Goal: Transaction & Acquisition: Book appointment/travel/reservation

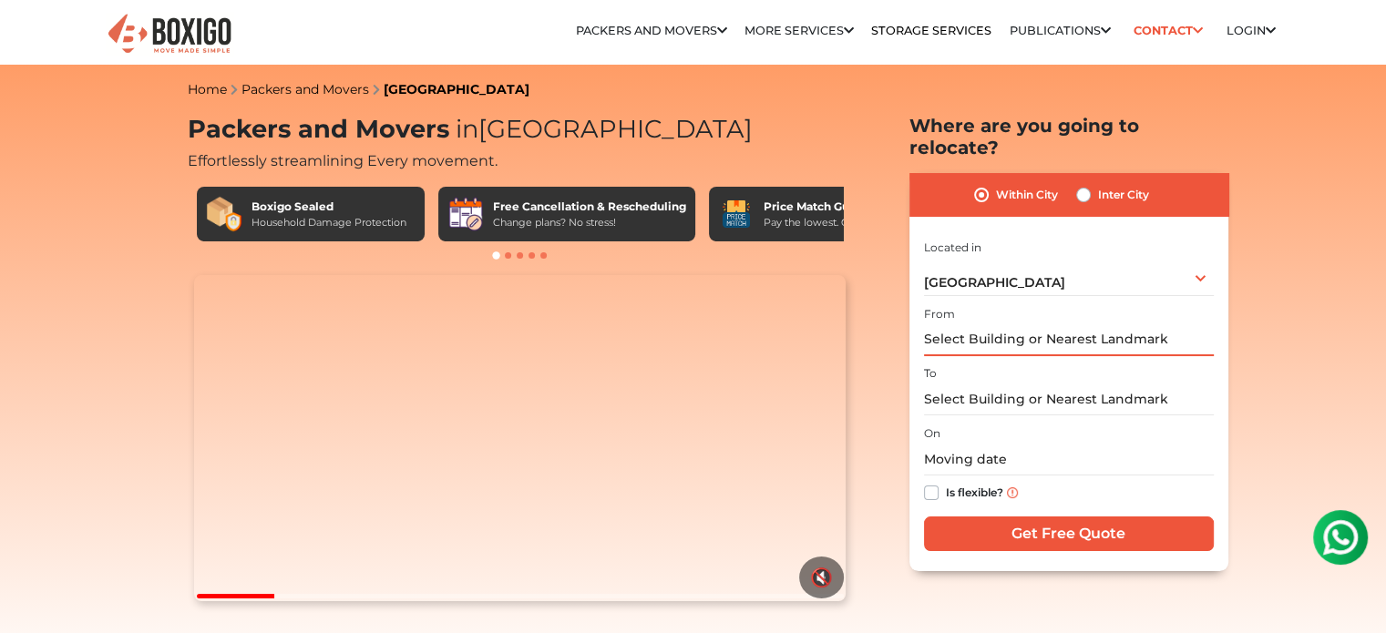
click at [1009, 324] on input "text" at bounding box center [1069, 340] width 290 height 32
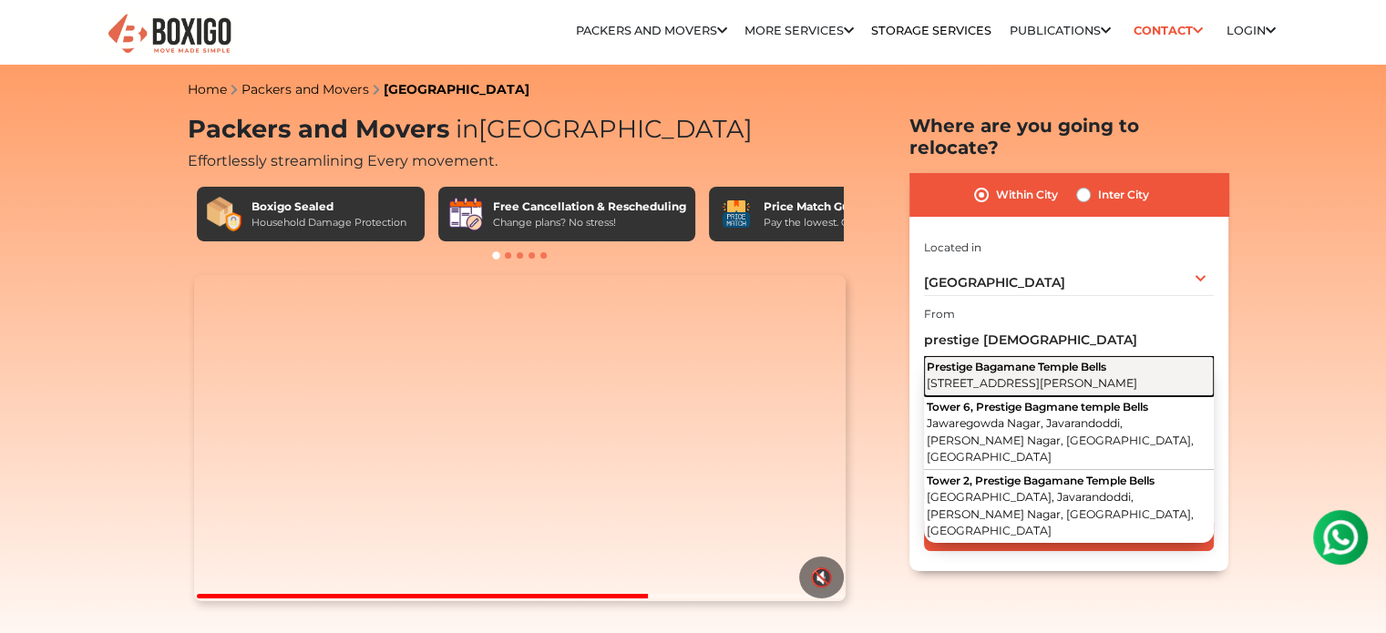
click at [1067, 376] on span "[STREET_ADDRESS][PERSON_NAME]" at bounding box center [1032, 383] width 210 height 14
type input "Prestige [GEOGRAPHIC_DATA], [STREET_ADDRESS][PERSON_NAME]"
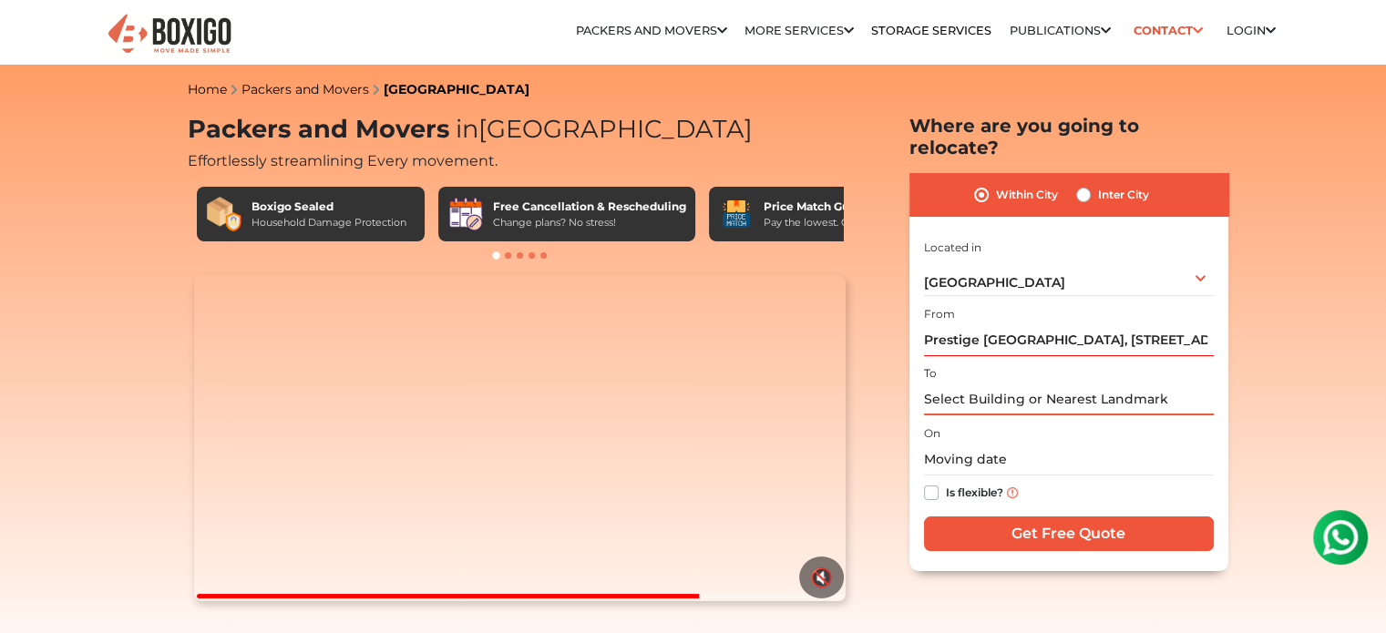
click at [996, 385] on input "text" at bounding box center [1069, 400] width 290 height 32
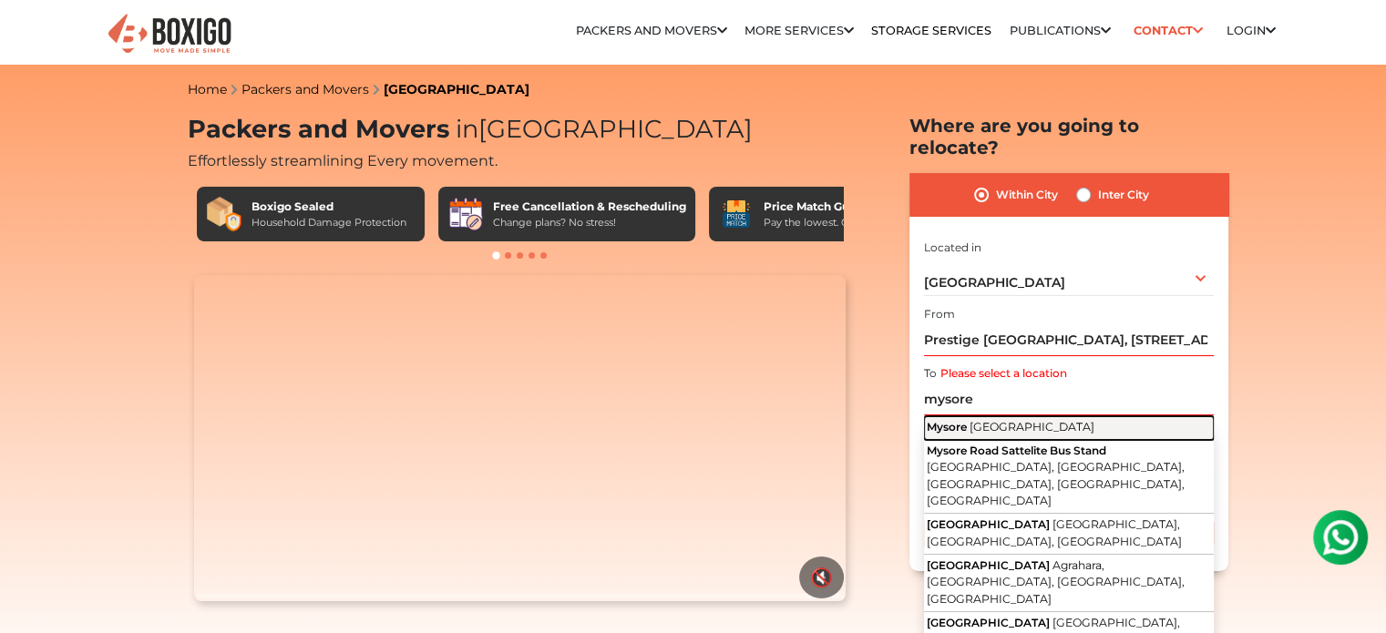
click at [992, 420] on span "[GEOGRAPHIC_DATA]" at bounding box center [1031, 427] width 125 height 14
type input "[GEOGRAPHIC_DATA], [GEOGRAPHIC_DATA]"
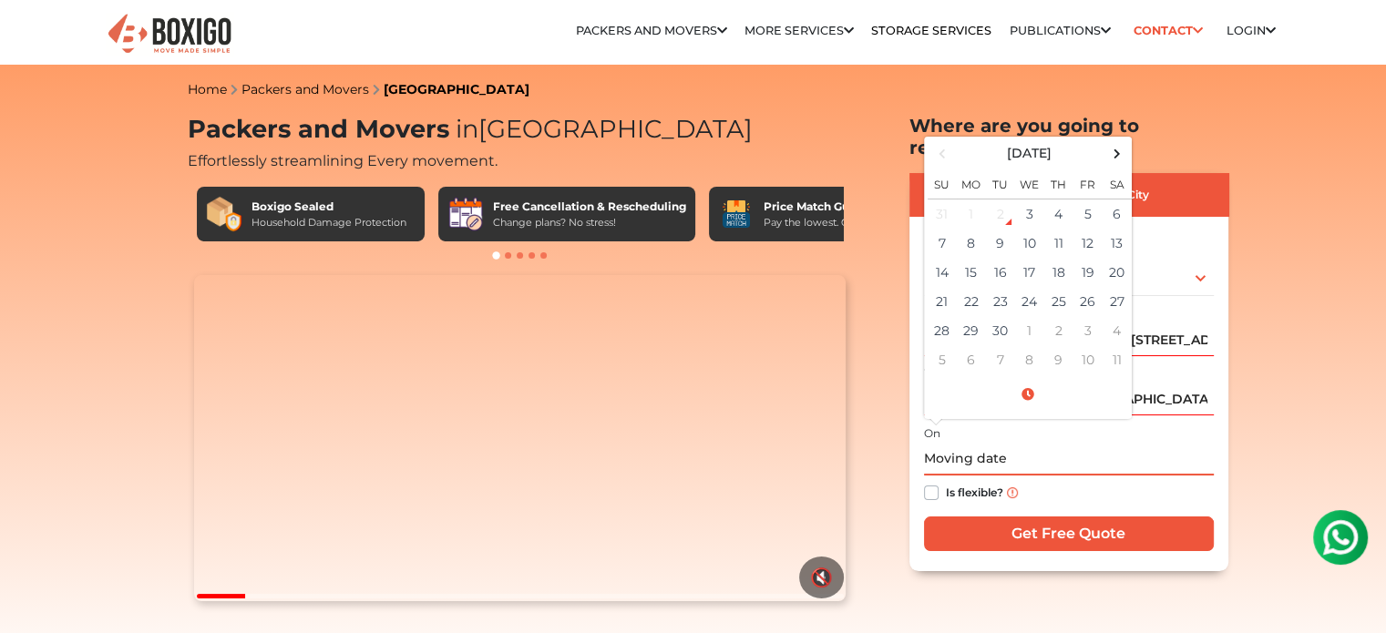
click at [973, 444] on input "text" at bounding box center [1069, 460] width 290 height 32
click at [1118, 141] on span at bounding box center [1116, 153] width 25 height 25
click at [1082, 199] on td "3" at bounding box center [1087, 214] width 29 height 30
type input "[DATE] 12:00 AM"
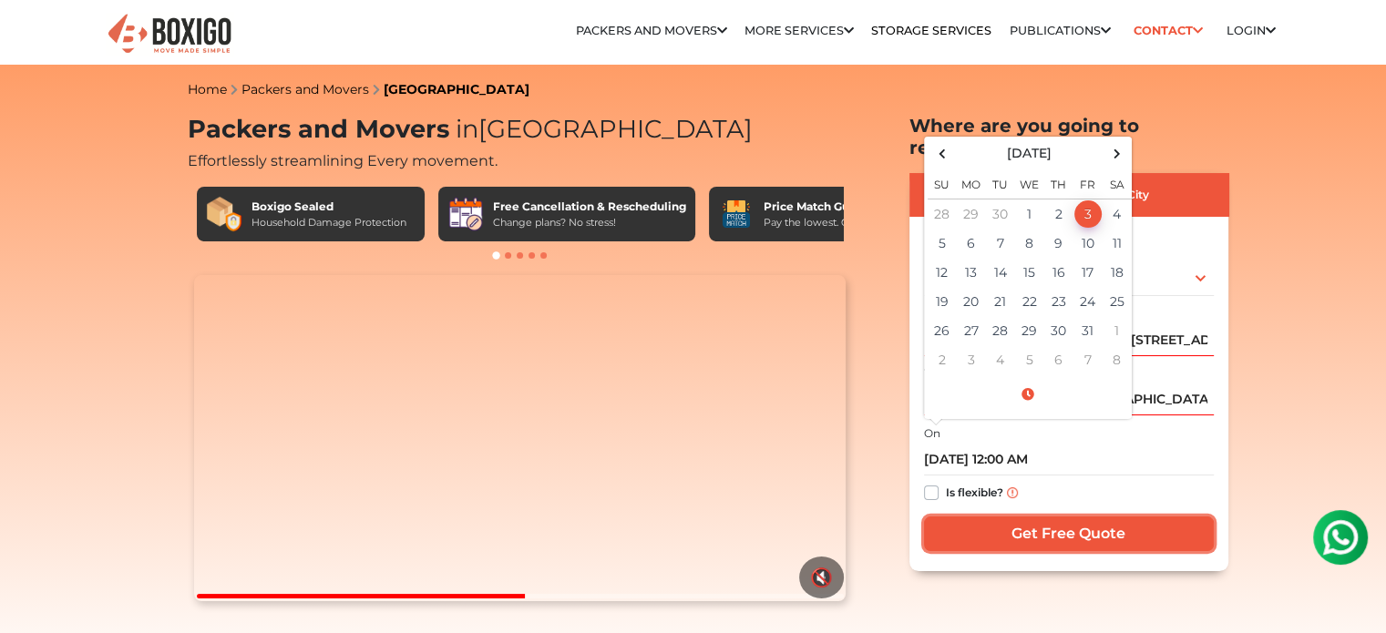
click at [1039, 517] on input "Get Free Quote" at bounding box center [1069, 534] width 290 height 35
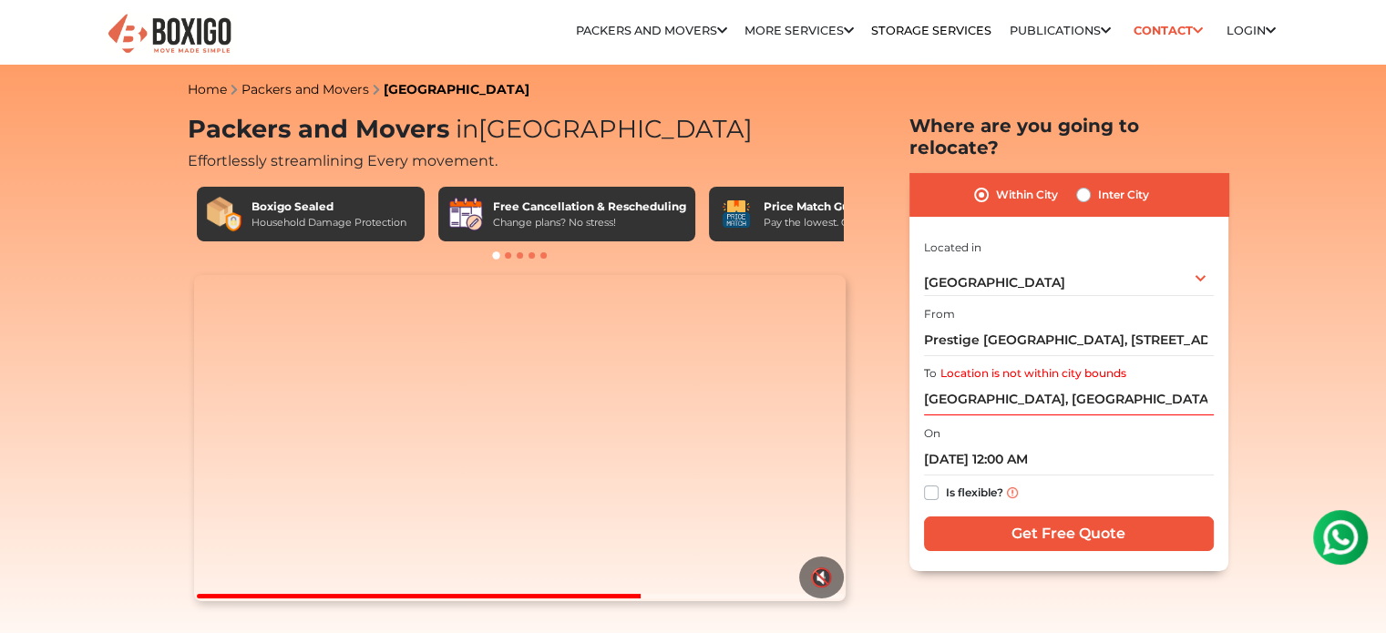
click at [1098, 184] on label "Inter City" at bounding box center [1123, 195] width 51 height 22
click at [1084, 184] on input "Inter City" at bounding box center [1083, 193] width 15 height 18
radio input "true"
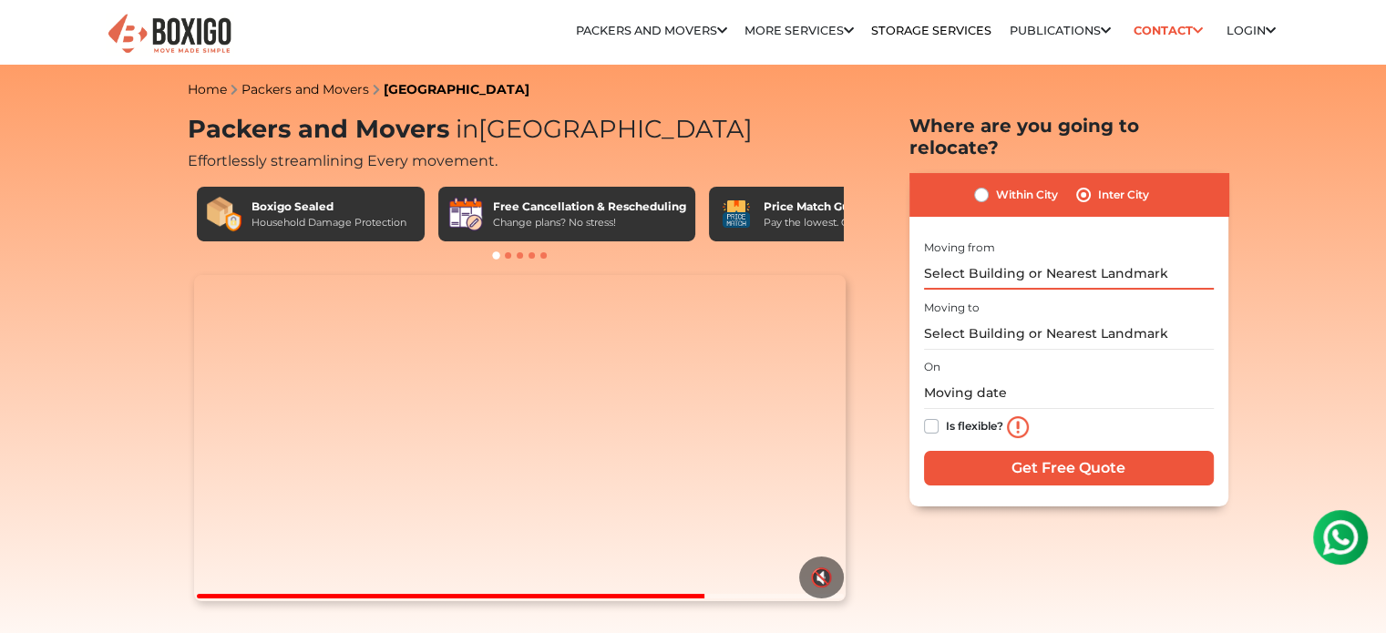
click at [1014, 258] on input "text" at bounding box center [1069, 274] width 290 height 32
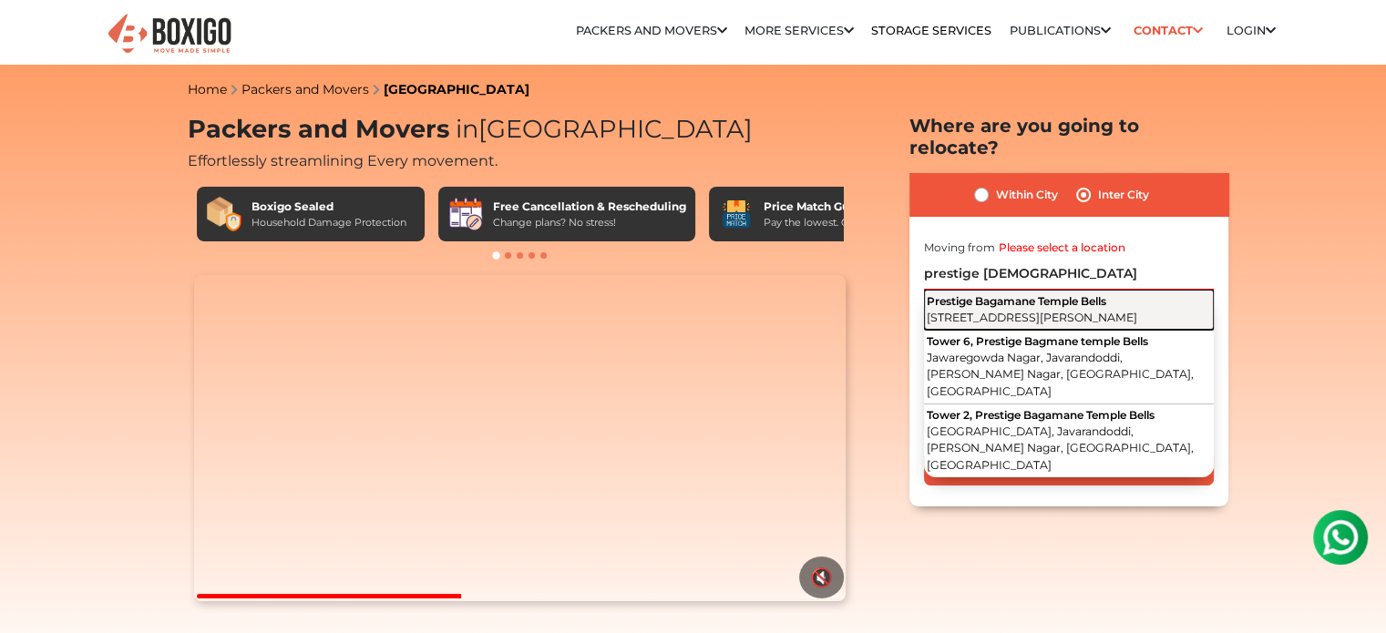
click at [1013, 311] on span "[STREET_ADDRESS][PERSON_NAME]" at bounding box center [1032, 318] width 210 height 14
type input "Prestige [GEOGRAPHIC_DATA], [STREET_ADDRESS][PERSON_NAME]"
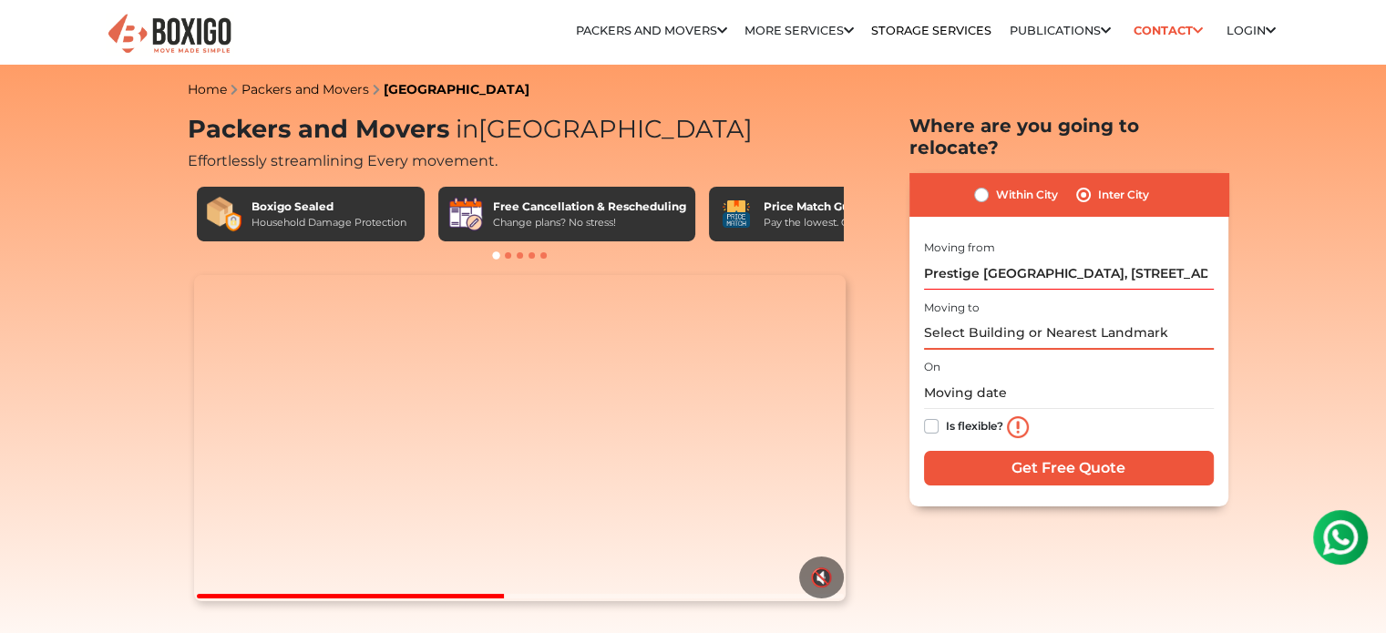
click at [985, 318] on input "text" at bounding box center [1069, 334] width 290 height 32
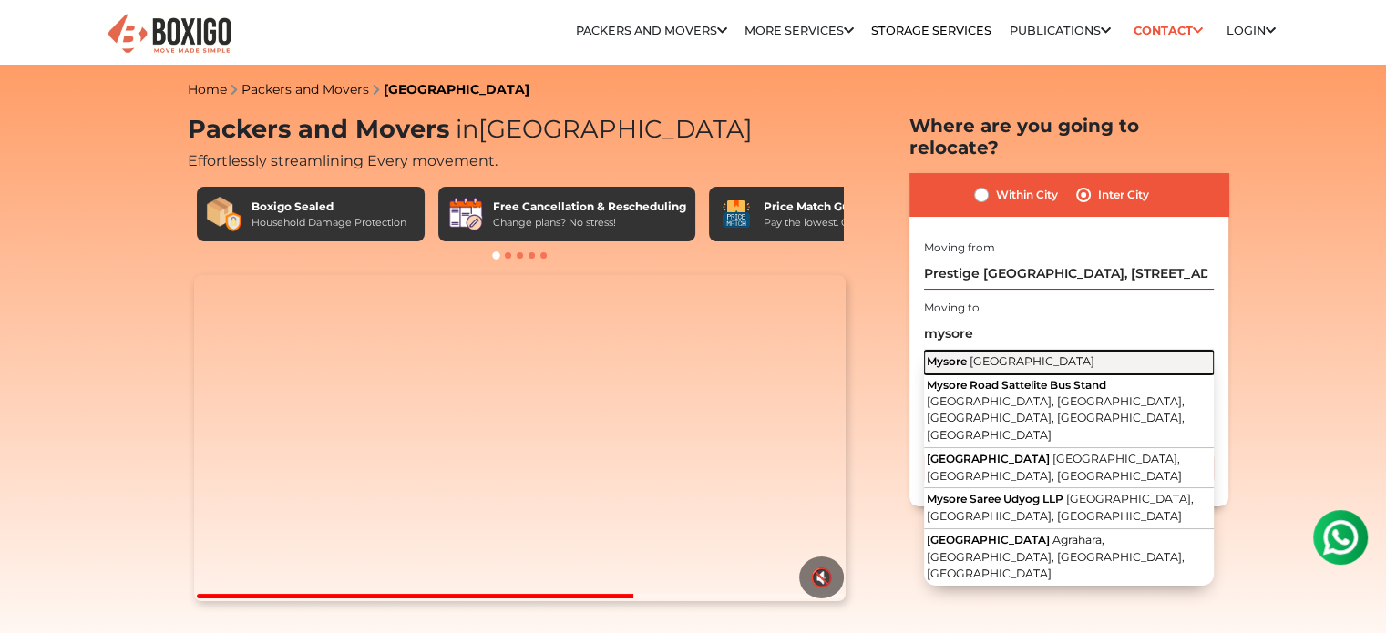
click at [976, 354] on span "[GEOGRAPHIC_DATA]" at bounding box center [1031, 361] width 125 height 14
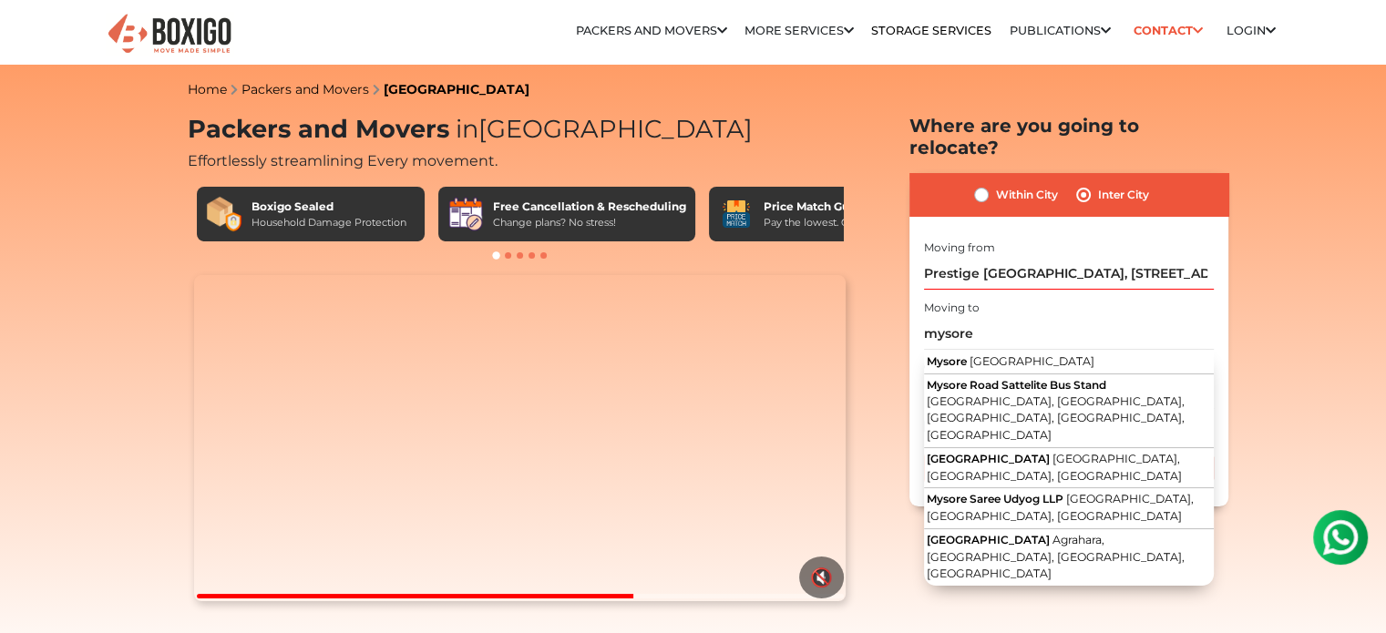
type input "[GEOGRAPHIC_DATA], [GEOGRAPHIC_DATA]"
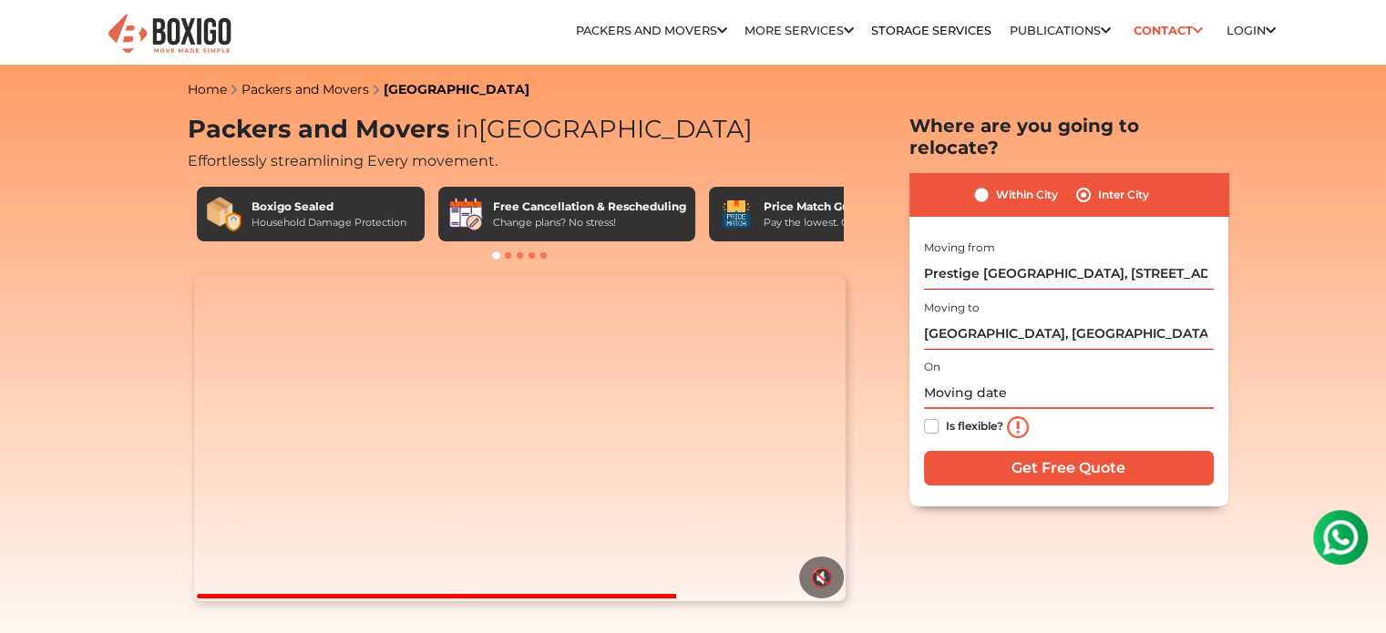
click at [958, 377] on input "text" at bounding box center [1069, 393] width 290 height 32
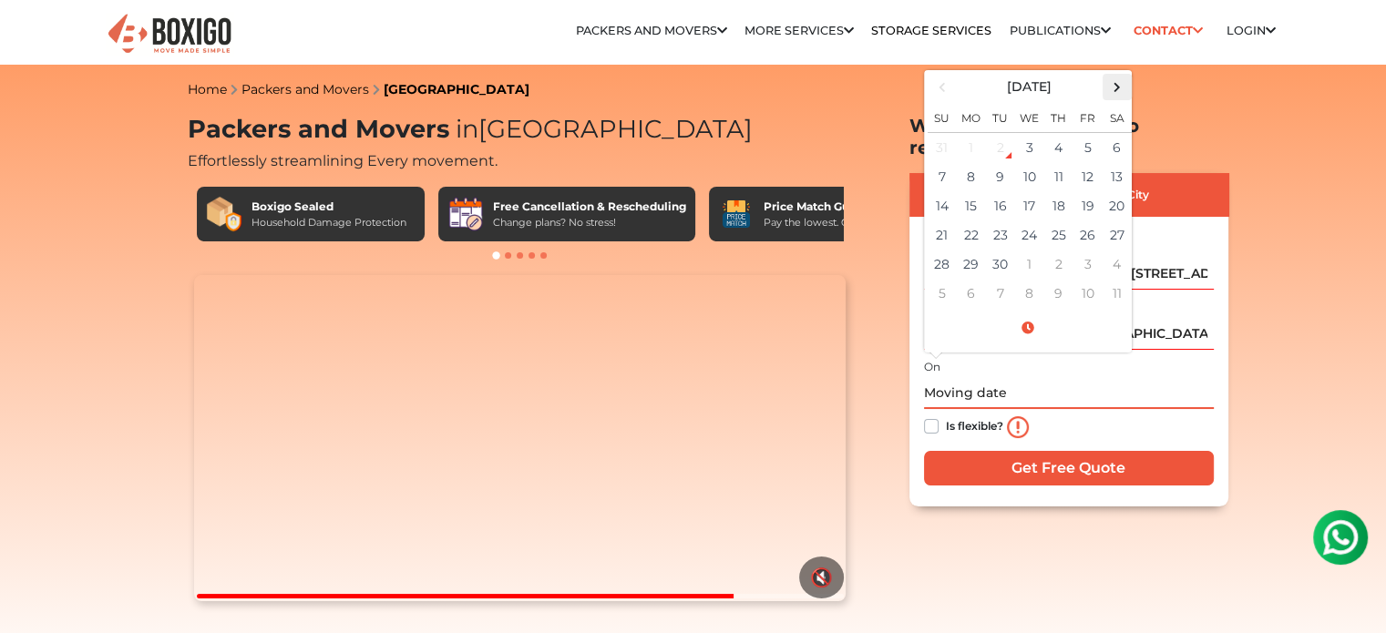
click at [1115, 75] on span at bounding box center [1116, 87] width 25 height 25
click at [1093, 132] on td "3" at bounding box center [1087, 147] width 29 height 30
type input "[DATE] 12:00 AM"
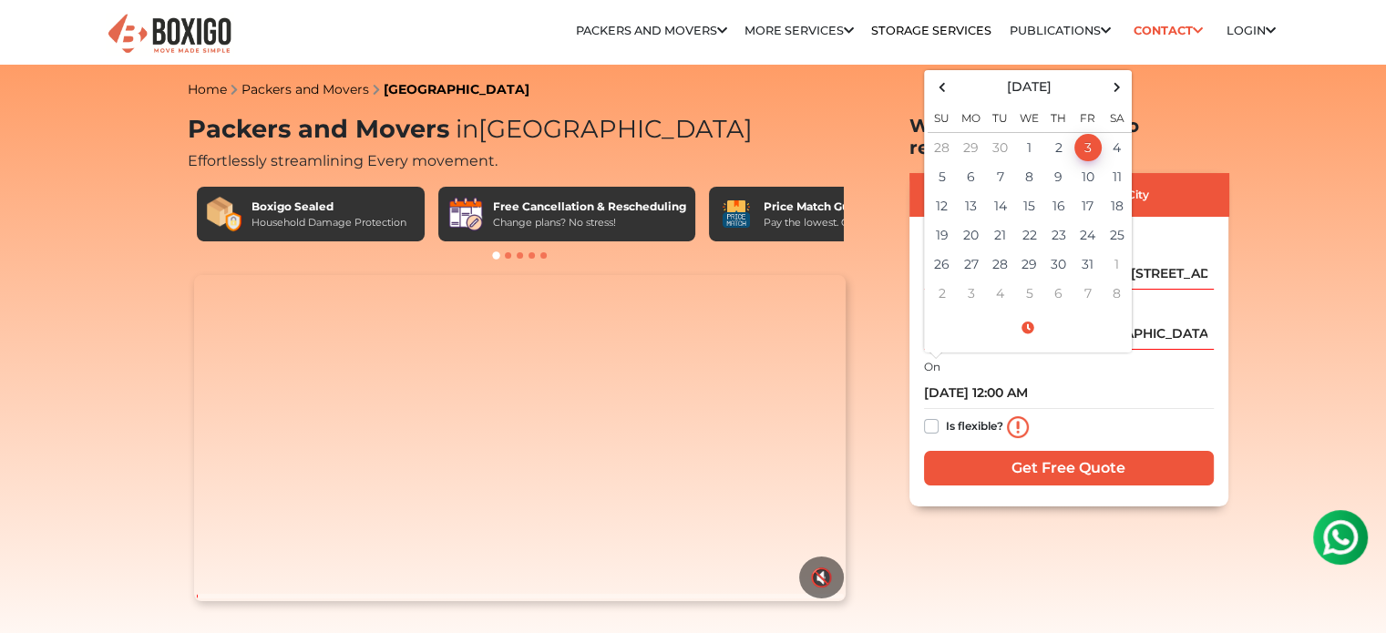
click at [1074, 409] on div "Is flexible?" at bounding box center [1069, 427] width 290 height 36
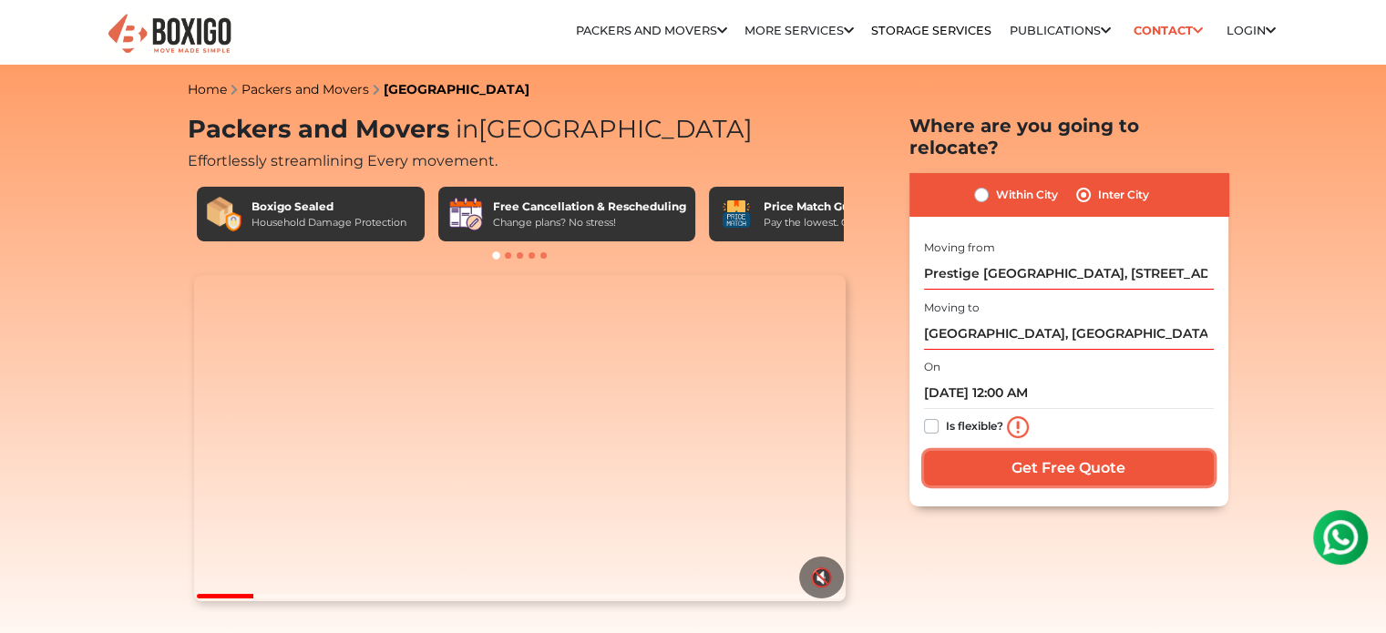
click at [1061, 455] on input "Get Free Quote" at bounding box center [1069, 468] width 290 height 35
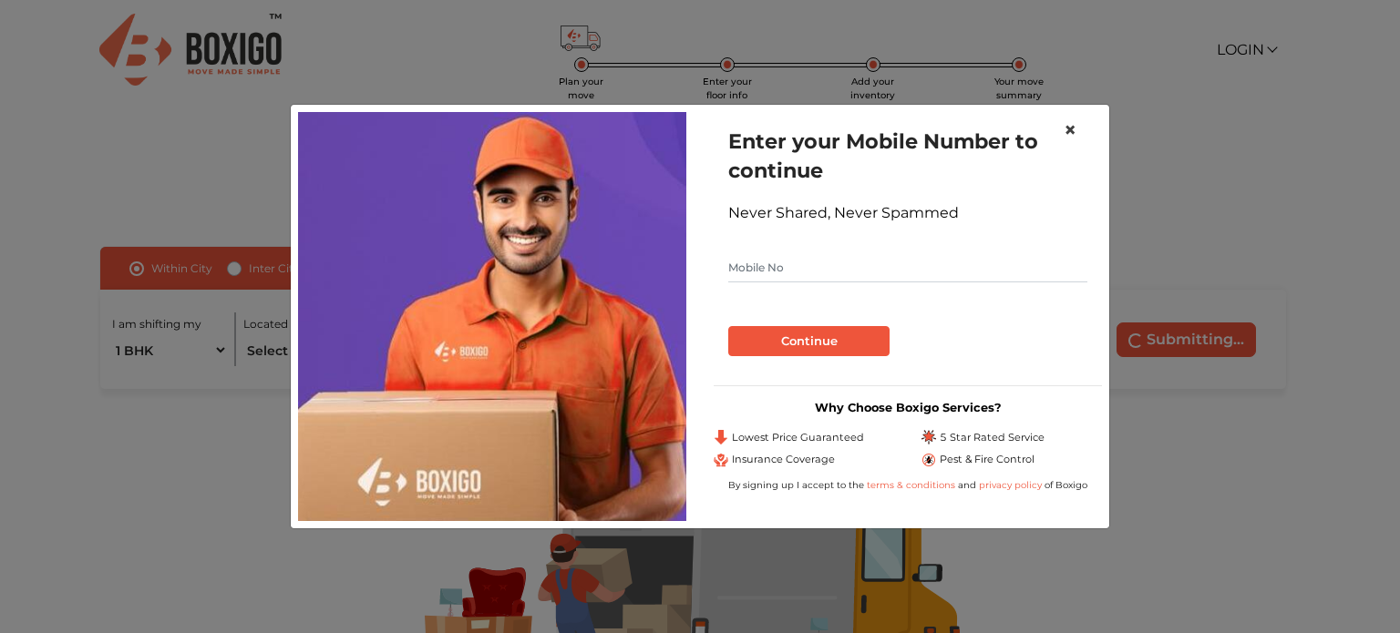
click at [1071, 124] on span "×" at bounding box center [1069, 130] width 13 height 26
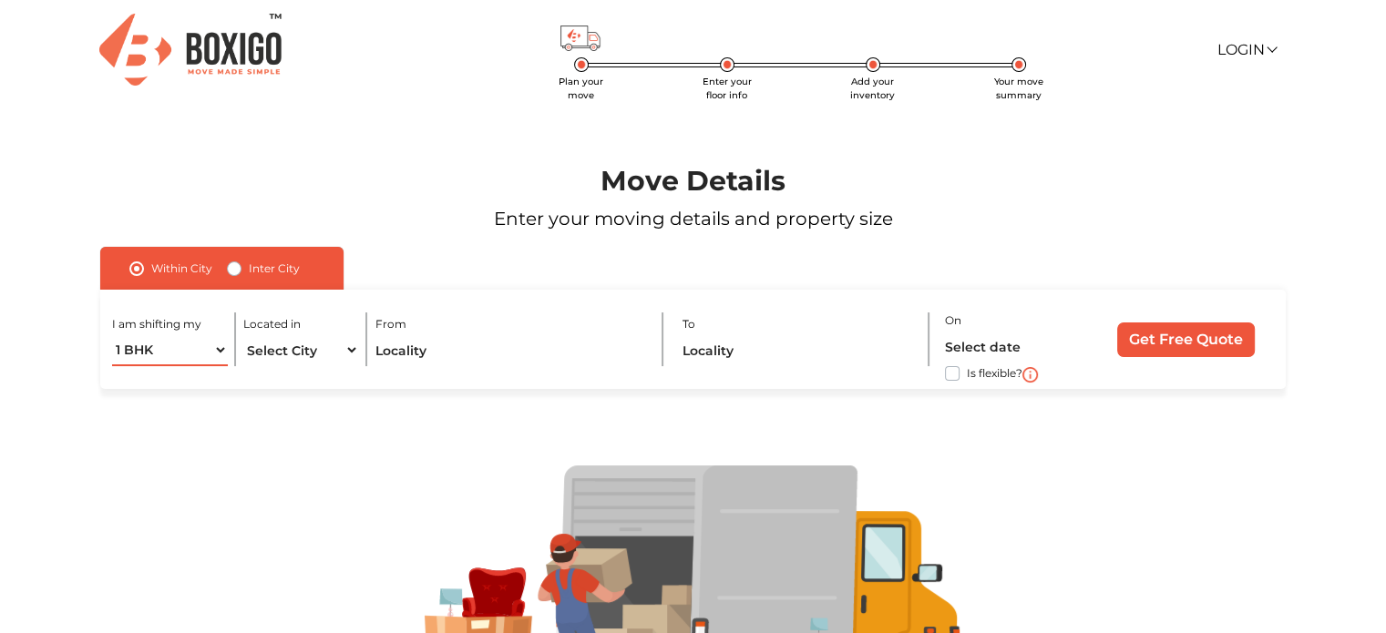
click at [186, 347] on select "1 BHK 2 BHK 3 BHK 3 + BHK FEW ITEMS" at bounding box center [169, 350] width 115 height 32
select select "2 BHK"
click at [112, 335] on select "1 BHK 2 BHK 3 BHK 3 + BHK FEW ITEMS" at bounding box center [169, 350] width 115 height 32
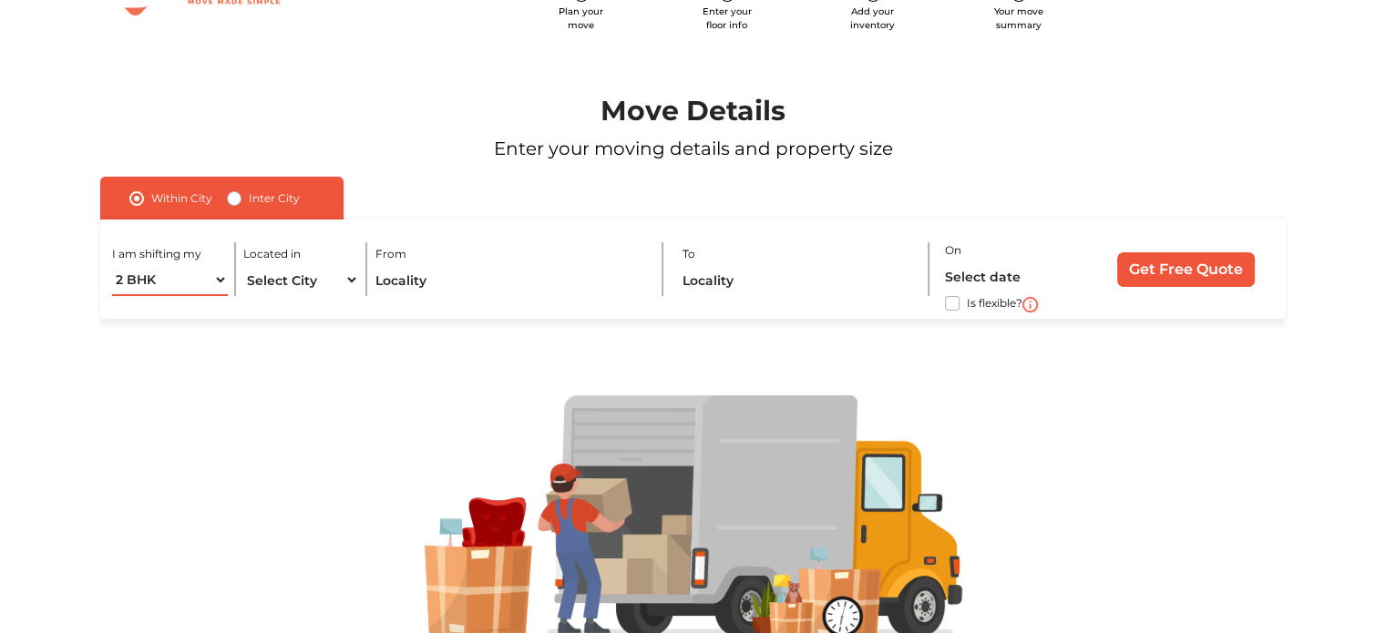
scroll to position [155, 0]
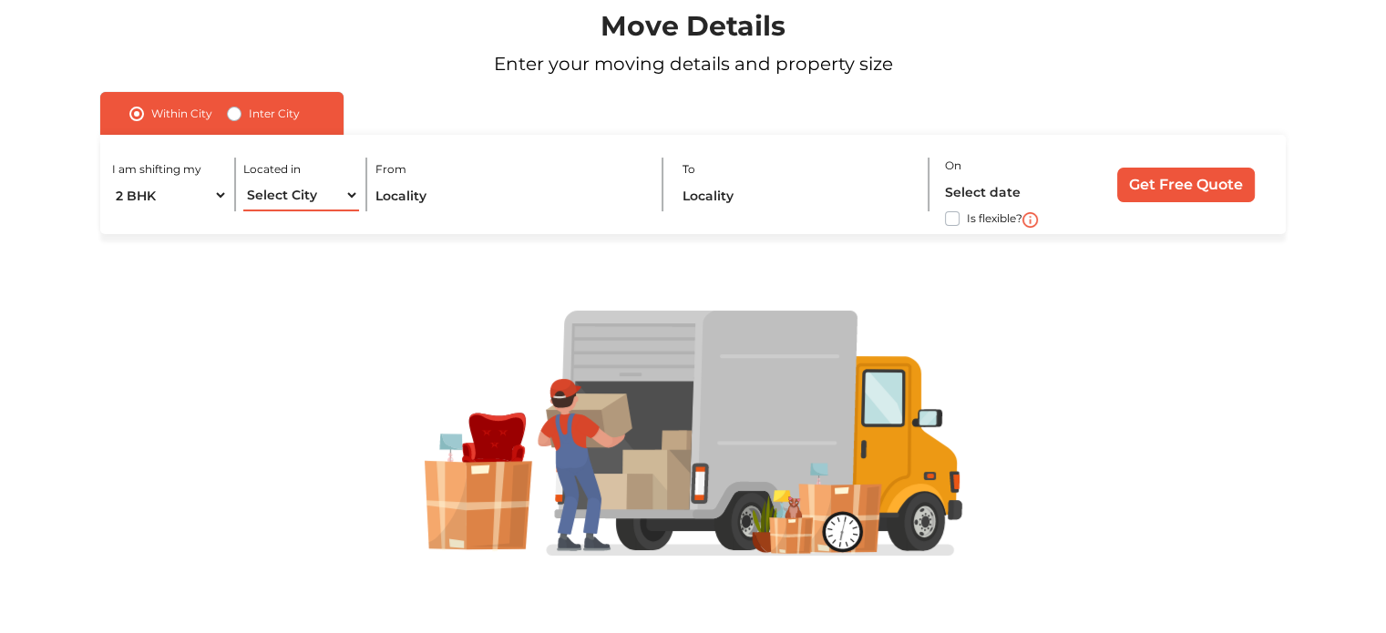
click at [306, 196] on select "Select City Bangalore Bengaluru Bhopal Bhubaneswar Chennai Coimbatore Cuttack D…" at bounding box center [300, 195] width 115 height 32
select select "[GEOGRAPHIC_DATA]"
click at [243, 179] on select "Select City Bangalore Bengaluru Bhopal Bhubaneswar Chennai Coimbatore Cuttack D…" at bounding box center [300, 195] width 115 height 32
click at [441, 196] on input "text" at bounding box center [511, 195] width 272 height 32
click at [249, 110] on label "Inter City" at bounding box center [274, 114] width 51 height 22
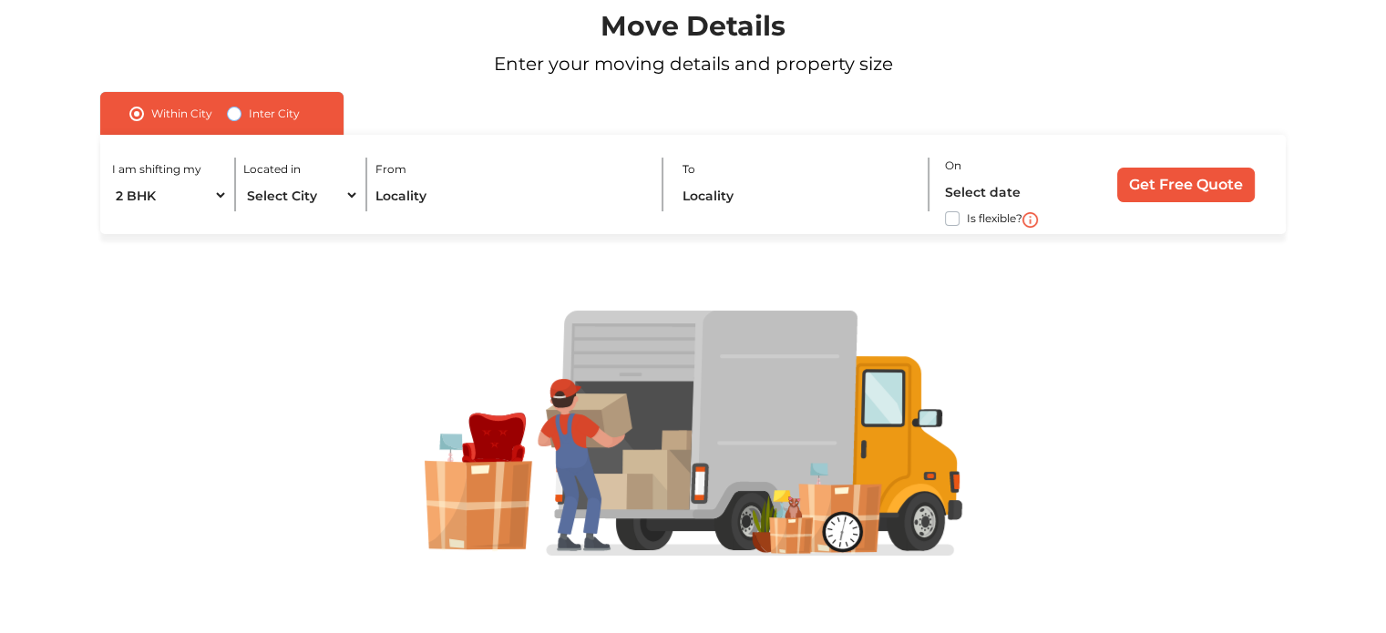
click at [230, 110] on input "Inter City" at bounding box center [234, 112] width 15 height 18
radio input "true"
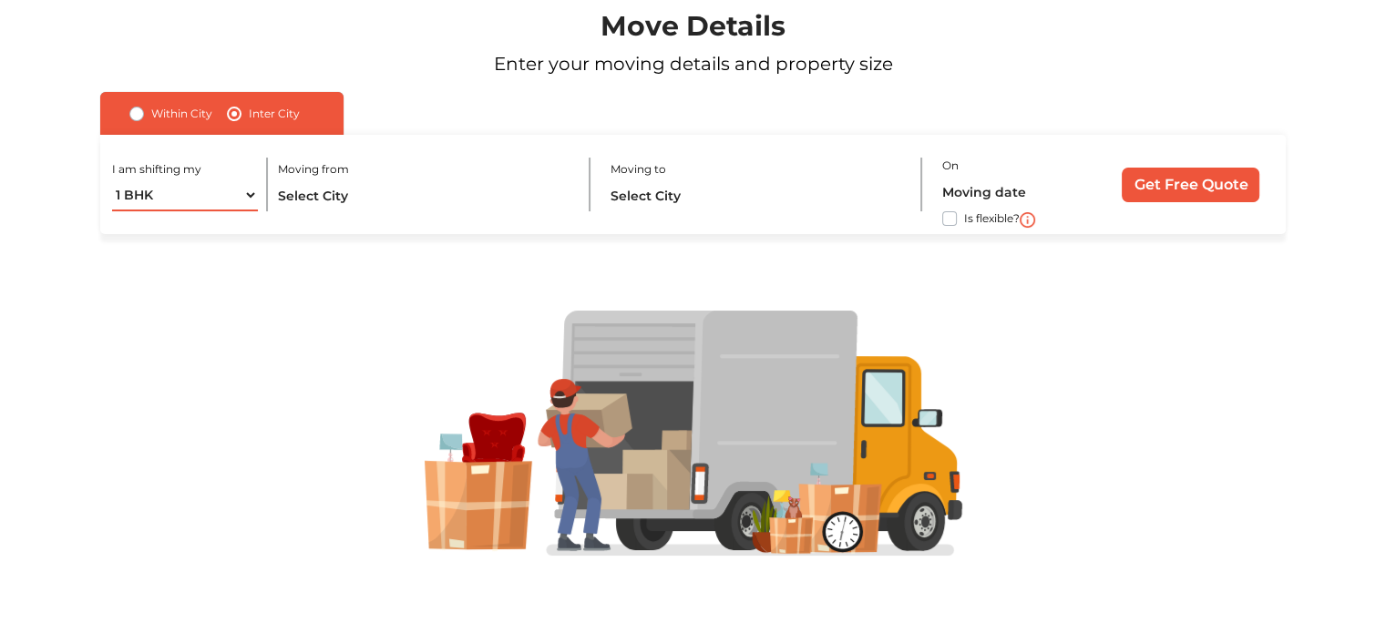
click at [244, 195] on select "1 BHK 2 BHK 3 BHK 3 + BHK FEW ITEMS" at bounding box center [185, 195] width 146 height 32
select select "2 BHK"
click at [112, 179] on select "1 BHK 2 BHK 3 BHK 3 + BHK FEW ITEMS" at bounding box center [185, 195] width 146 height 32
click at [352, 199] on input "text" at bounding box center [424, 195] width 293 height 32
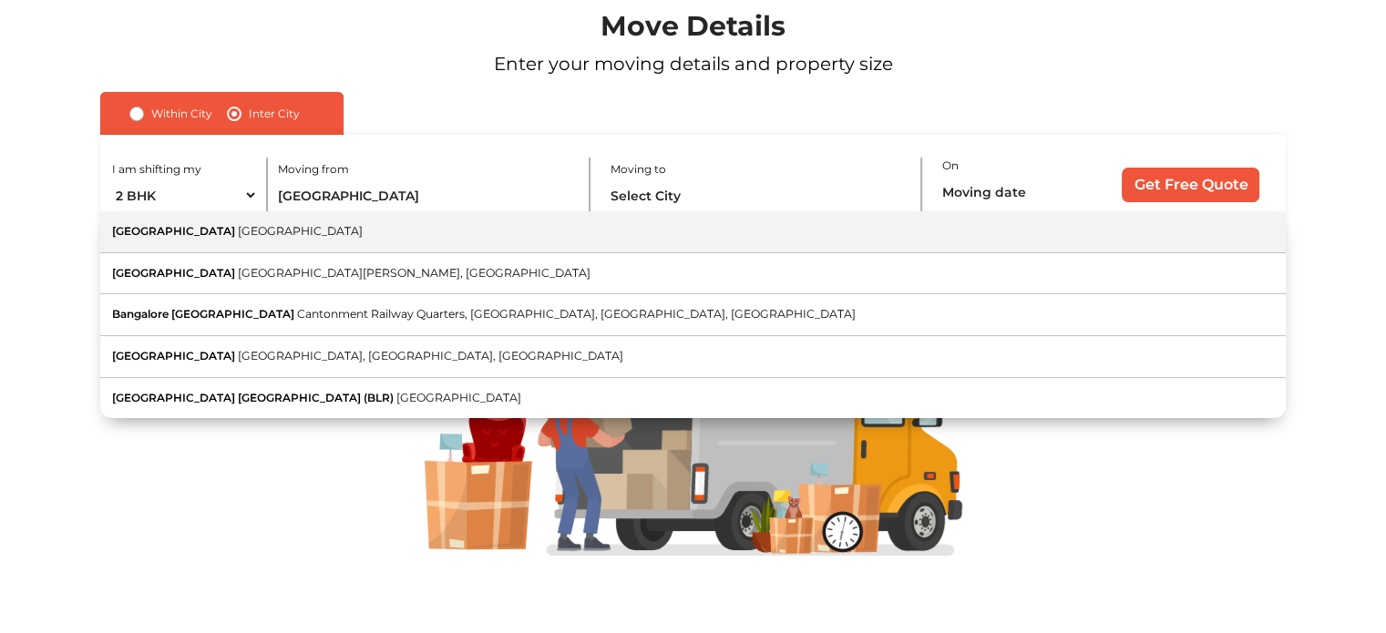
click at [179, 230] on button "Bangalore Karnataka" at bounding box center [692, 232] width 1185 height 42
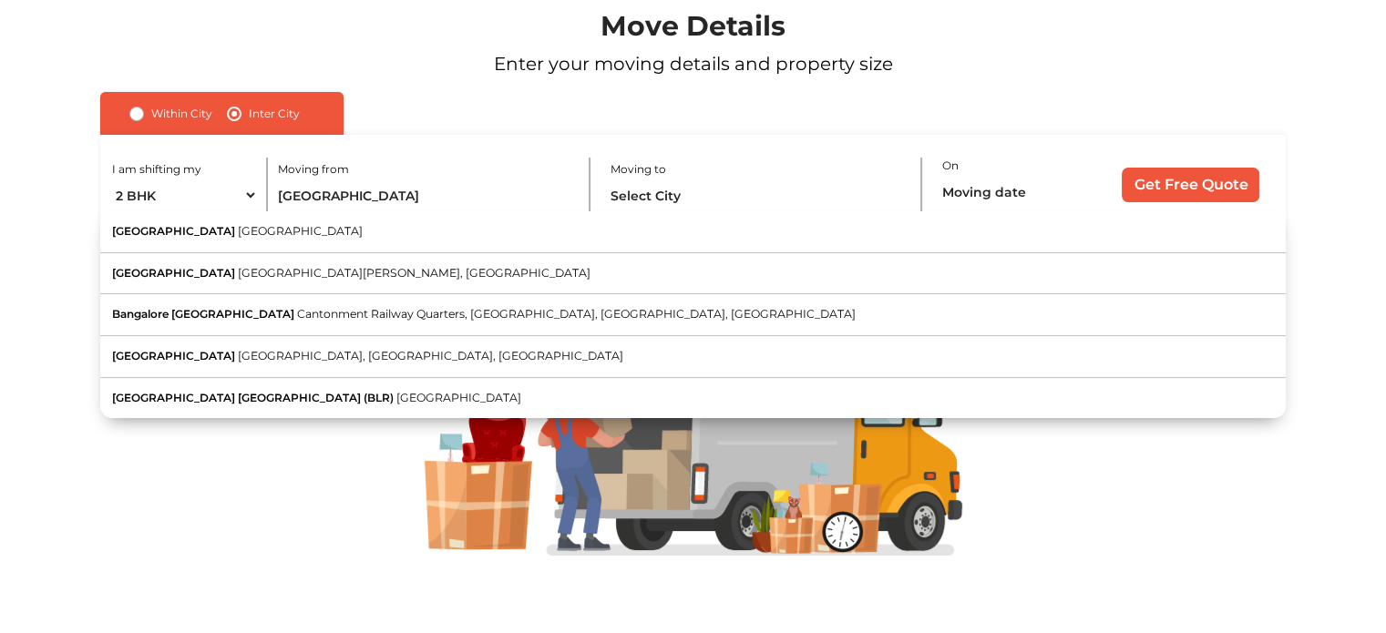
type input "Bangalore, Karnataka"
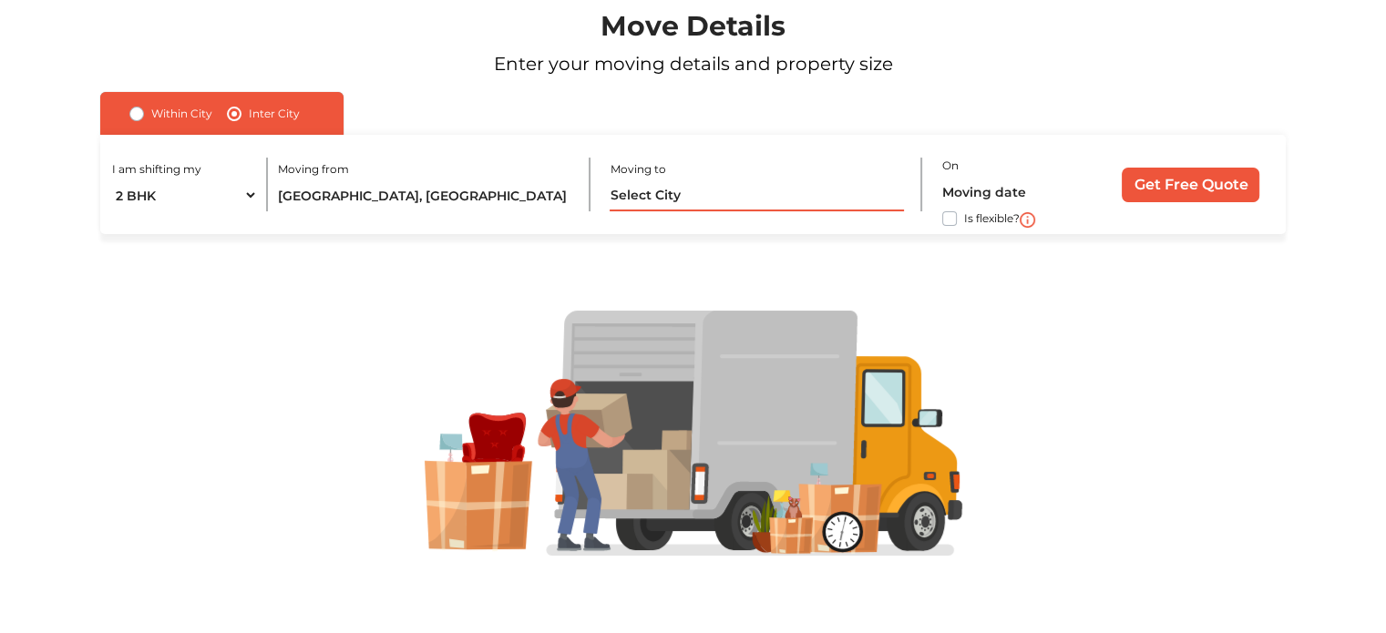
click at [672, 189] on input "text" at bounding box center [756, 195] width 293 height 32
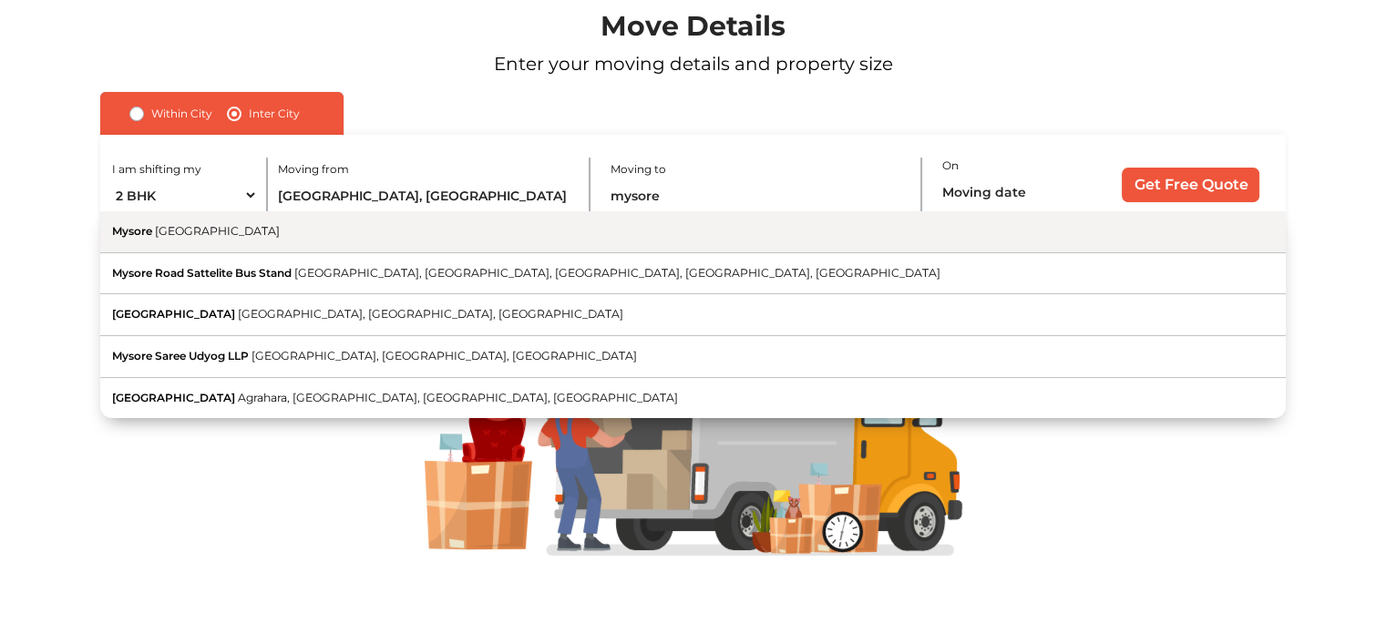
click at [153, 233] on button "Mysore Karnataka" at bounding box center [692, 232] width 1185 height 42
type input "[GEOGRAPHIC_DATA], [GEOGRAPHIC_DATA]"
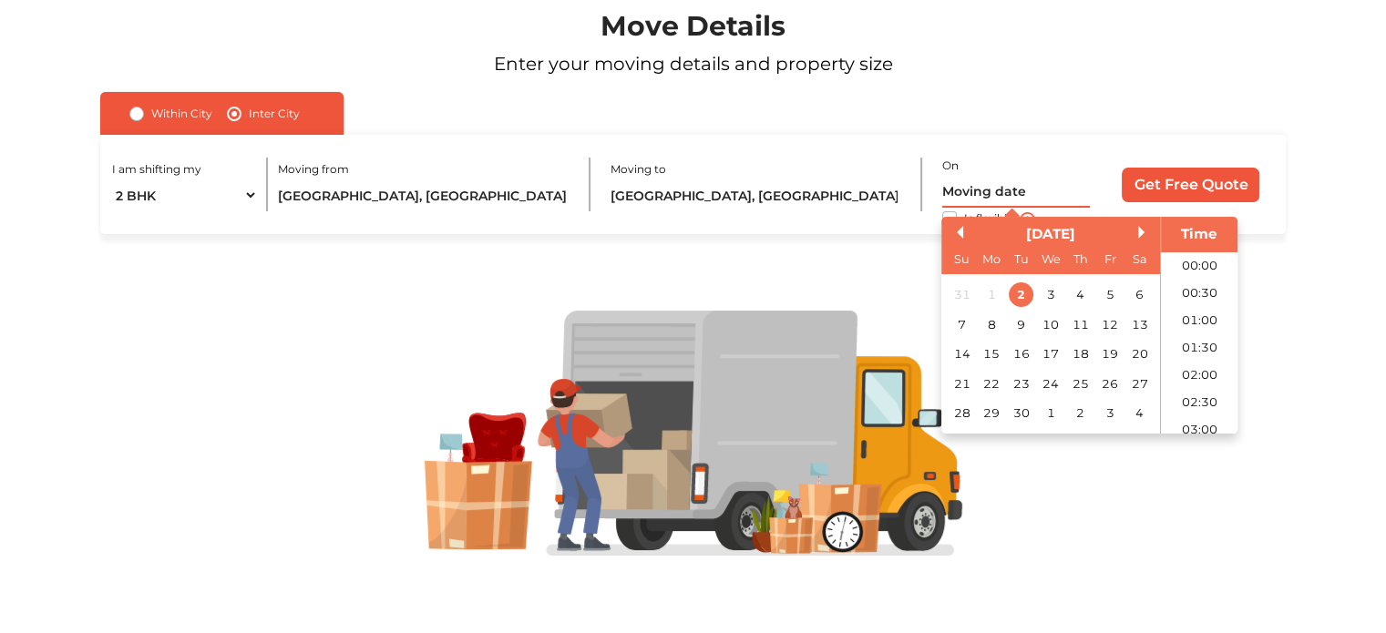
click at [969, 190] on input "text" at bounding box center [1016, 192] width 148 height 32
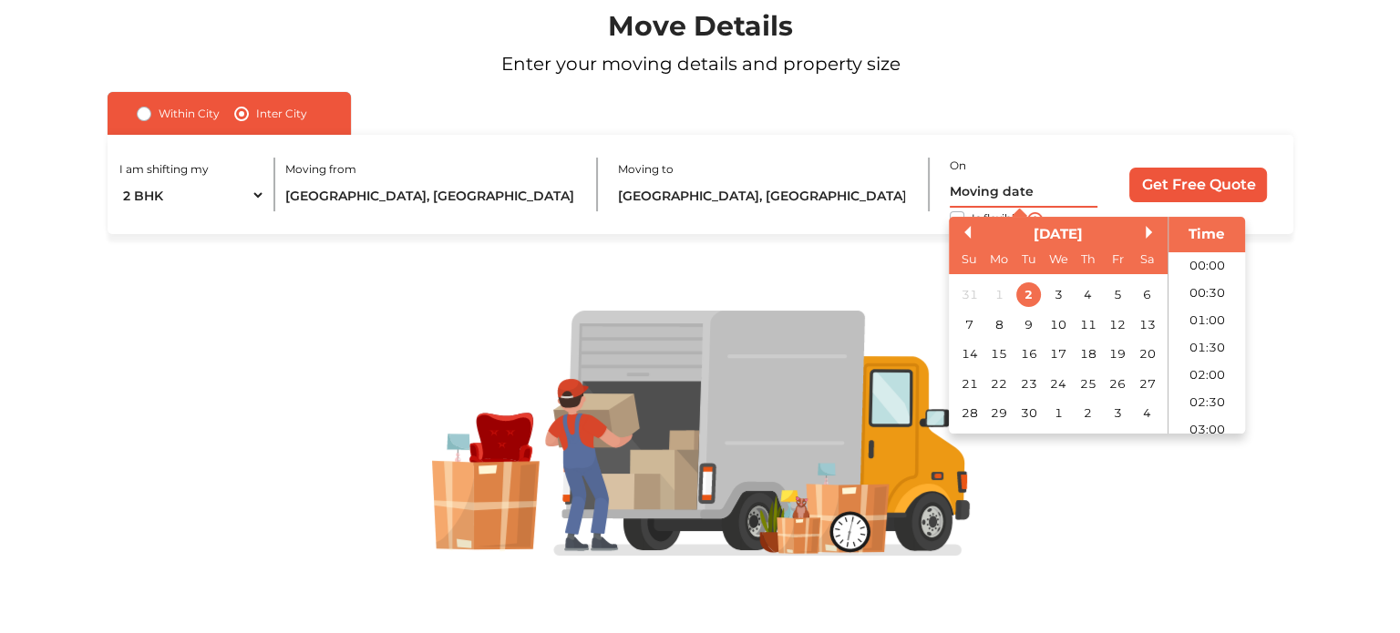
scroll to position [442, 0]
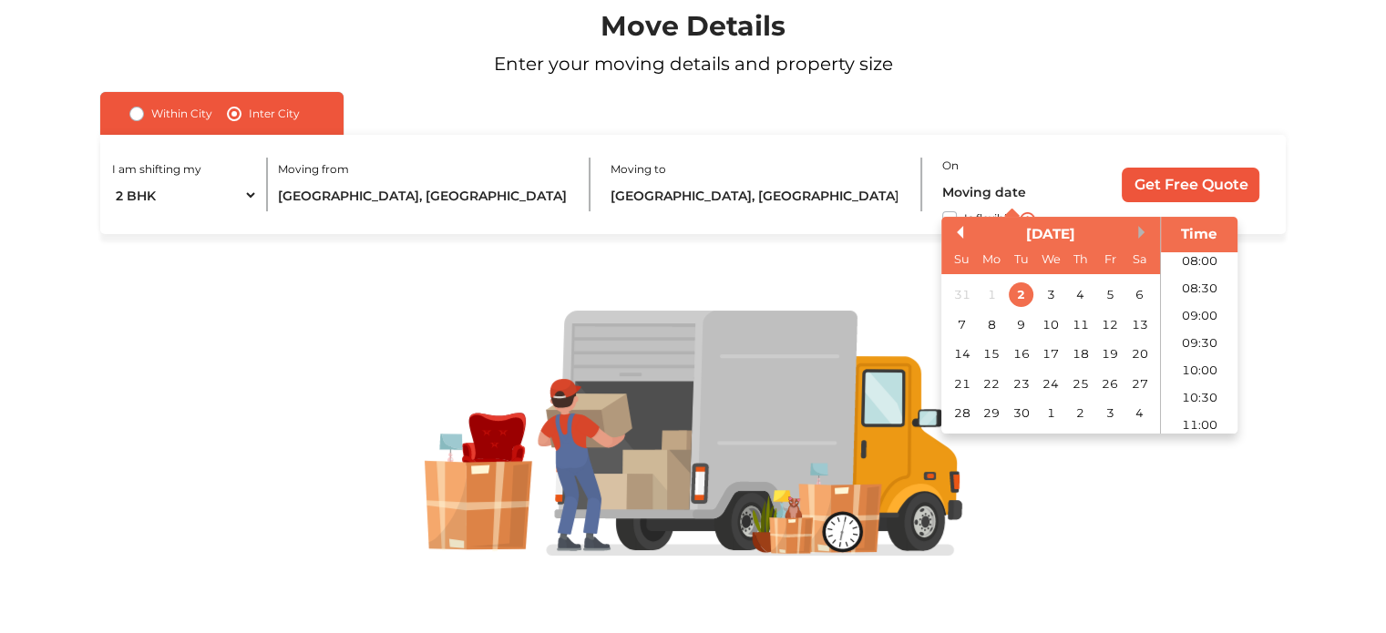
click at [1144, 232] on button "Next Month" at bounding box center [1144, 232] width 13 height 13
click at [1110, 293] on div "3" at bounding box center [1109, 295] width 25 height 25
click at [1195, 343] on li "09:30" at bounding box center [1199, 343] width 77 height 27
type input "03/10/2025 9:30 AM"
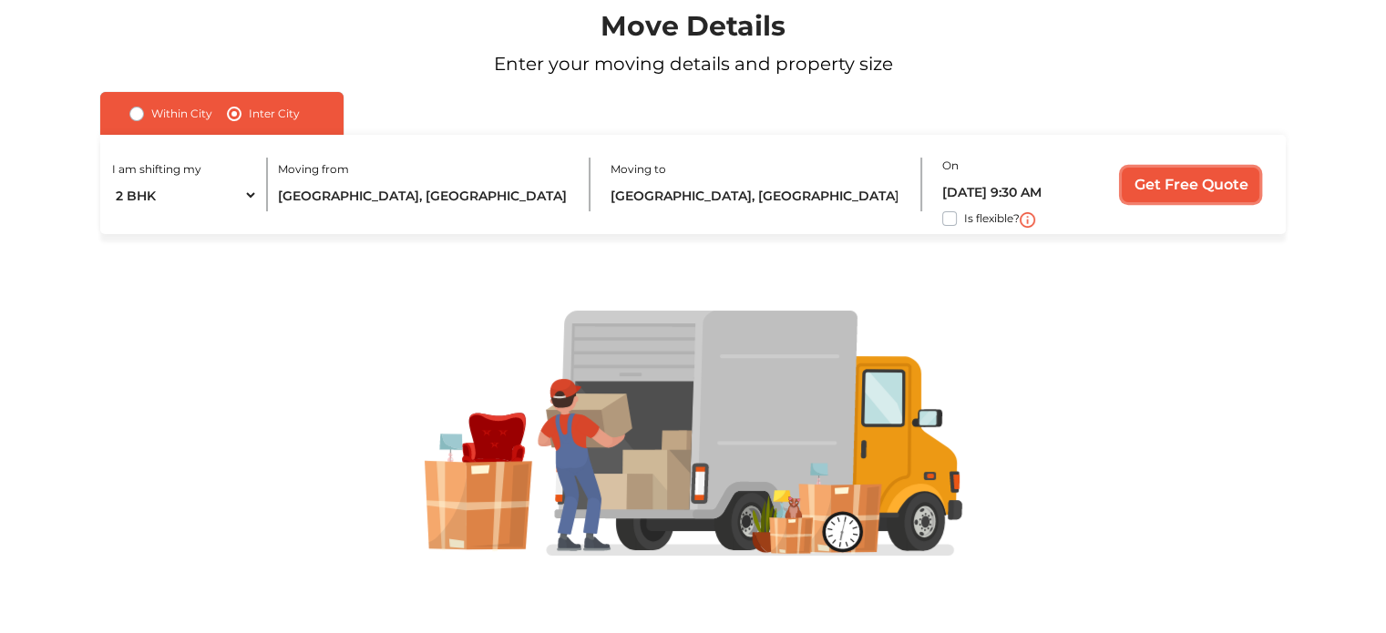
click at [1210, 177] on input "Get Free Quote" at bounding box center [1191, 185] width 138 height 35
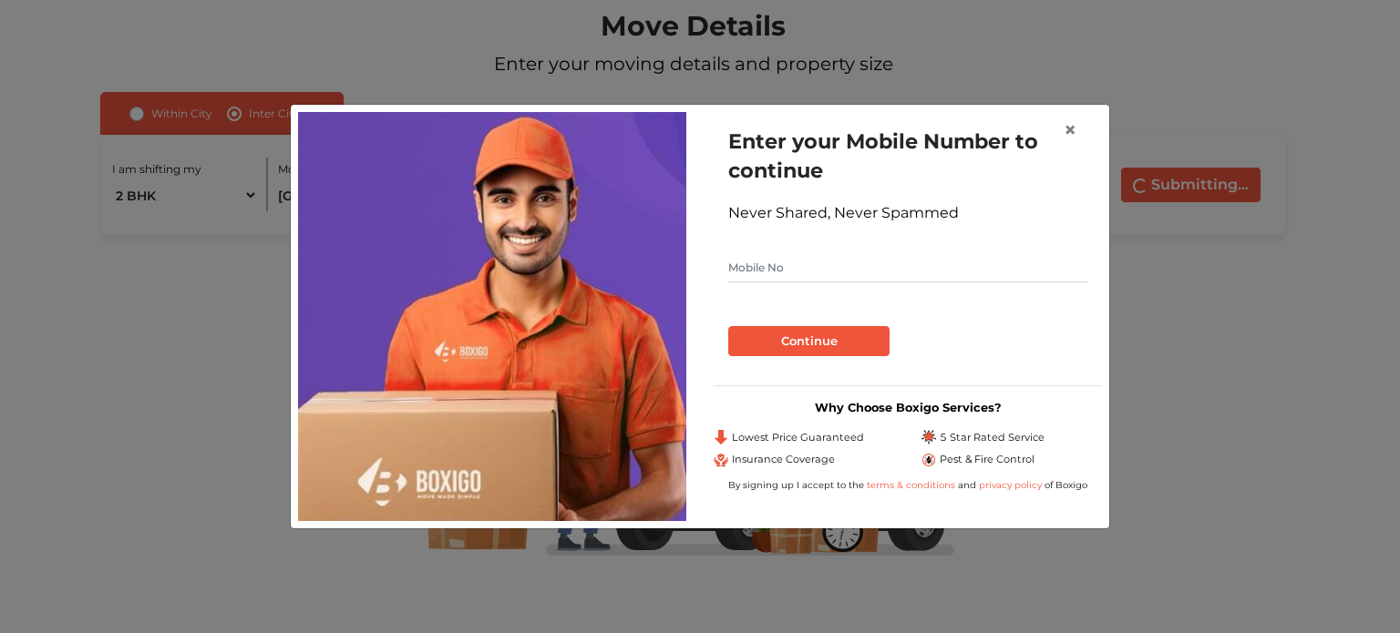
click at [785, 261] on input "text" at bounding box center [907, 267] width 359 height 29
type input "6362970554"
click at [806, 340] on button "Continue" at bounding box center [808, 341] width 161 height 31
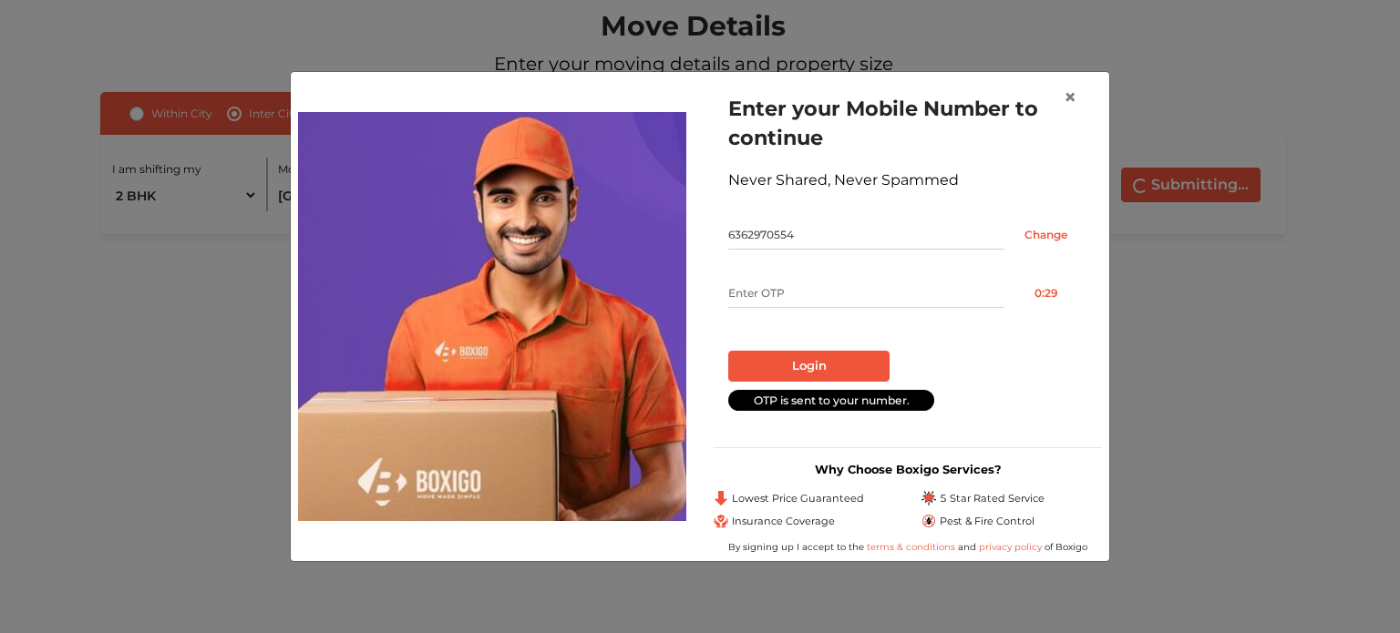
click at [776, 292] on input "text" at bounding box center [866, 293] width 276 height 29
type input "7724"
click at [817, 364] on button "Login" at bounding box center [808, 366] width 161 height 31
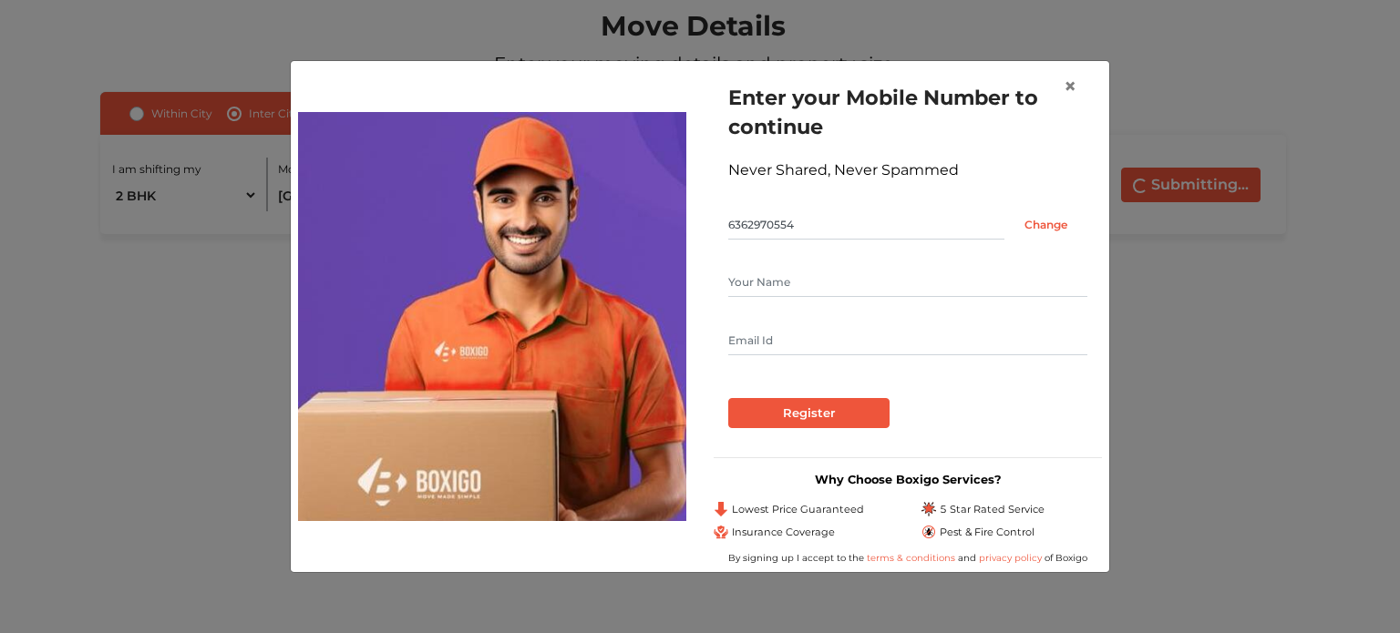
click at [795, 278] on input "text" at bounding box center [907, 282] width 359 height 29
type input "Manjunath Pete"
type input "manju.pete2312@gmail.com"
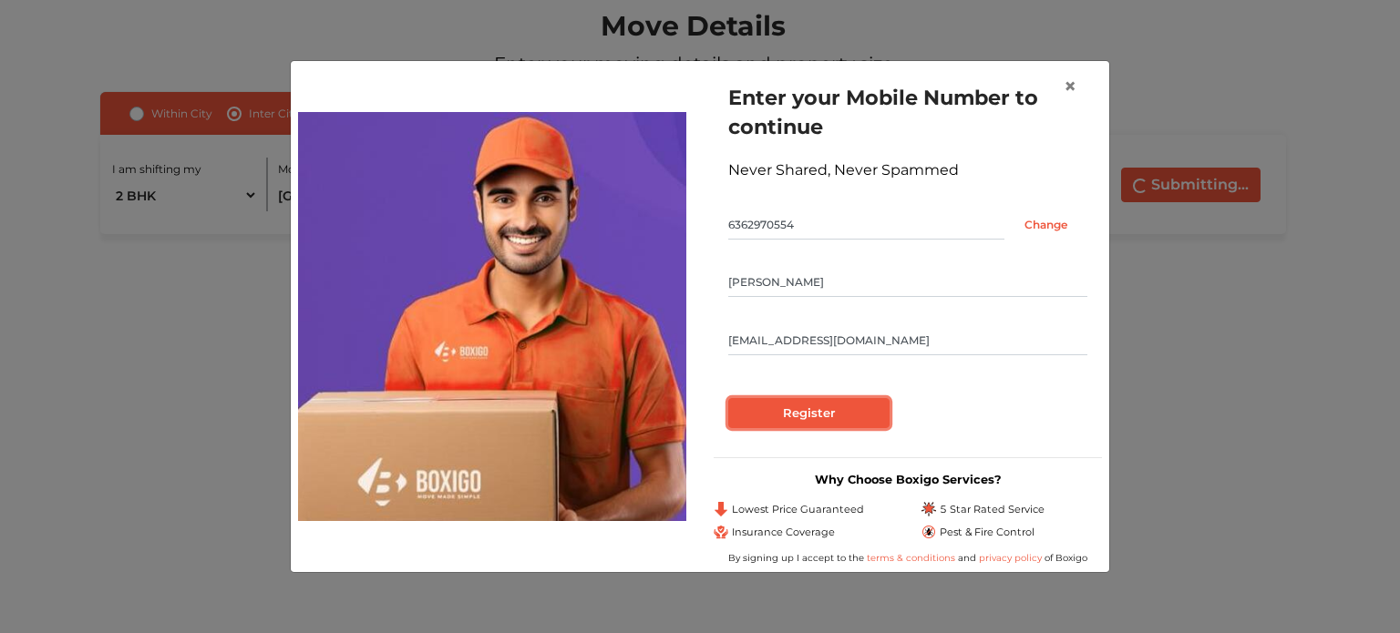
click at [814, 412] on input "Register" at bounding box center [808, 413] width 161 height 31
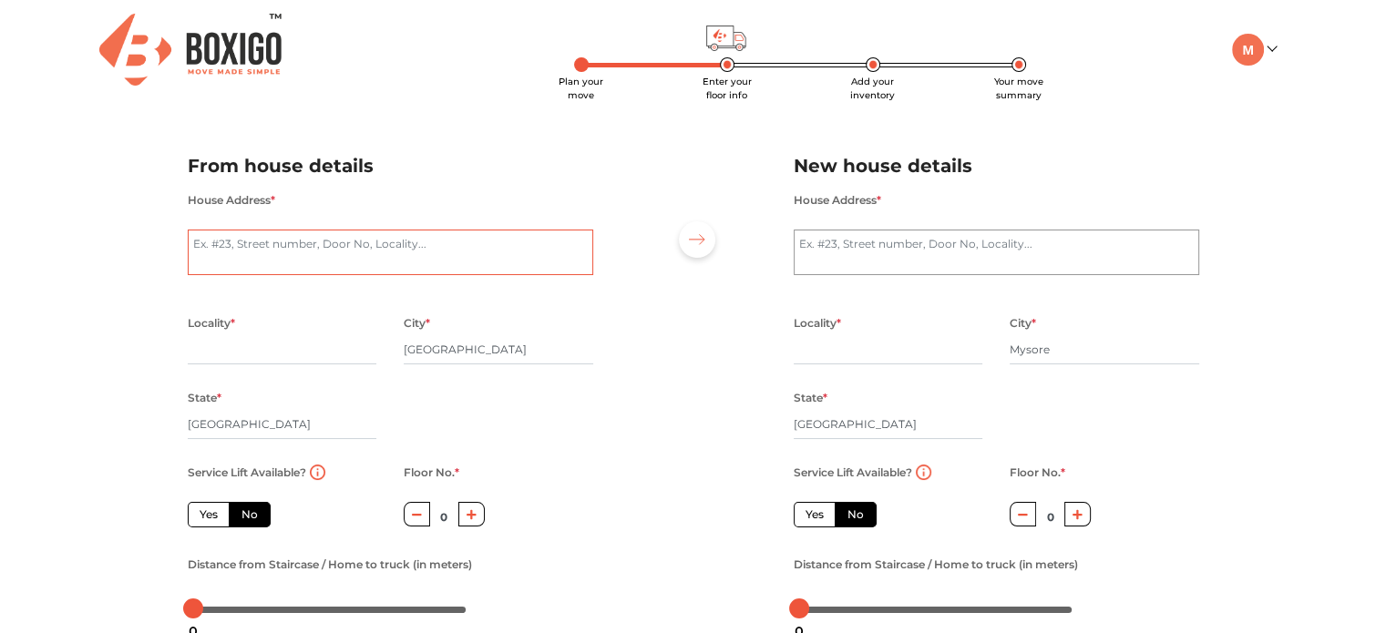
click at [231, 235] on textarea "House Address *" at bounding box center [390, 253] width 405 height 46
type textarea "8082 Tower 8, Prestige Bagamane Temple Bells Rajarajeshwari Nagar"
click at [869, 249] on textarea "House Address *" at bounding box center [996, 253] width 405 height 46
type textarea "4, Daya Marga, Siddarthanagar, Mysore, Karnataka"
click at [1333, 212] on div "Plan your move Enter your floor info Add your inventory Your move summary My Mo…" at bounding box center [693, 431] width 1386 height 863
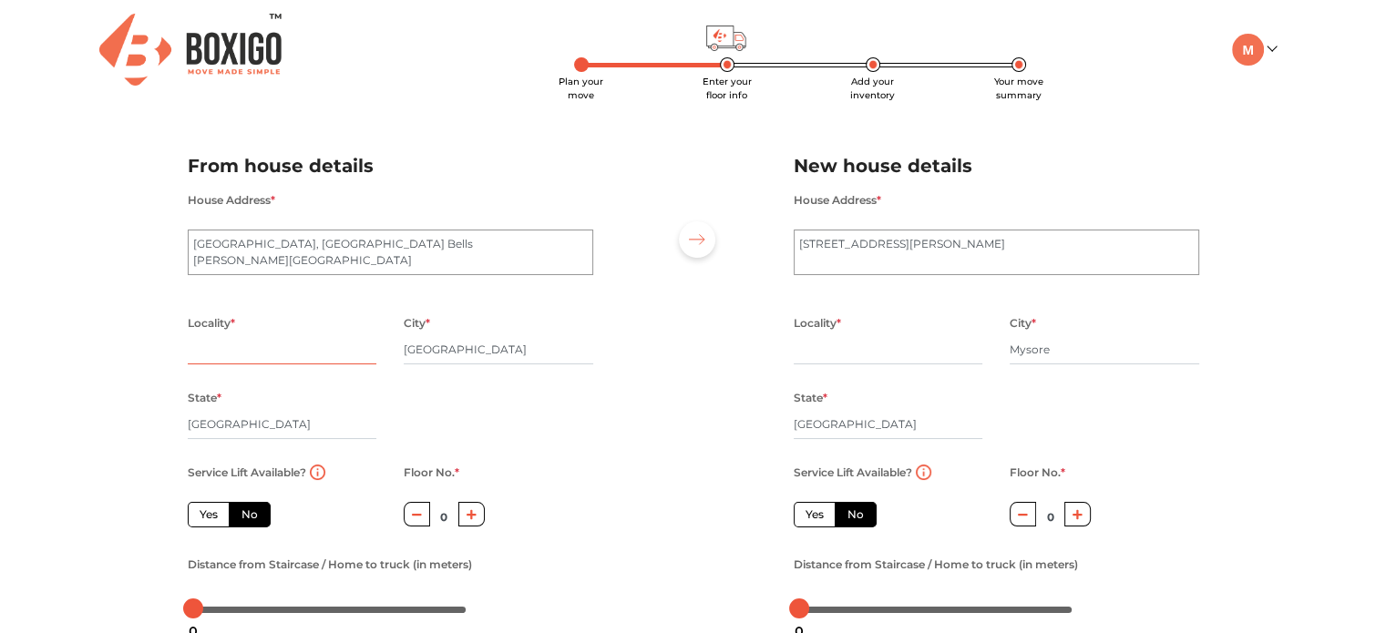
click at [231, 360] on input "text" at bounding box center [283, 349] width 190 height 29
type input "b"
type input "RR Nagar"
click at [841, 352] on input "text" at bounding box center [889, 349] width 190 height 29
type input "Siddarthanagar"
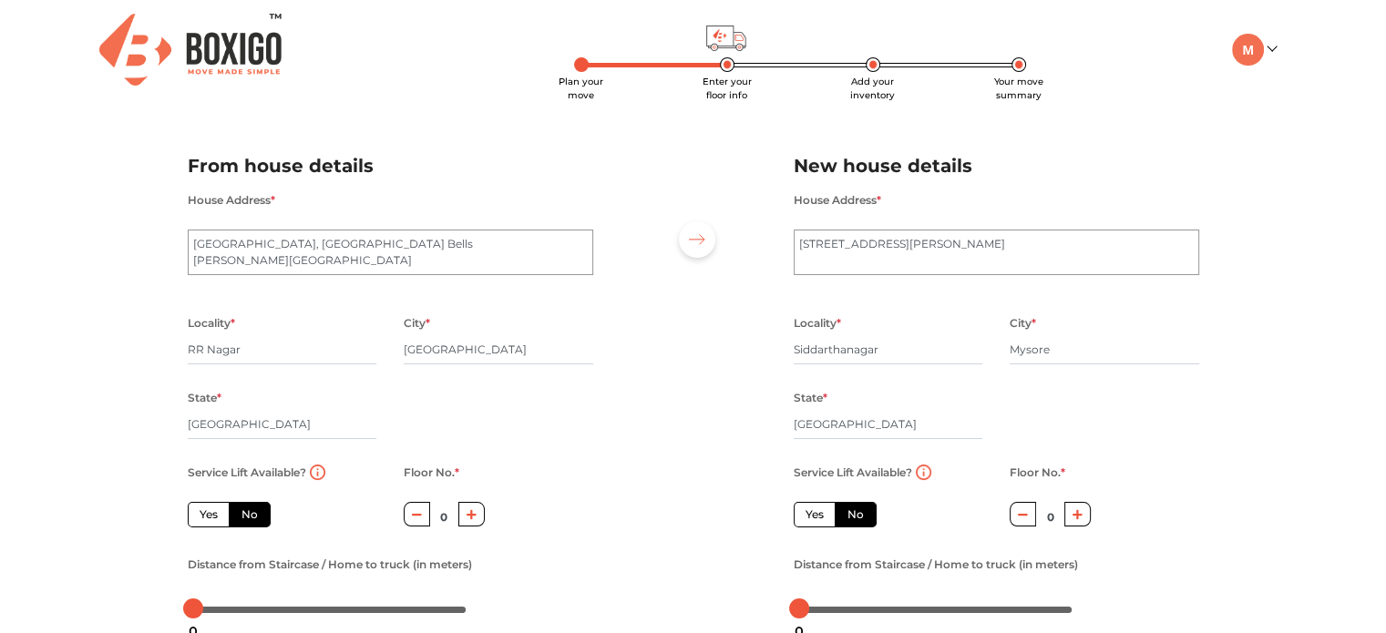
click at [1359, 280] on div "Plan your move Enter your floor info Add your inventory Your move summary My Mo…" at bounding box center [693, 431] width 1386 height 863
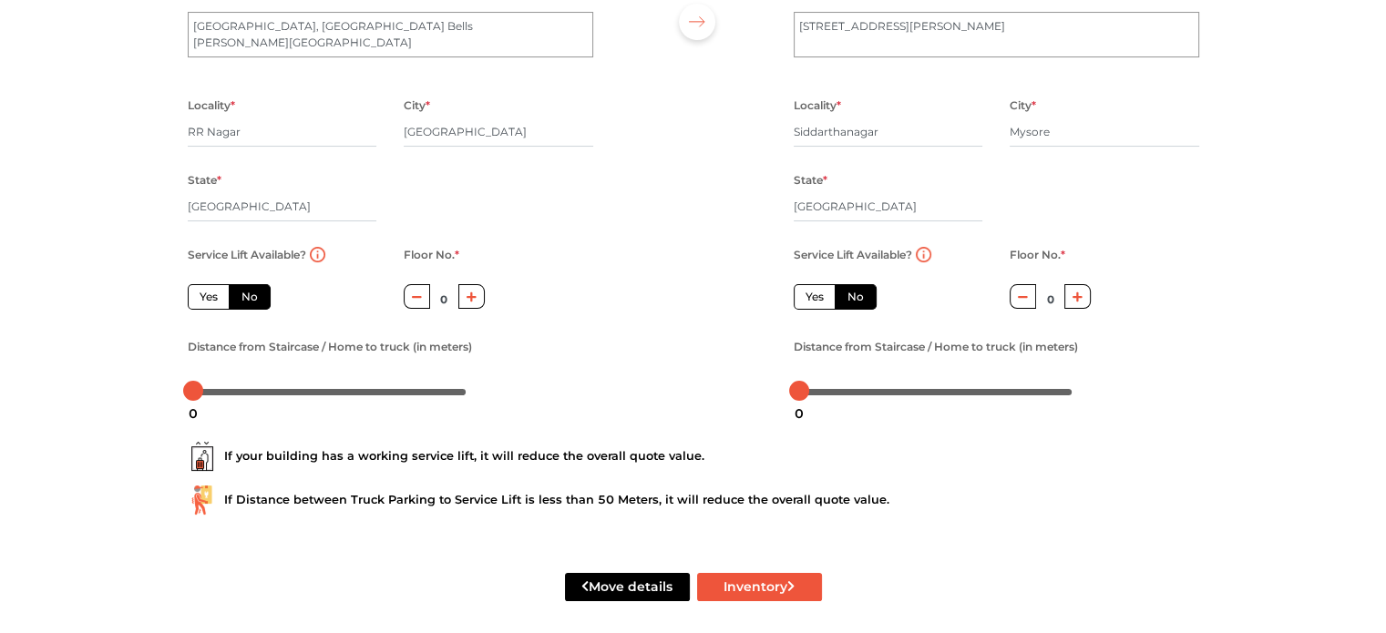
scroll to position [232, 0]
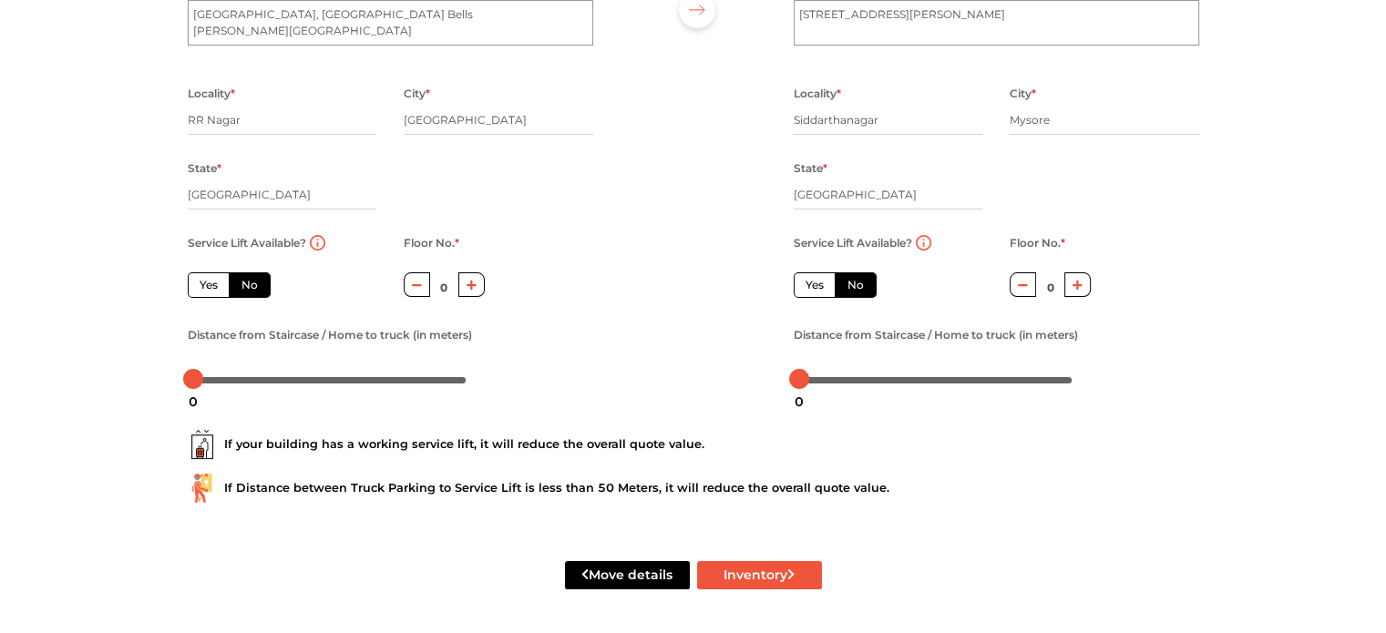
click at [200, 285] on label "Yes" at bounding box center [209, 285] width 42 height 26
click at [200, 285] on input "Yes" at bounding box center [206, 283] width 12 height 12
radio input "true"
click at [871, 281] on label "No" at bounding box center [856, 285] width 42 height 26
click at [859, 281] on input "No" at bounding box center [853, 283] width 12 height 12
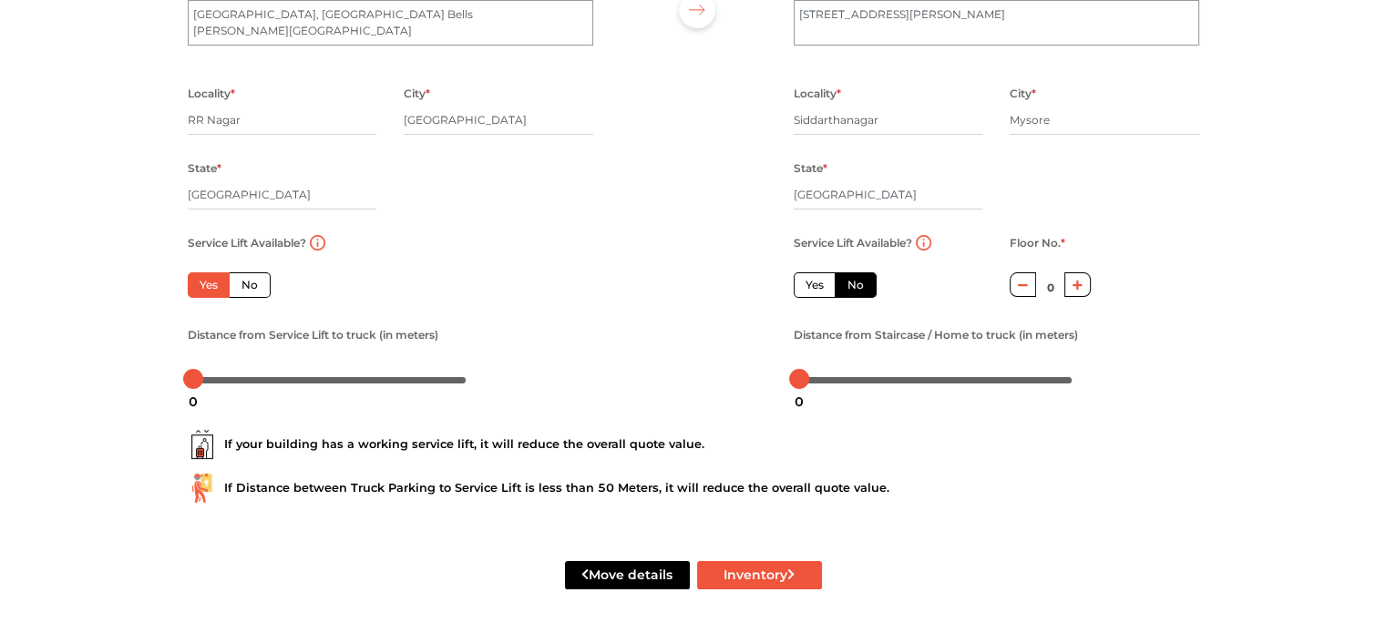
click at [1073, 282] on icon "button" at bounding box center [1077, 285] width 10 height 11
type input "1"
click at [237, 381] on div at bounding box center [329, 379] width 273 height 11
click at [274, 382] on div at bounding box center [329, 379] width 273 height 11
click at [822, 378] on div at bounding box center [935, 379] width 273 height 11
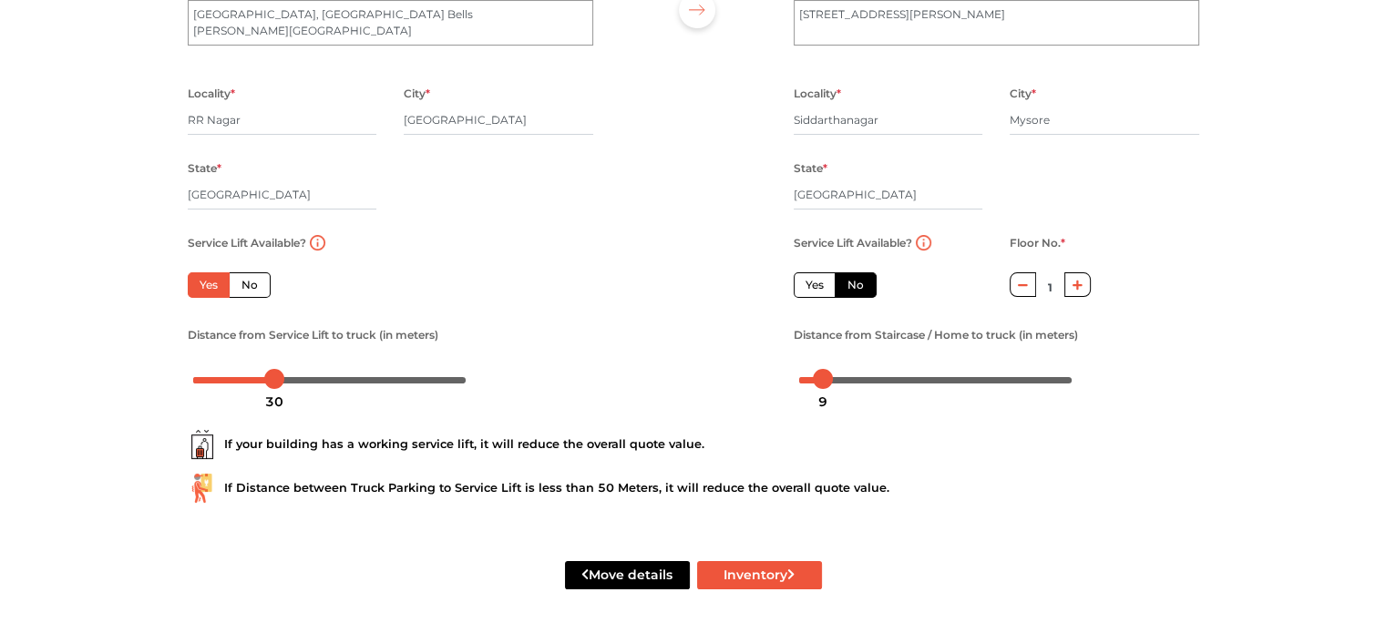
click at [811, 376] on div at bounding box center [935, 379] width 273 height 11
click at [775, 573] on button "Inventory" at bounding box center [759, 575] width 125 height 28
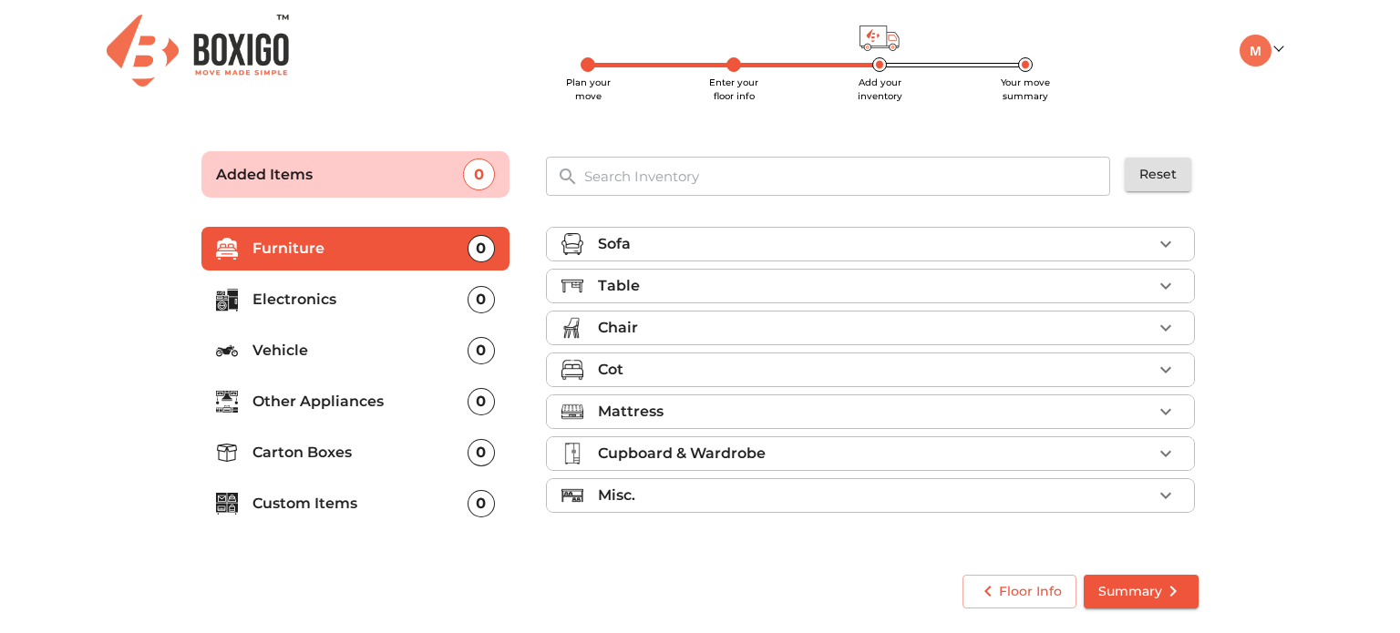
click at [682, 240] on div "Sofa" at bounding box center [875, 244] width 554 height 22
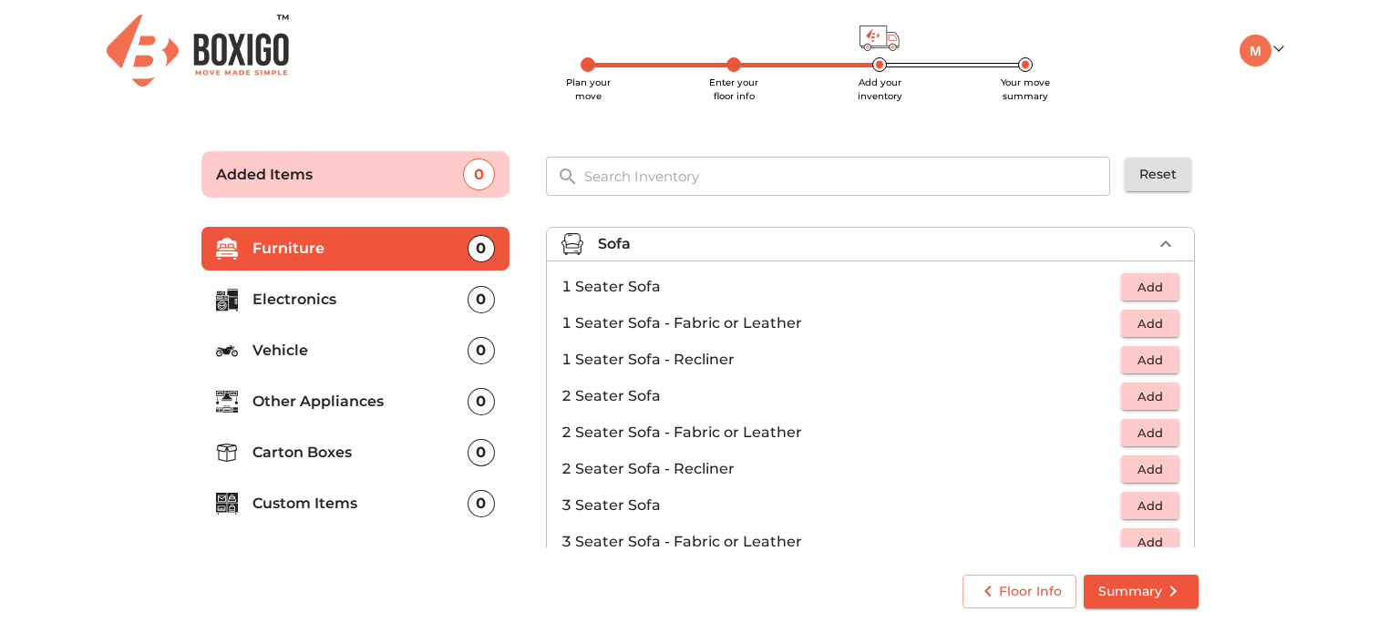
click at [1144, 390] on span "Add" at bounding box center [1150, 396] width 40 height 21
click at [1130, 506] on span "Add" at bounding box center [1150, 506] width 40 height 21
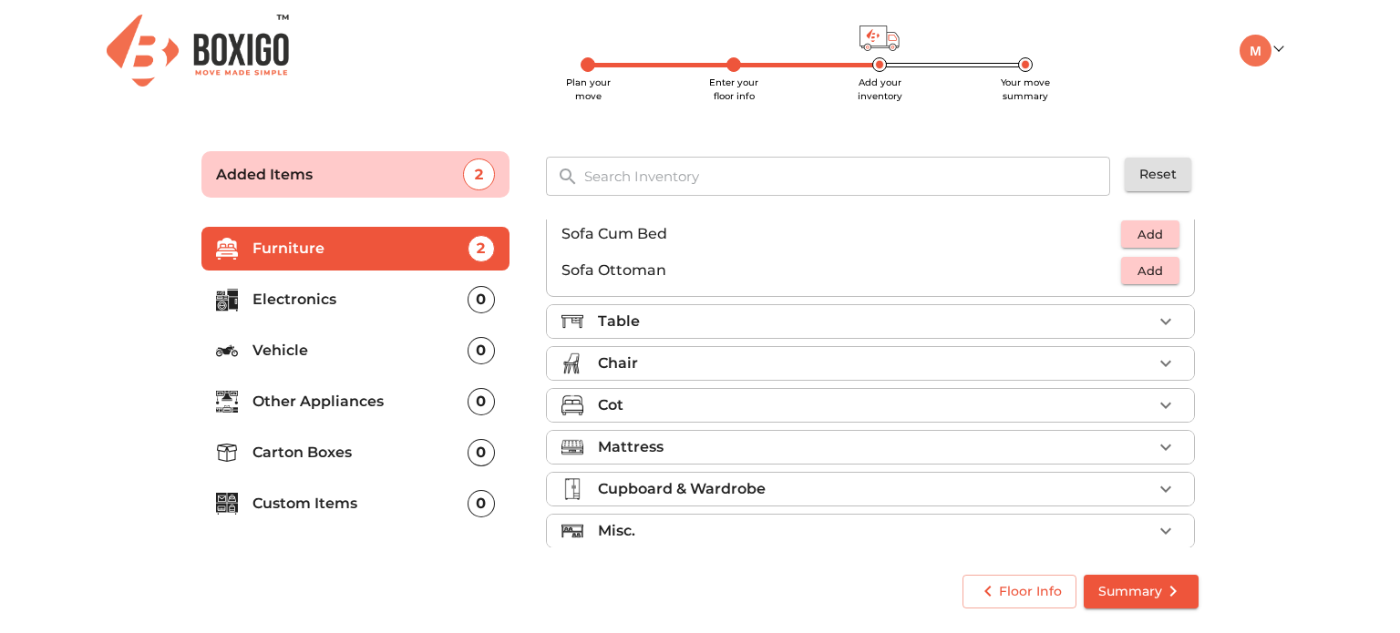
scroll to position [539, 0]
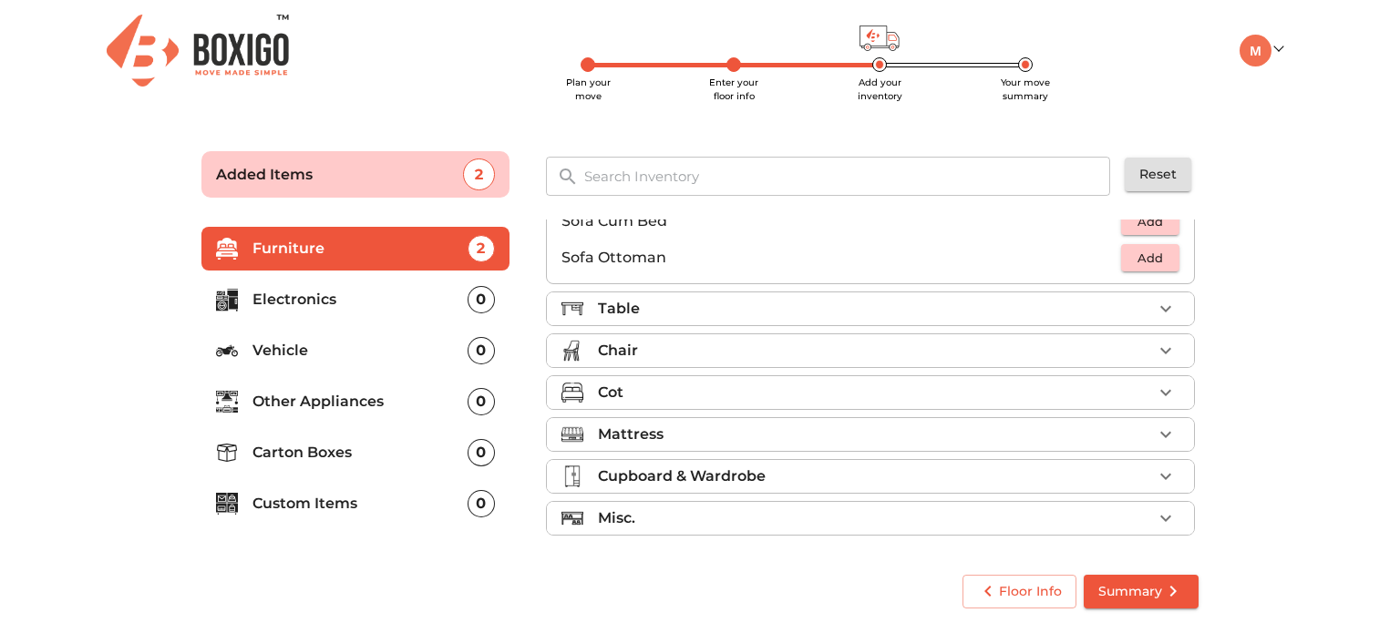
click at [657, 306] on div "Table" at bounding box center [875, 309] width 554 height 22
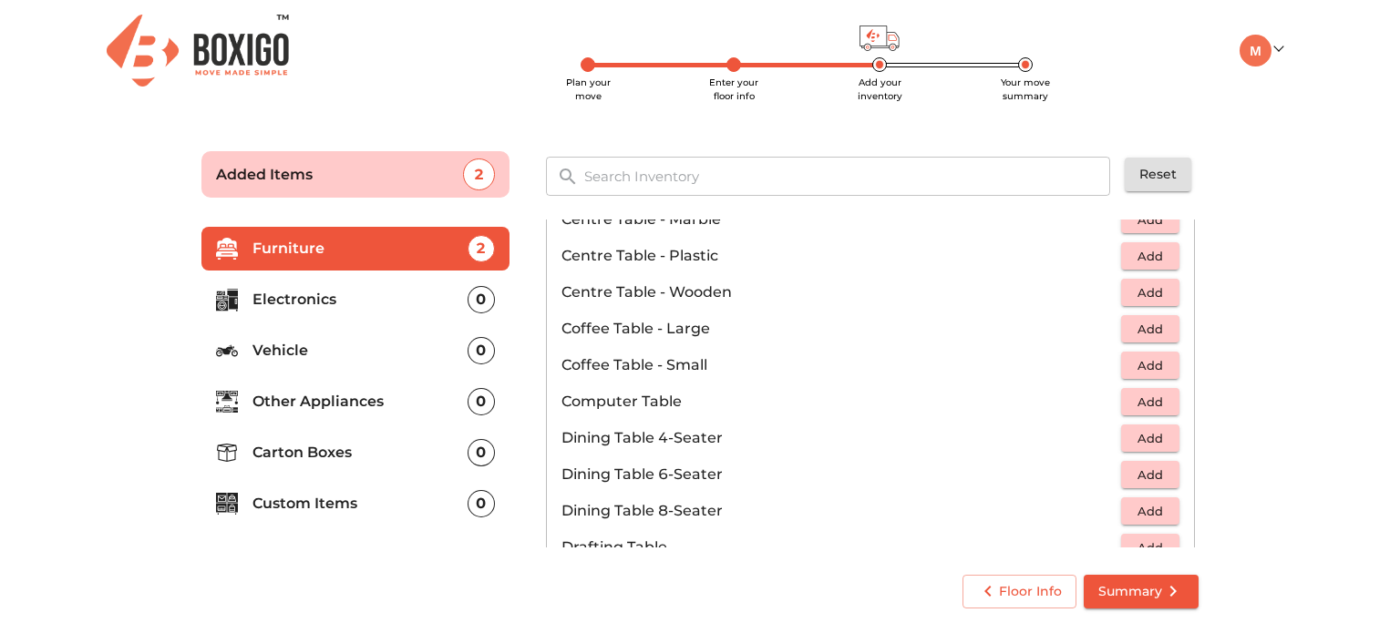
scroll to position [91, 0]
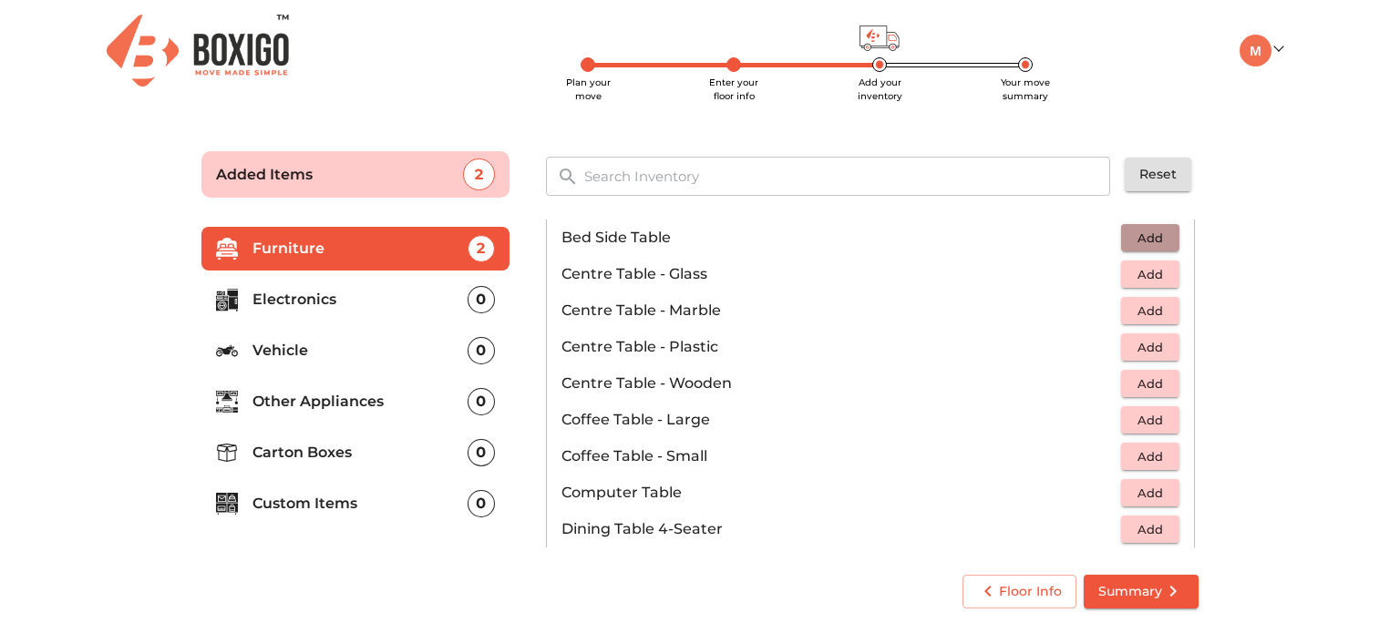
click at [1153, 230] on span "Add" at bounding box center [1150, 238] width 40 height 21
click at [1154, 230] on icon "button" at bounding box center [1165, 238] width 22 height 22
click at [1143, 450] on span "Add" at bounding box center [1150, 456] width 40 height 21
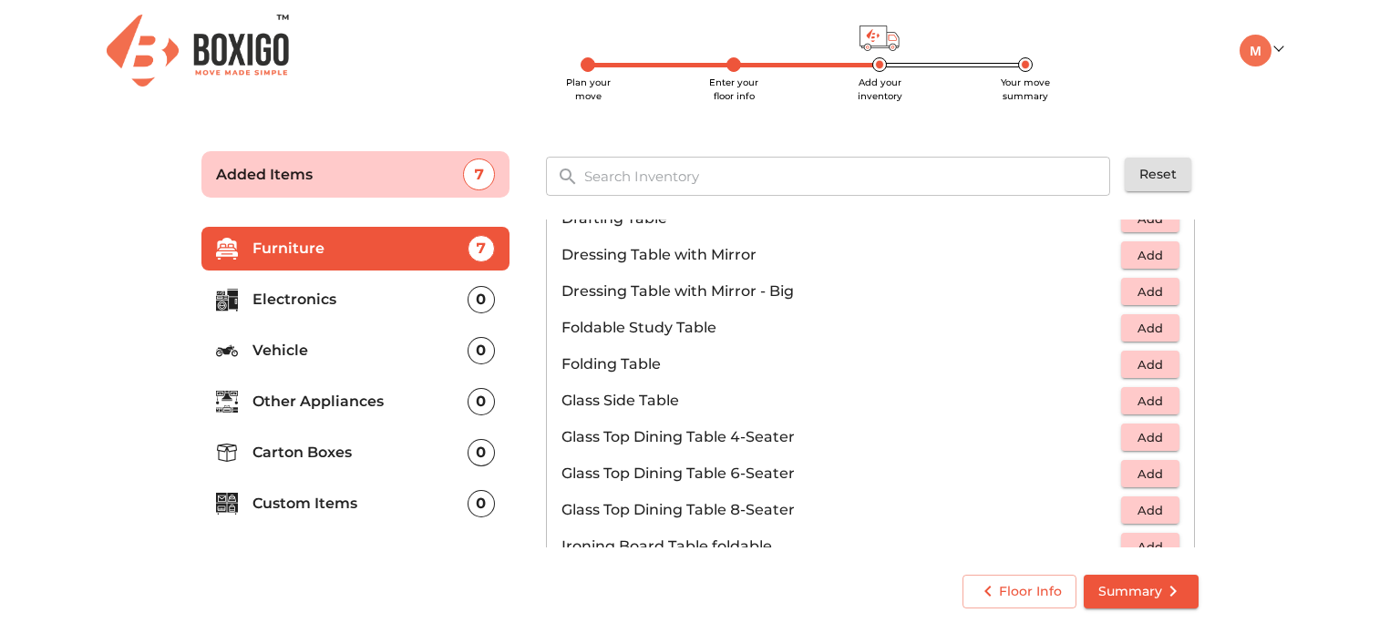
scroll to position [547, 0]
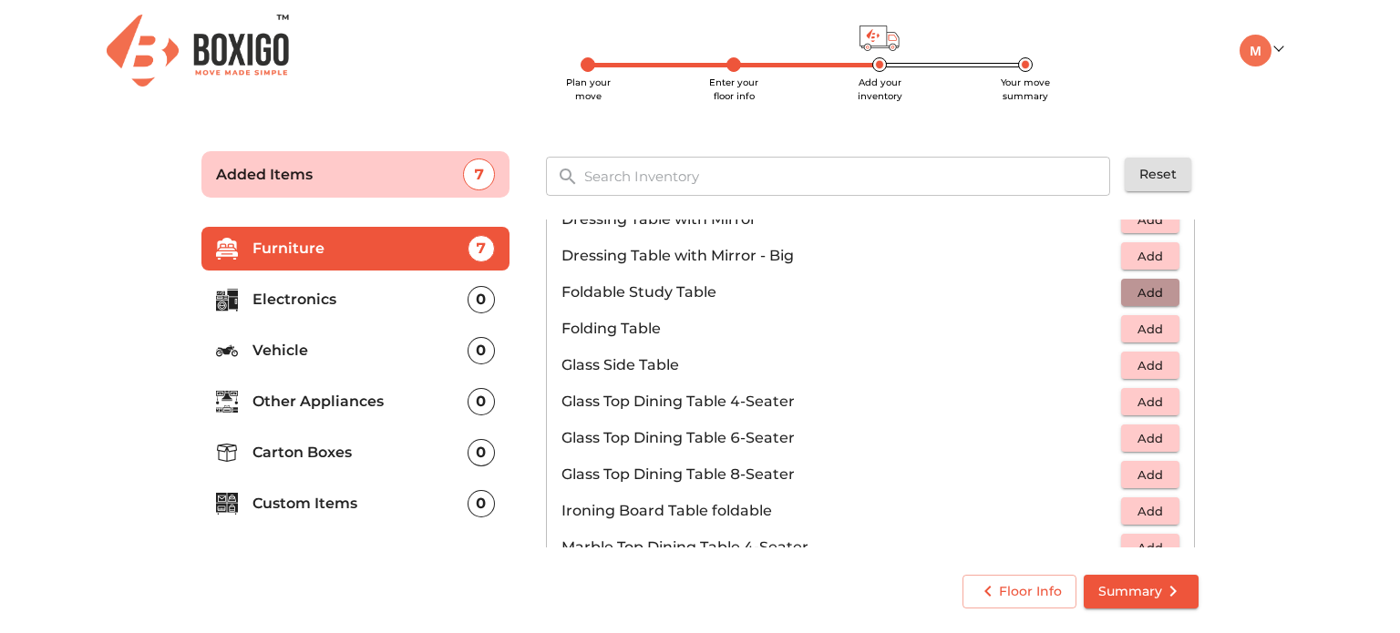
click at [1135, 289] on span "Add" at bounding box center [1150, 292] width 40 height 21
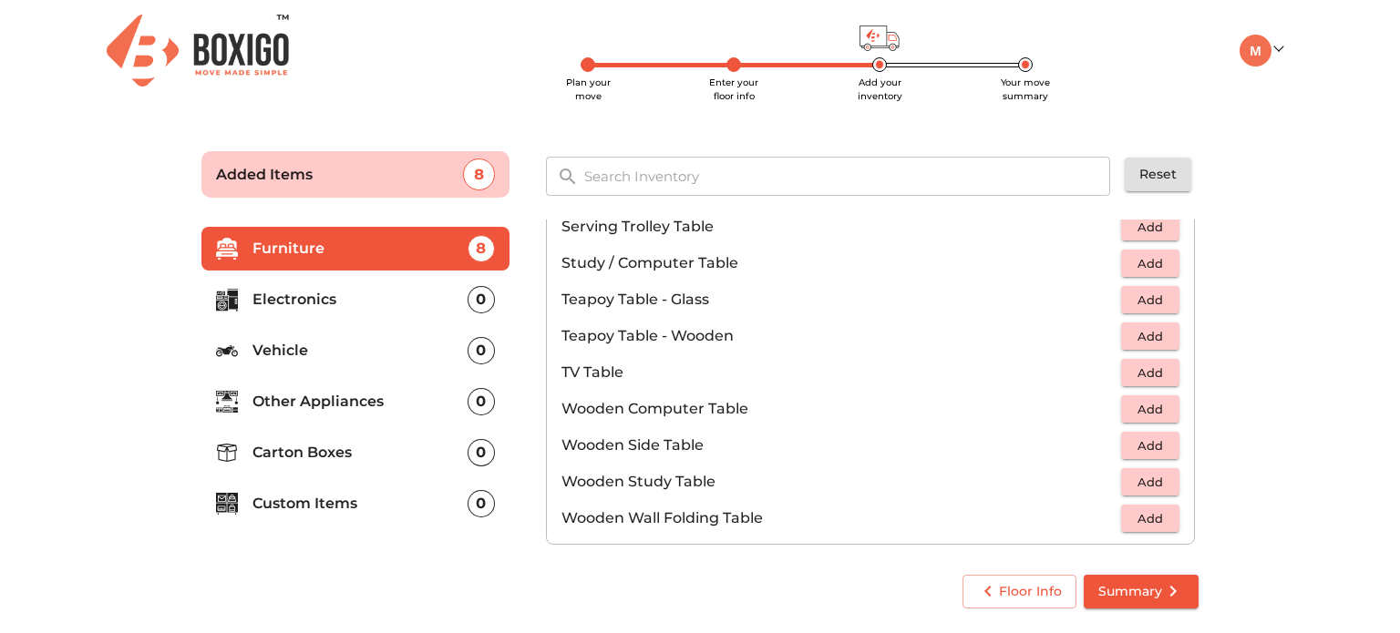
scroll to position [1093, 0]
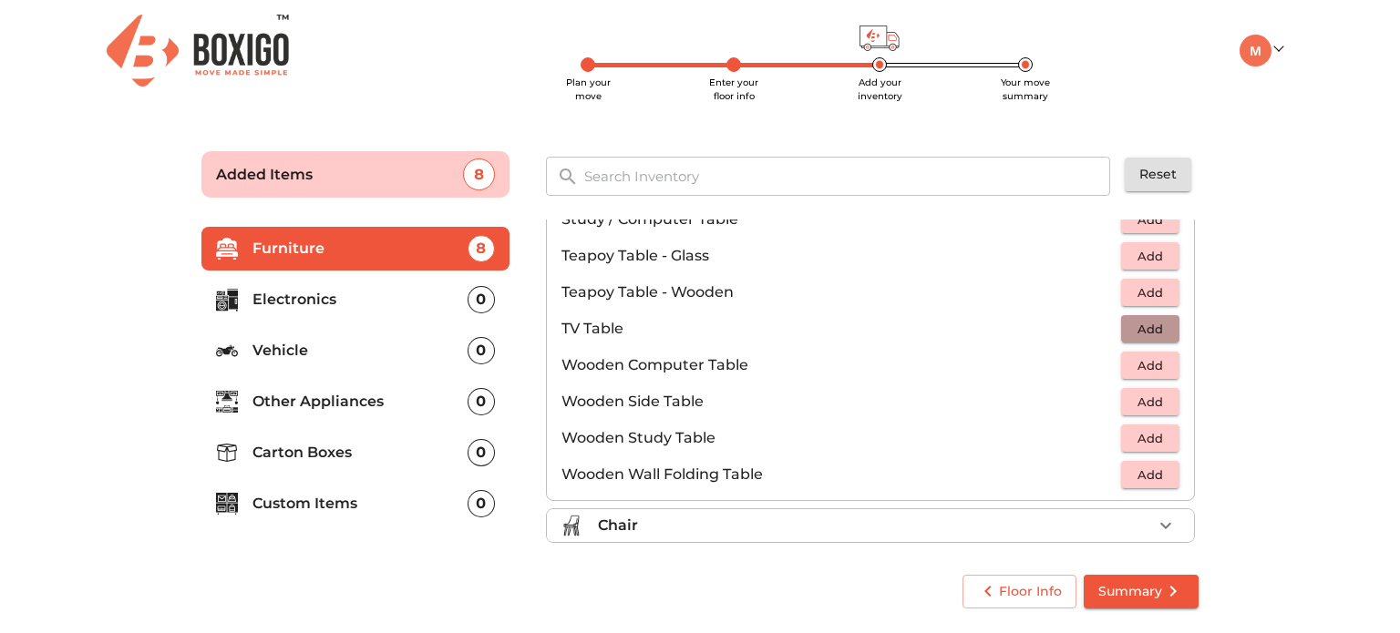
click at [1148, 323] on span "Add" at bounding box center [1150, 329] width 40 height 21
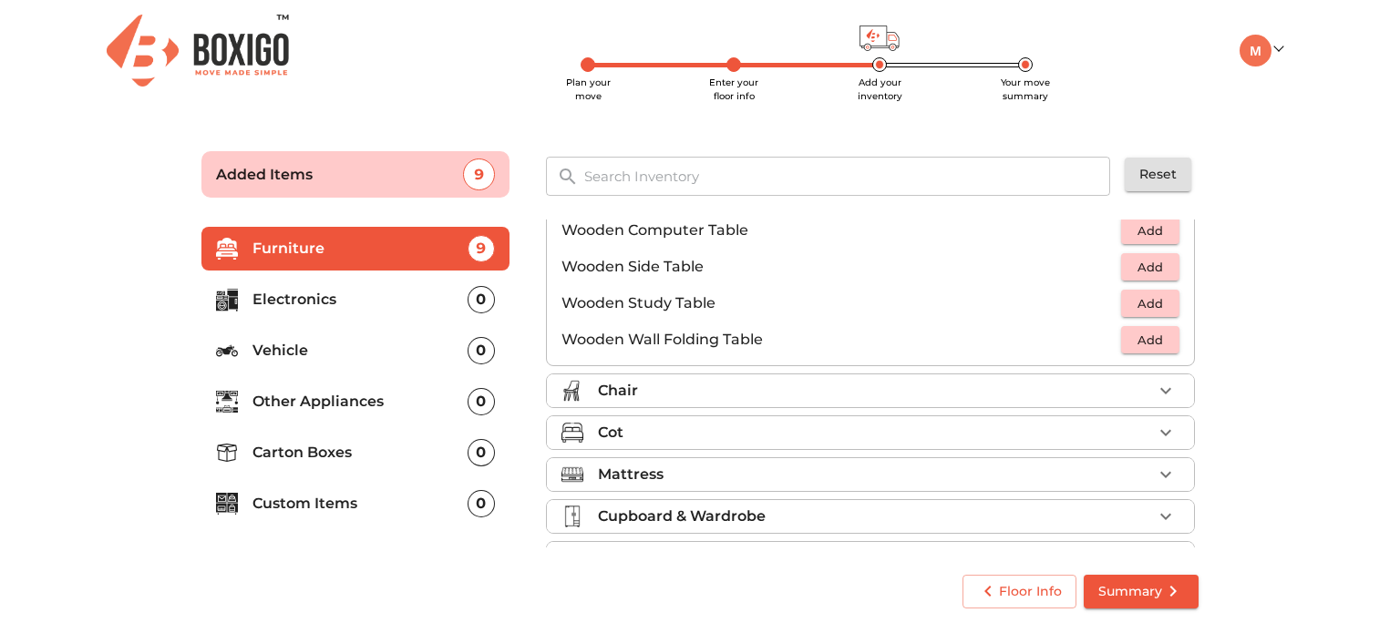
scroll to position [1268, 0]
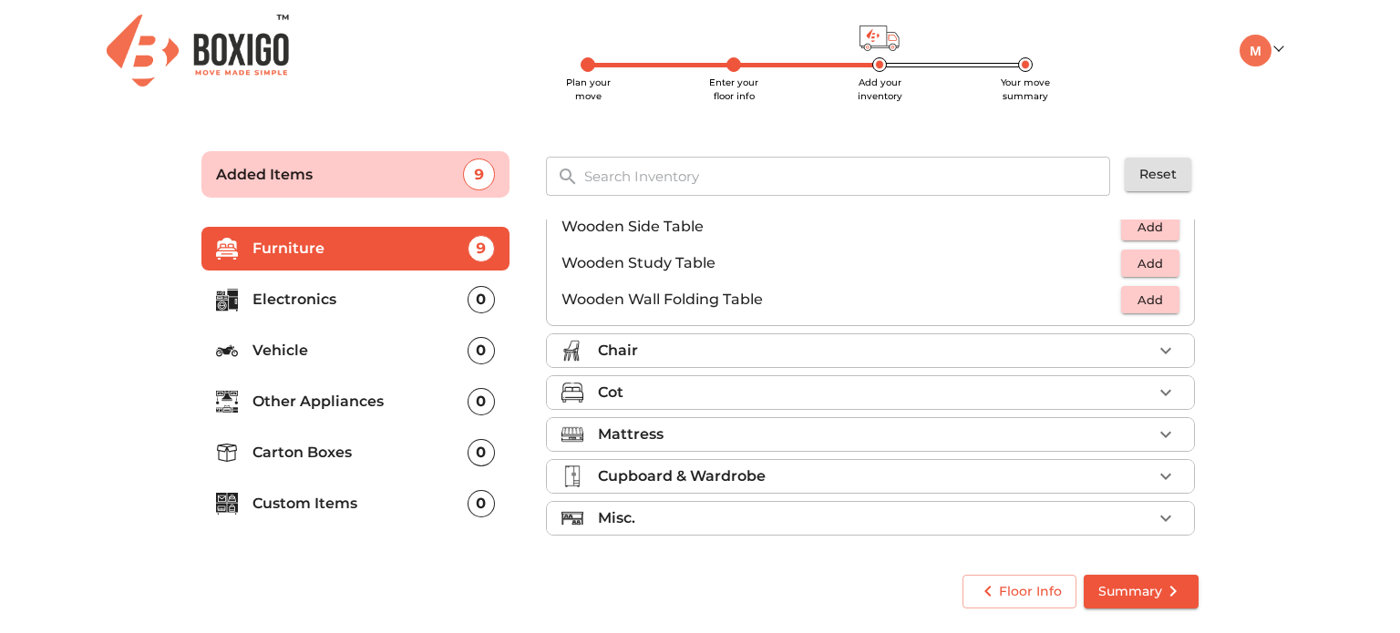
click at [1154, 348] on icon "button" at bounding box center [1165, 351] width 22 height 22
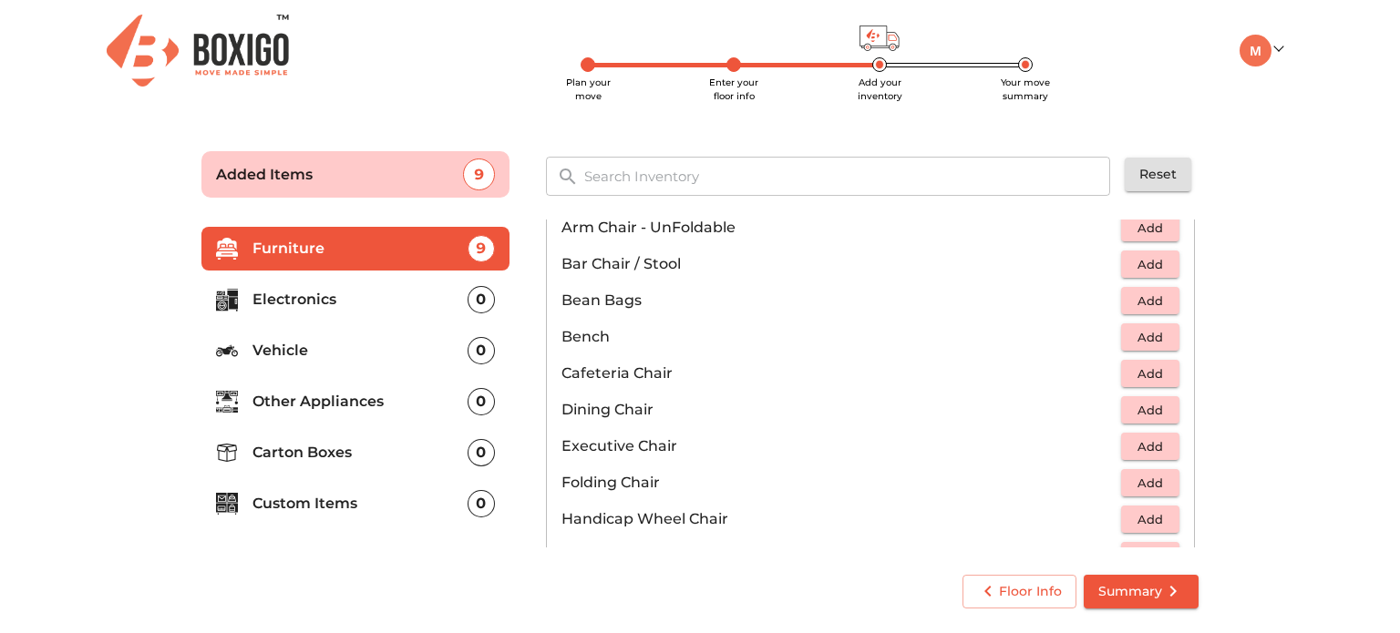
scroll to position [211, 0]
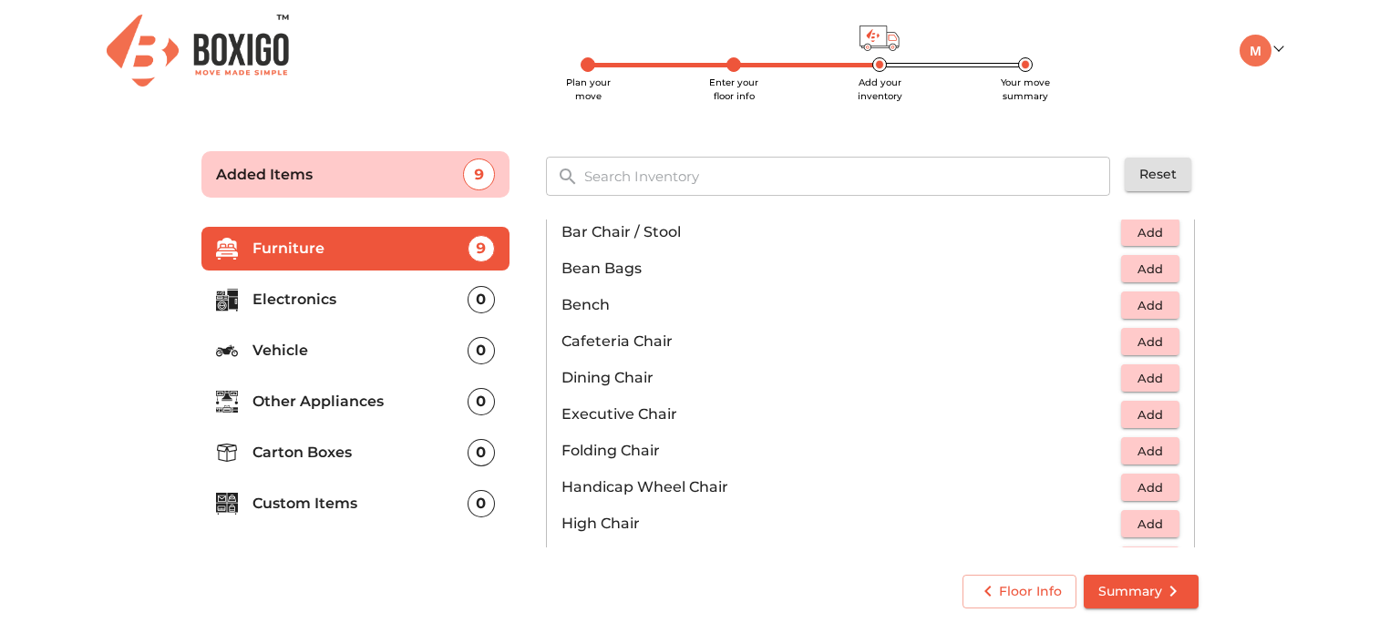
click at [1141, 228] on span "Add" at bounding box center [1150, 232] width 40 height 21
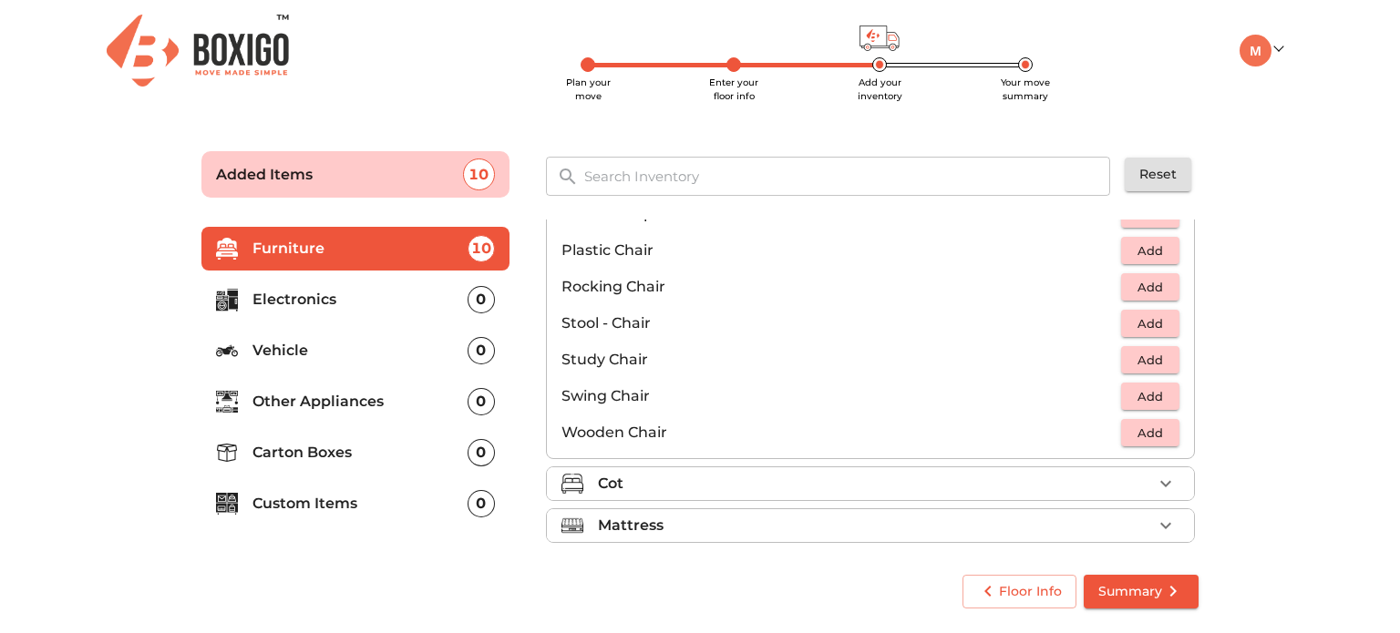
scroll to position [758, 0]
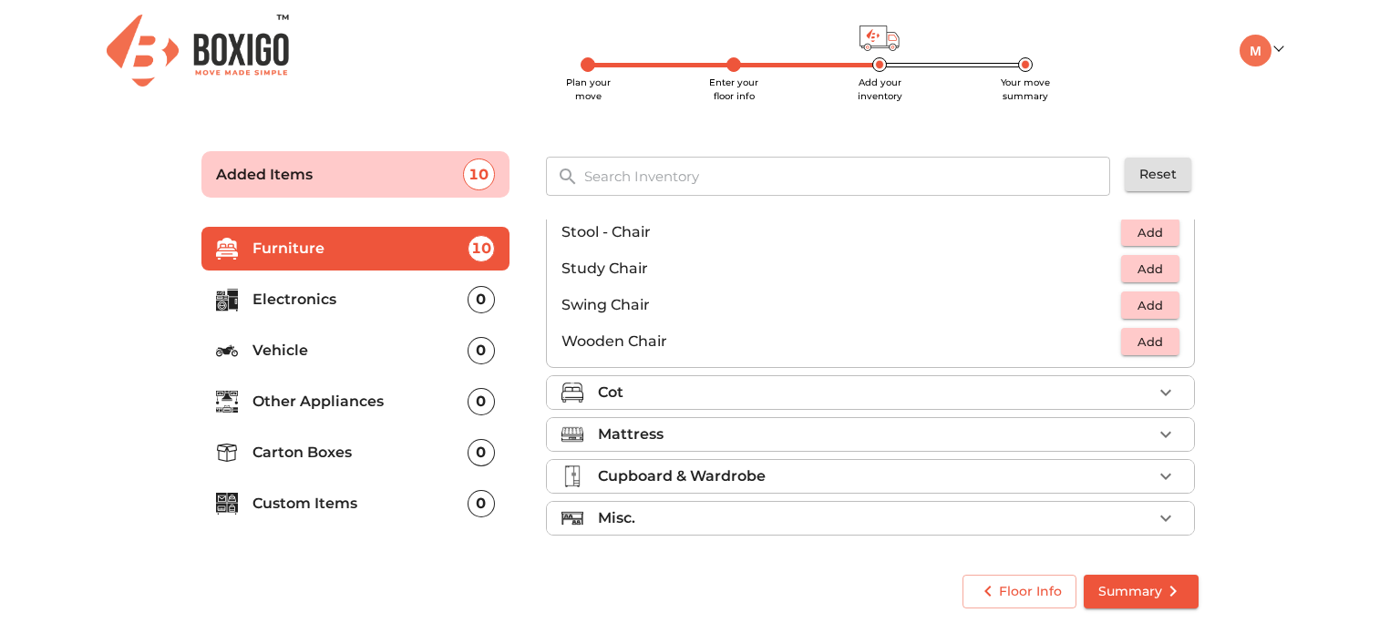
click at [784, 392] on div "Cot" at bounding box center [875, 393] width 554 height 22
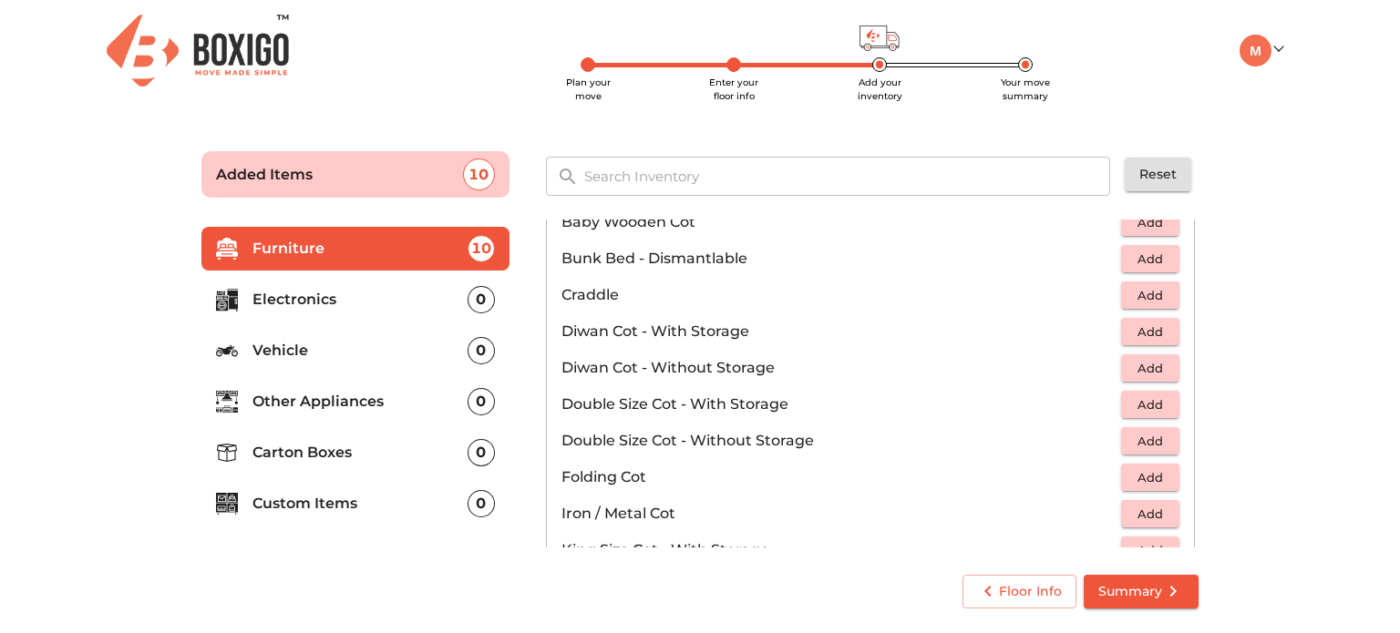
scroll to position [222, 0]
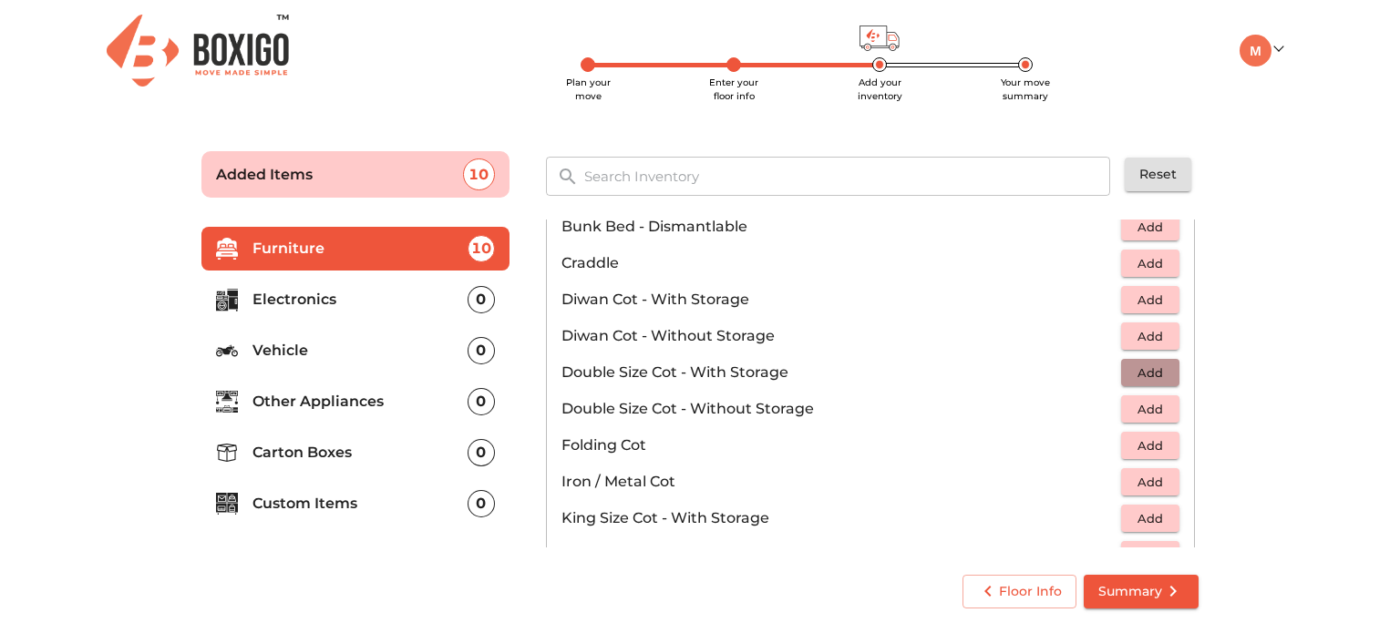
click at [1142, 368] on span "Add" at bounding box center [1150, 373] width 40 height 21
click at [1154, 368] on icon "button" at bounding box center [1165, 373] width 22 height 22
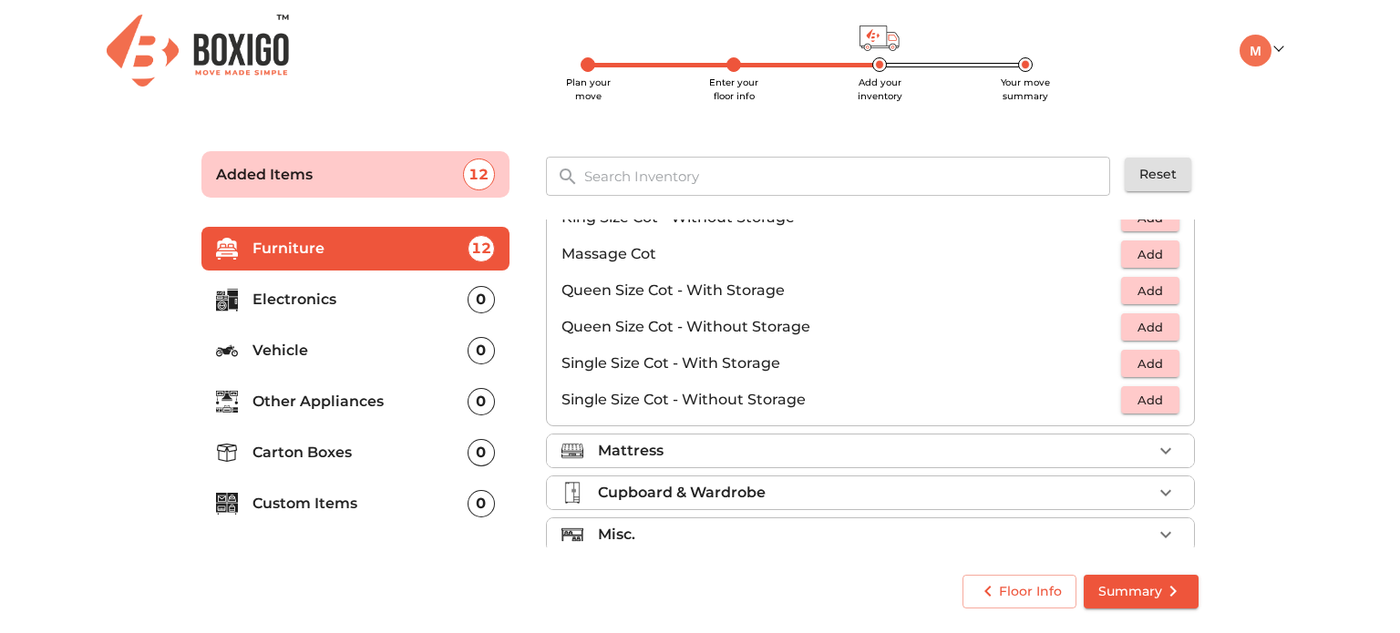
scroll to position [576, 0]
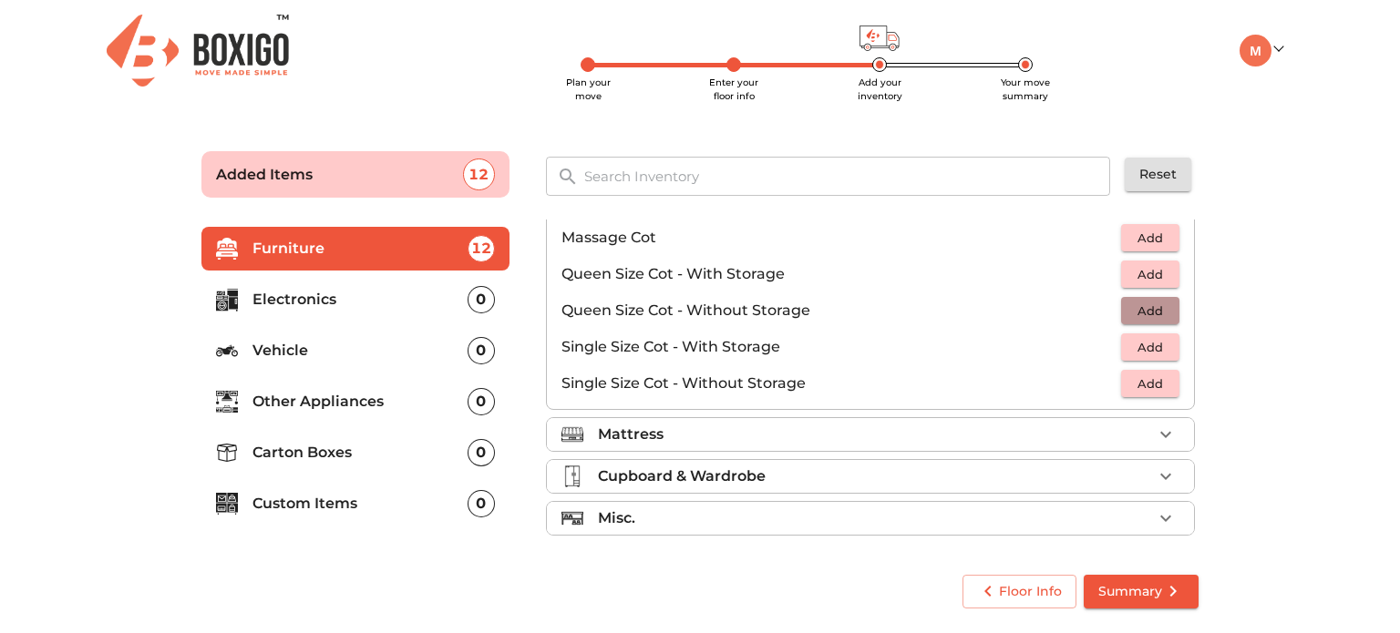
click at [1144, 306] on span "Add" at bounding box center [1150, 311] width 40 height 21
click at [1152, 306] on button "button" at bounding box center [1165, 310] width 27 height 27
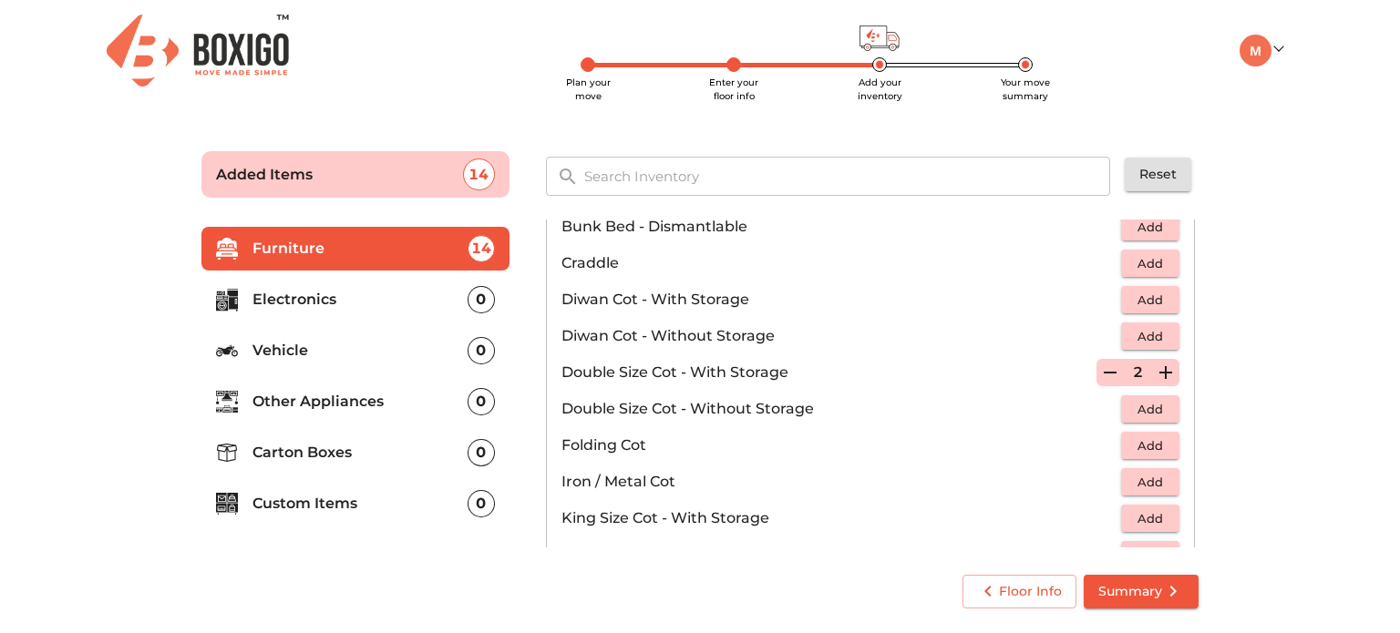
scroll to position [211, 0]
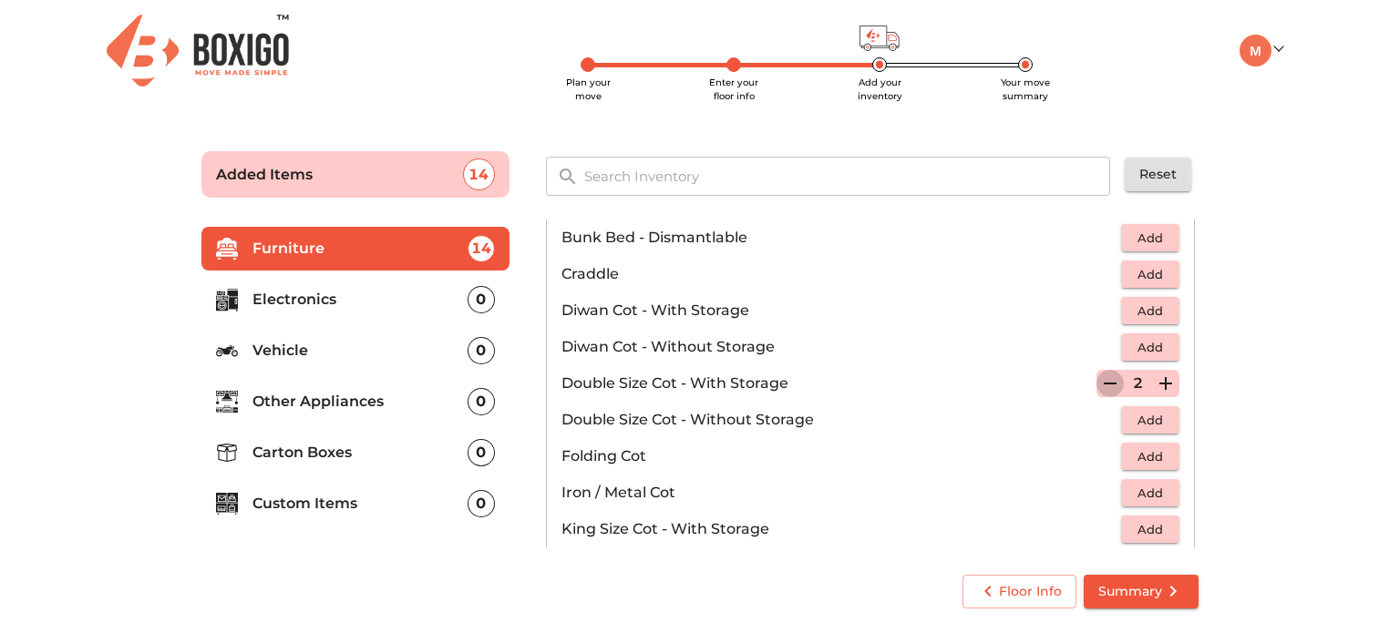
click at [1101, 376] on icon "button" at bounding box center [1110, 384] width 22 height 22
click at [1103, 376] on icon "button" at bounding box center [1109, 383] width 13 height 16
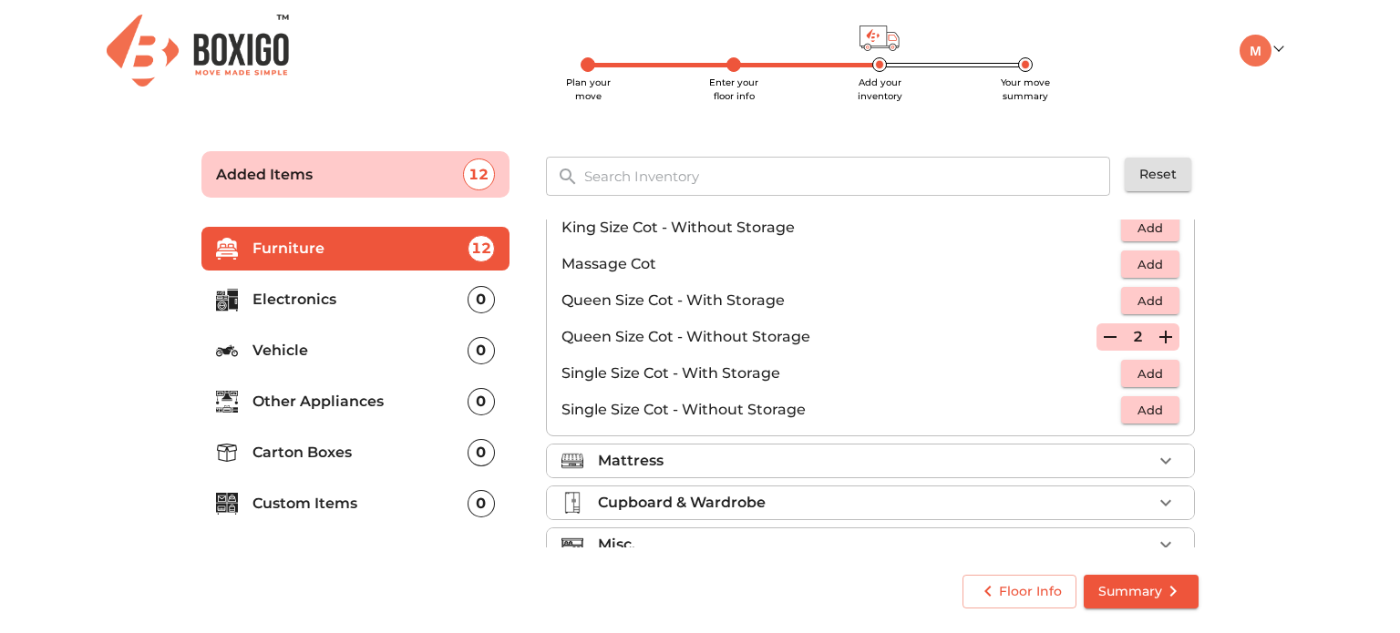
scroll to position [576, 0]
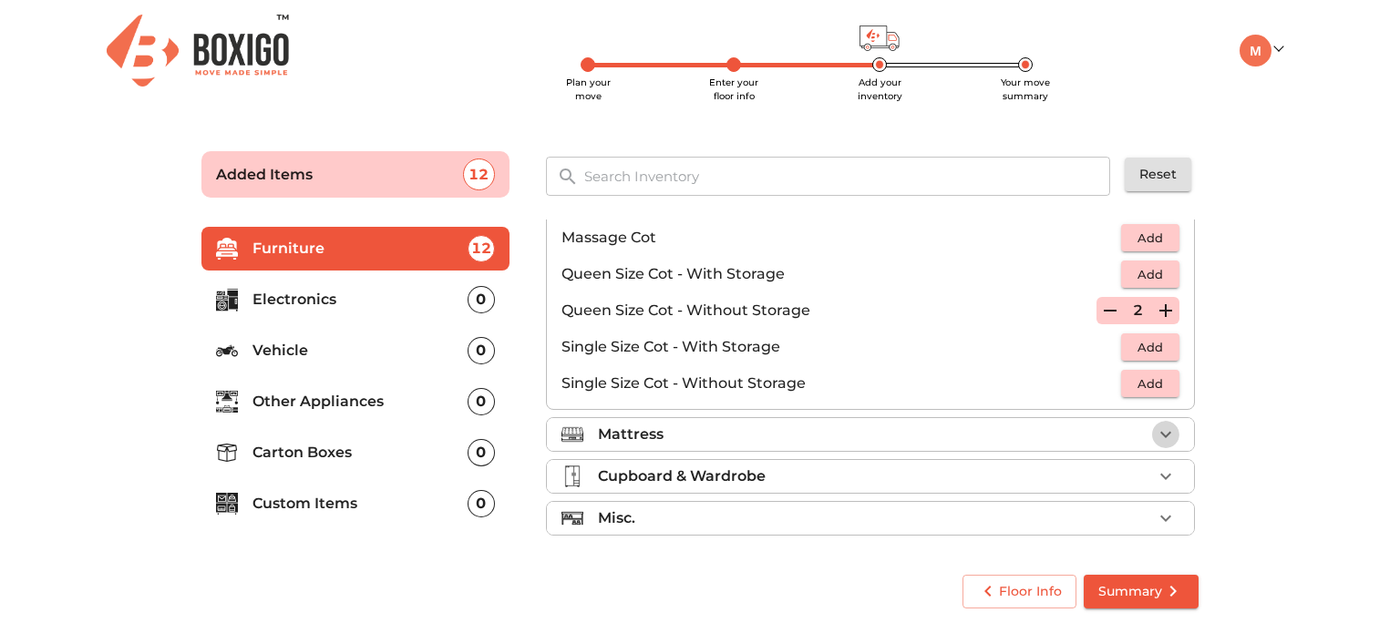
click at [1160, 433] on icon "button" at bounding box center [1165, 435] width 11 height 6
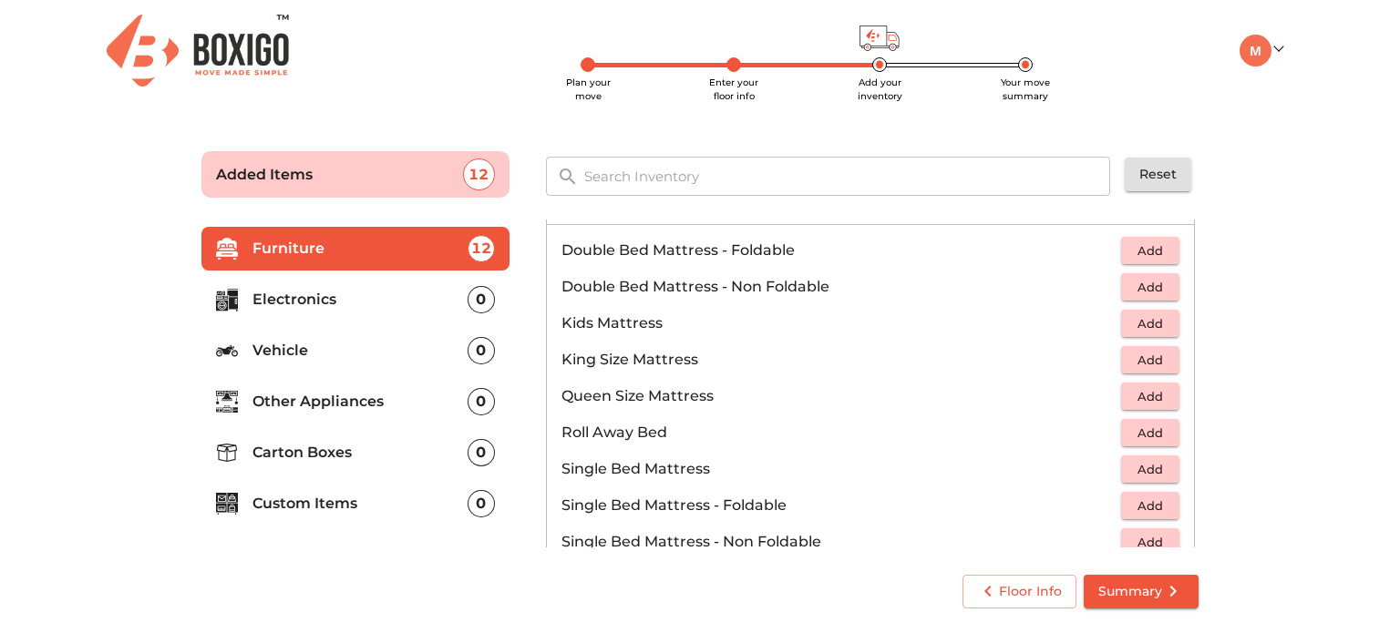
scroll to position [204, 0]
click at [1137, 389] on span "Add" at bounding box center [1150, 396] width 40 height 21
click at [1159, 391] on icon "button" at bounding box center [1165, 396] width 13 height 13
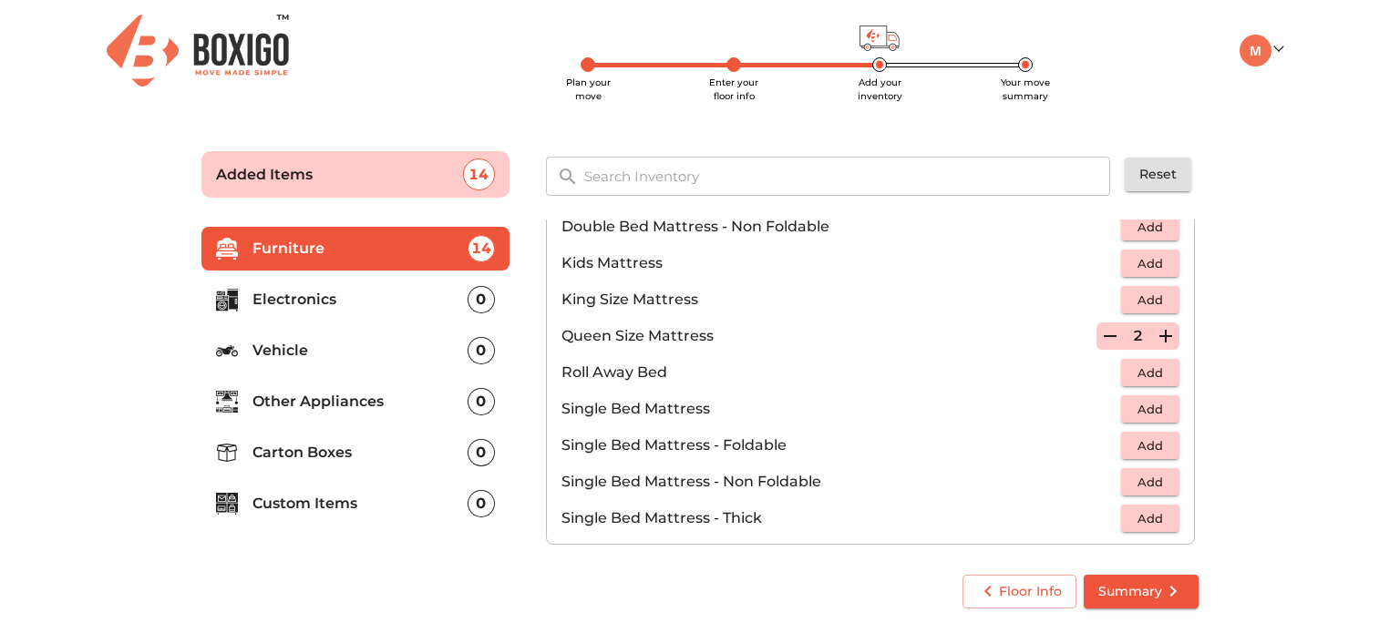
scroll to position [357, 0]
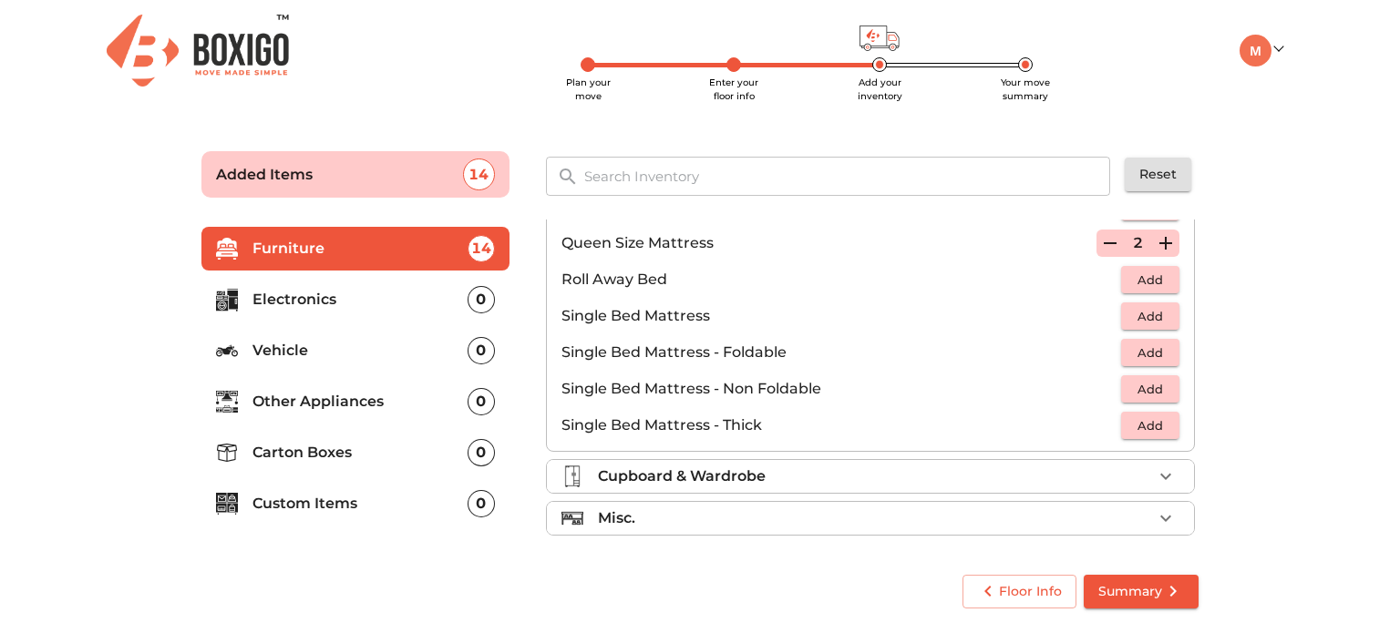
click at [771, 473] on div "Cupboard & Wardrobe" at bounding box center [875, 477] width 554 height 22
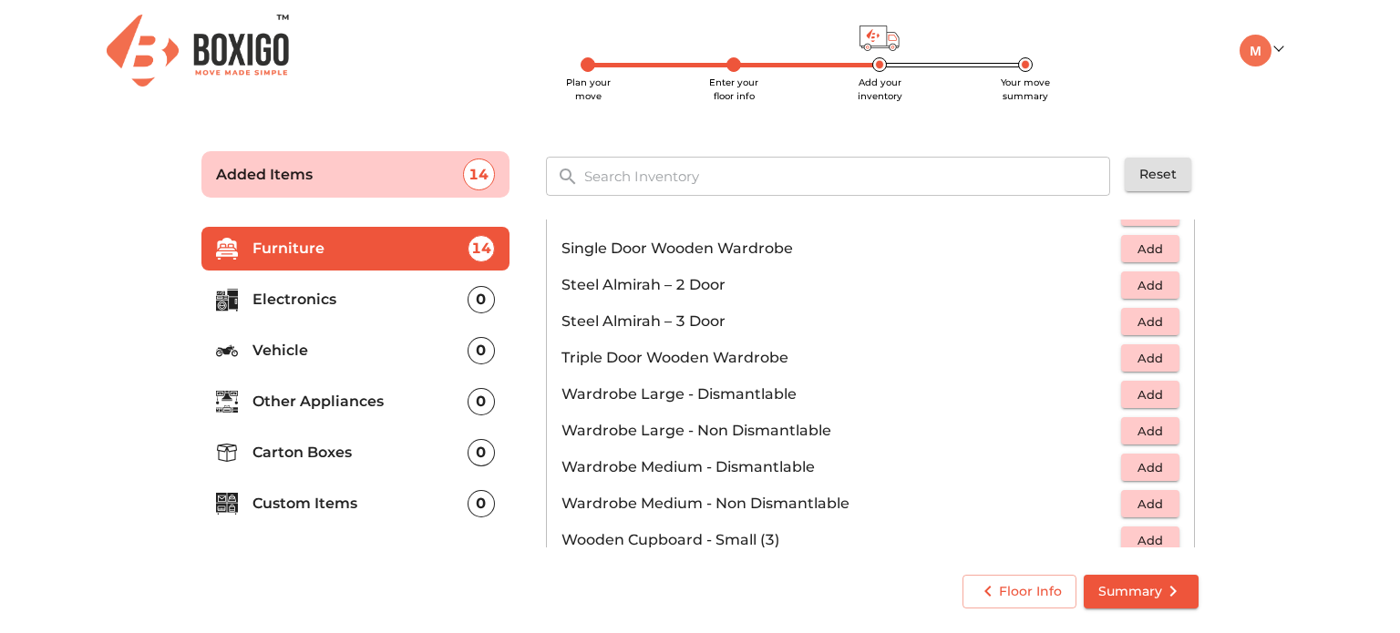
scroll to position [612, 0]
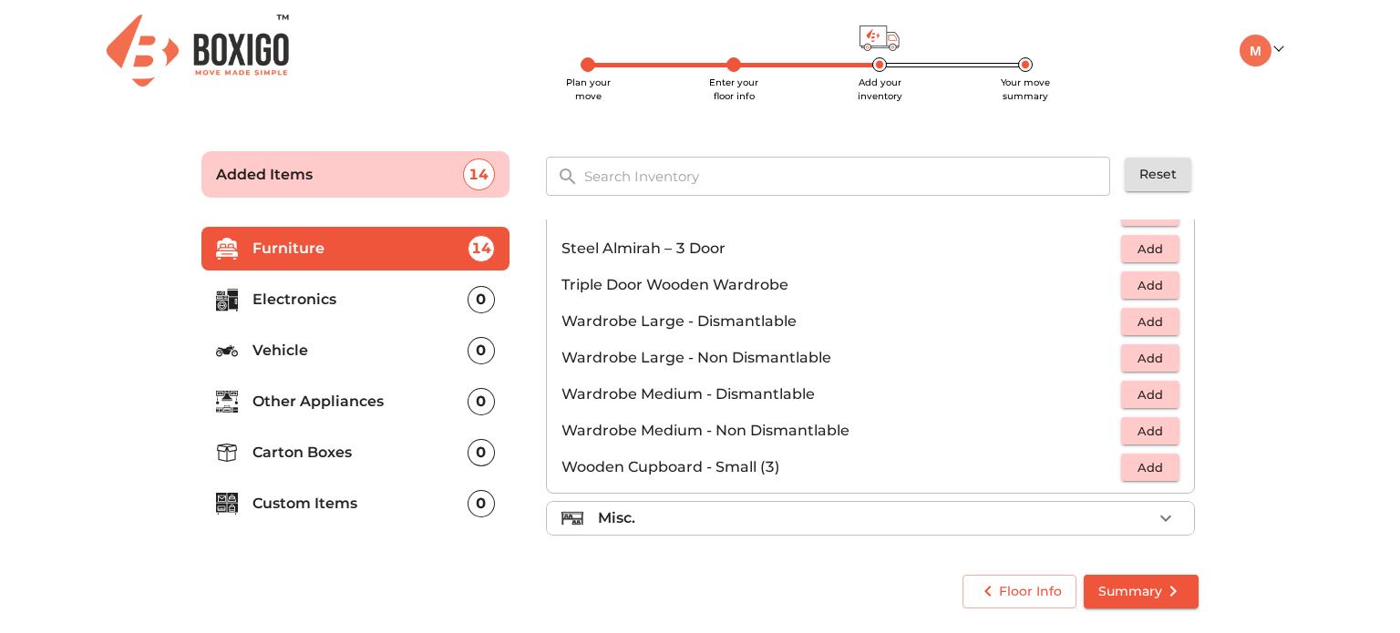
click at [883, 517] on div "Misc." at bounding box center [875, 519] width 554 height 22
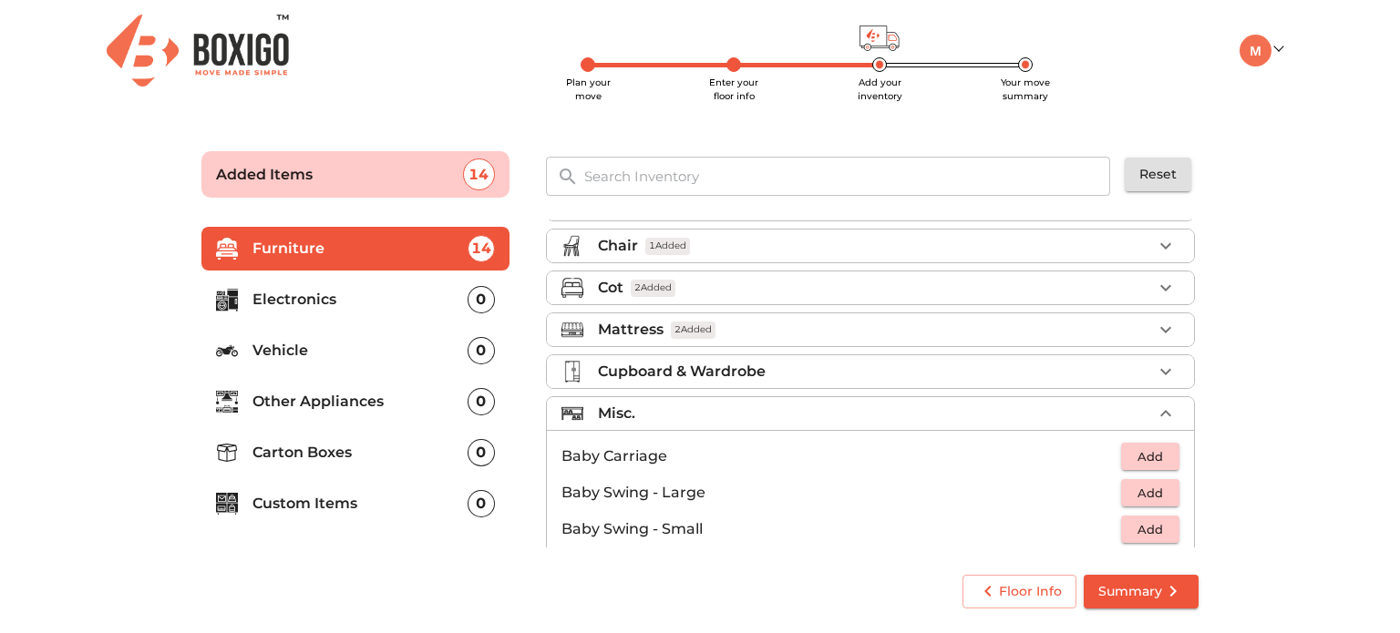
scroll to position [0, 0]
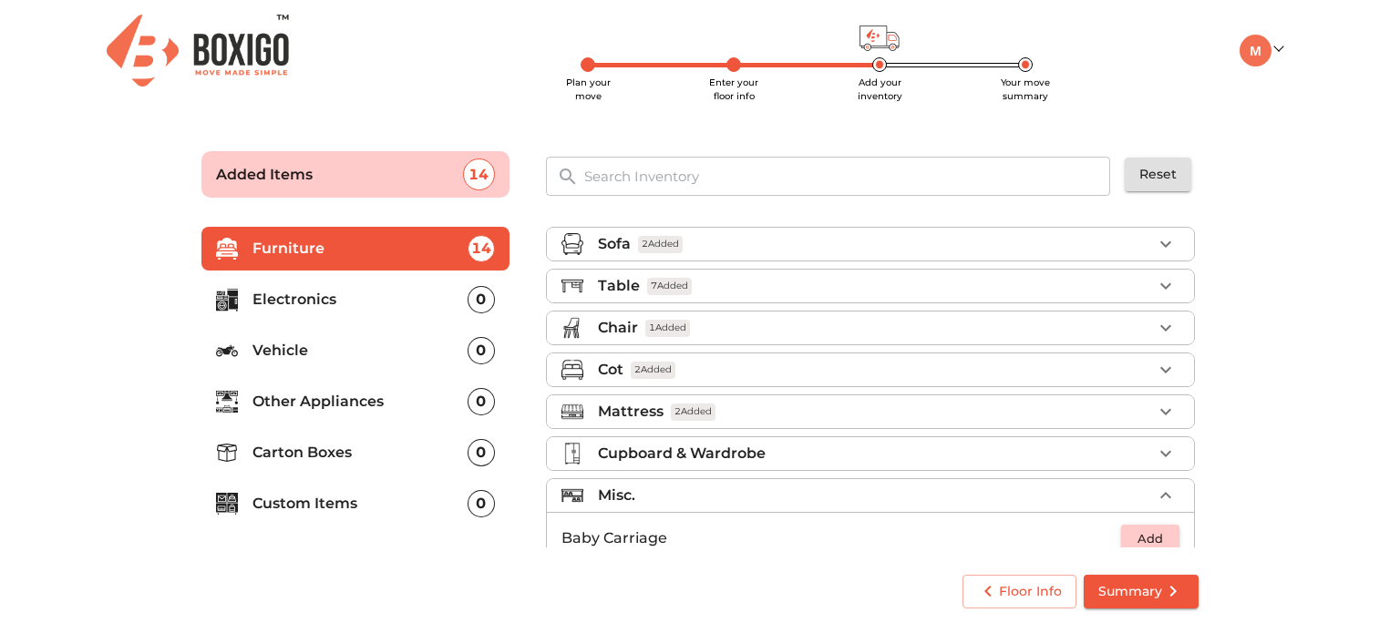
click at [1335, 272] on main "Plan your move Enter your floor info Add your inventory Your move summary Added…" at bounding box center [700, 376] width 1400 height 501
click at [474, 294] on div "0" at bounding box center [480, 299] width 27 height 27
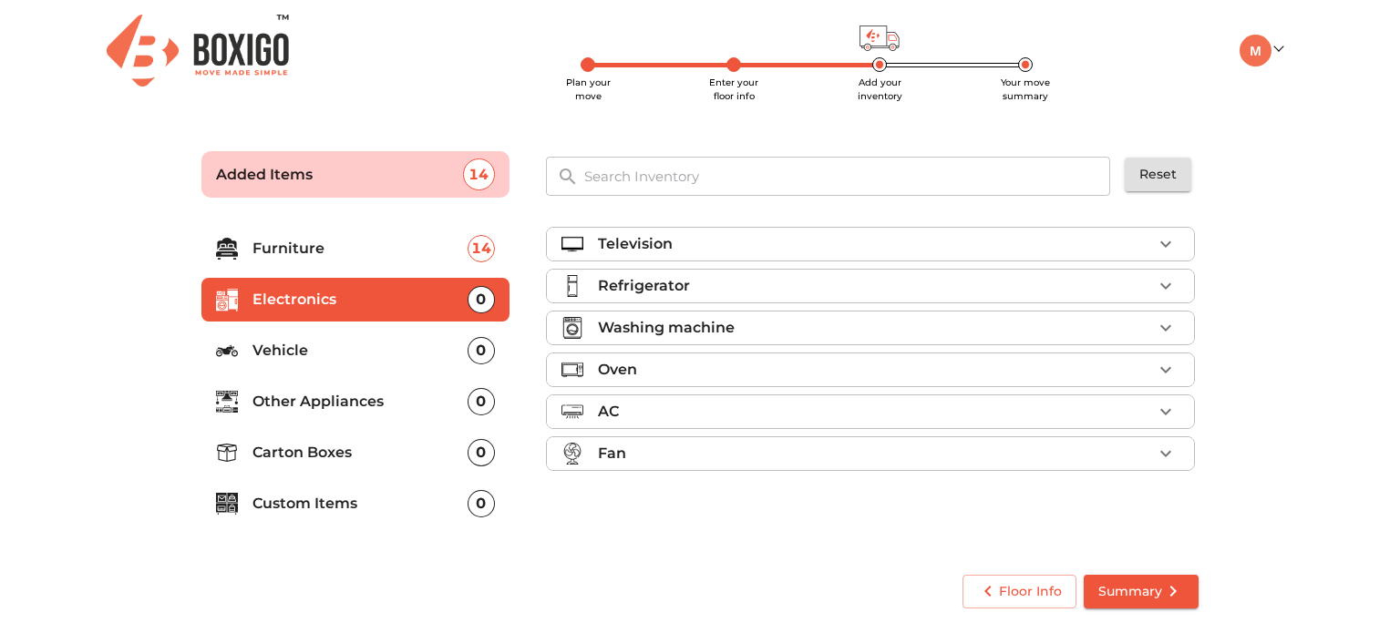
click at [632, 243] on p "Television" at bounding box center [635, 244] width 75 height 22
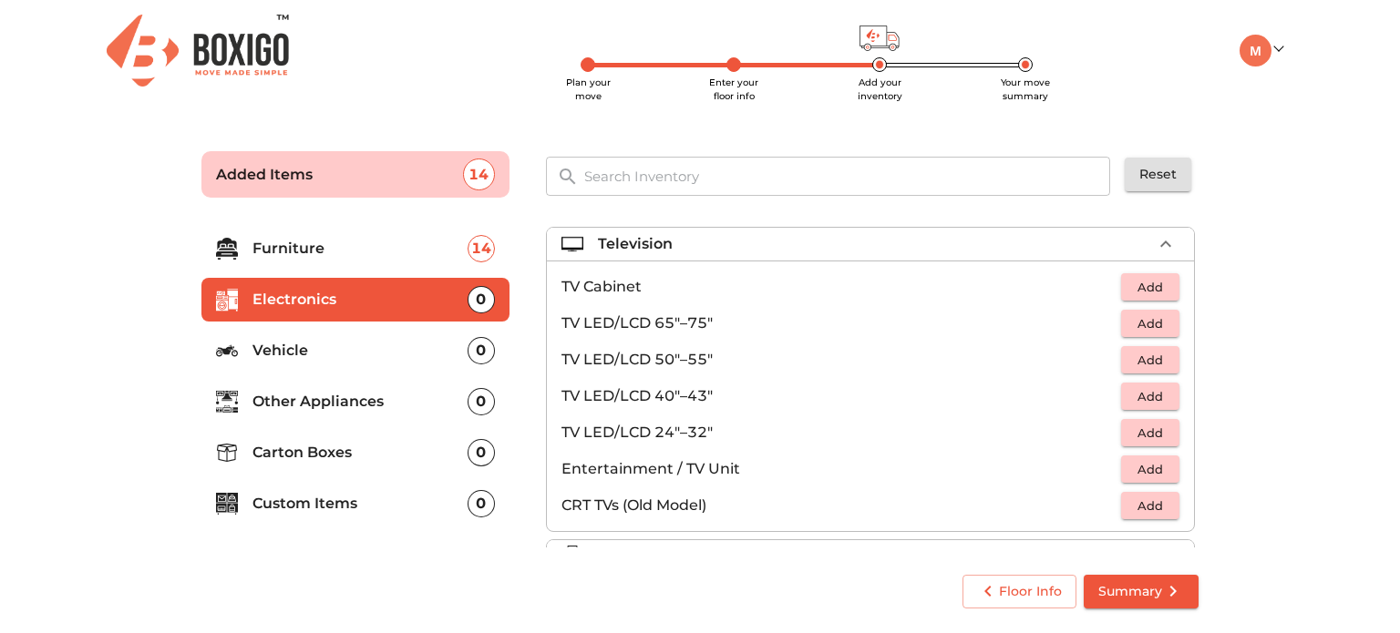
click at [1156, 324] on span "Add" at bounding box center [1150, 323] width 40 height 21
click at [1134, 354] on span "Add" at bounding box center [1150, 360] width 40 height 21
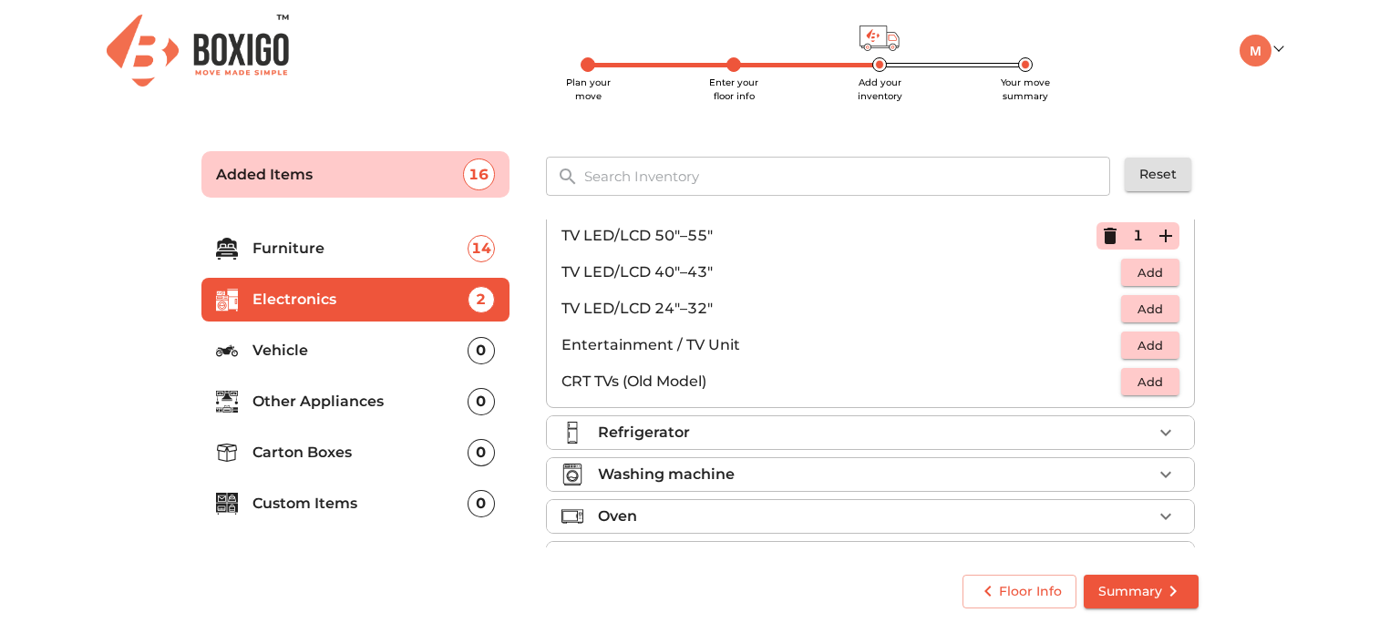
scroll to position [182, 0]
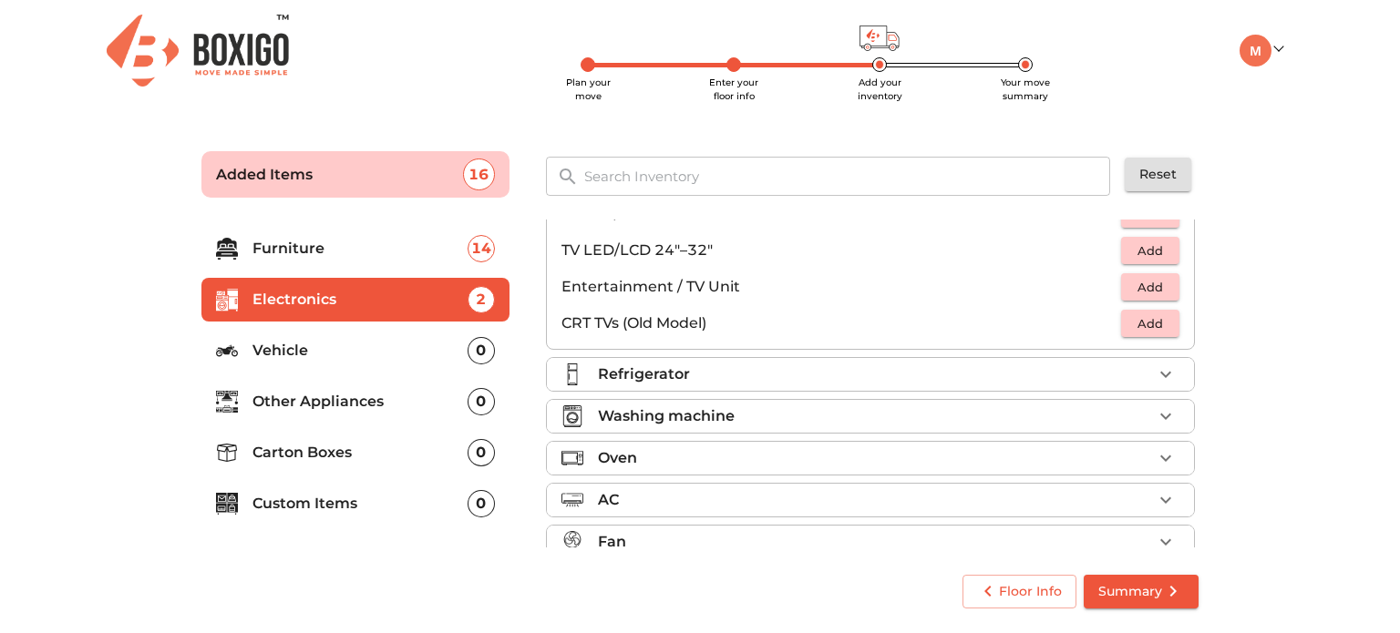
click at [873, 371] on div "Refrigerator" at bounding box center [875, 375] width 554 height 22
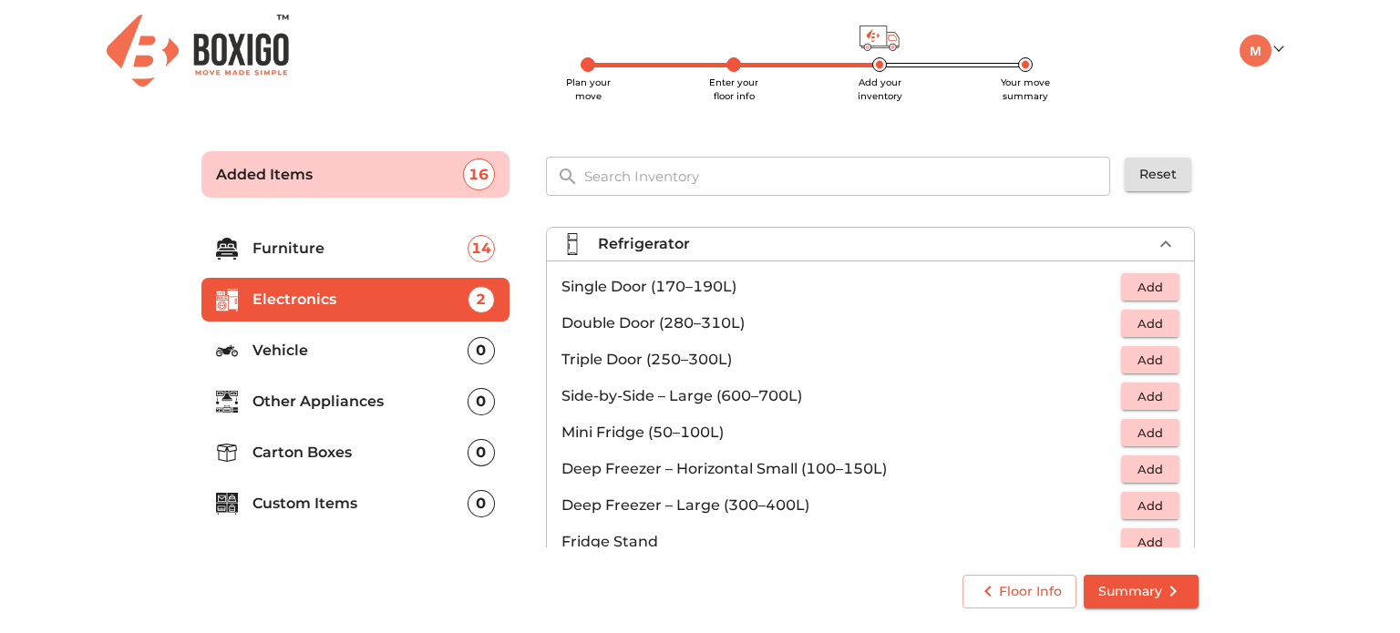
scroll to position [0, 0]
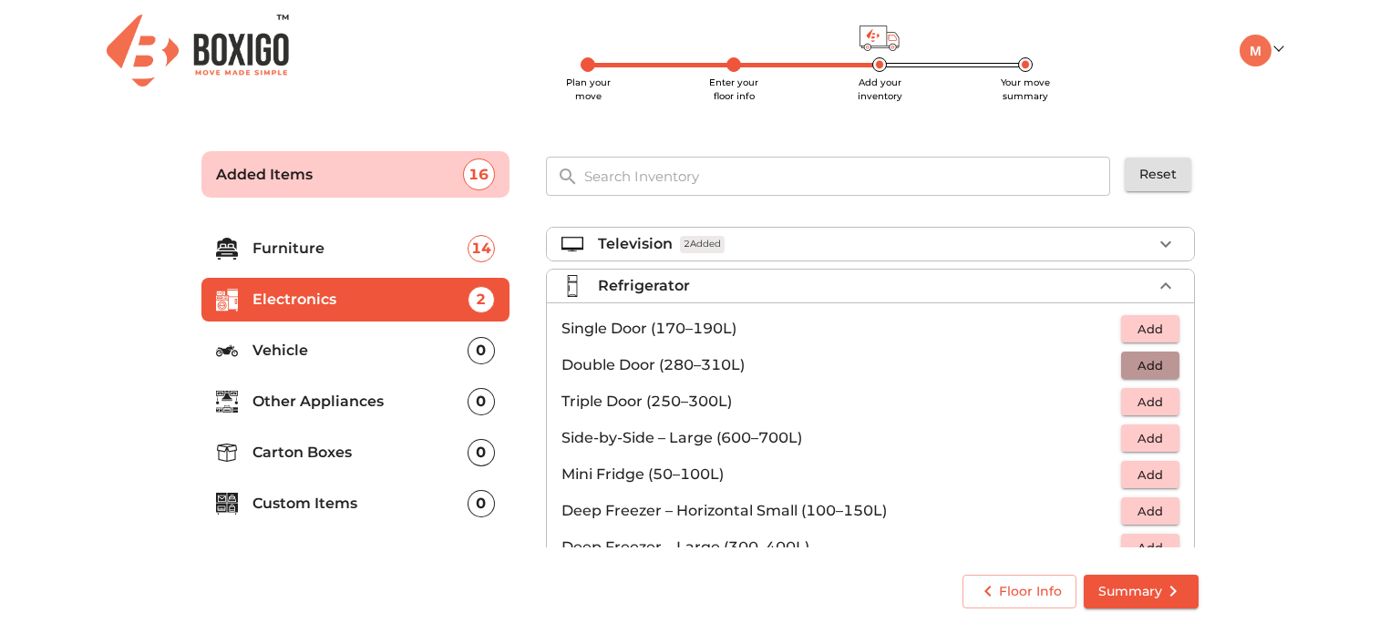
click at [1136, 359] on span "Add" at bounding box center [1150, 365] width 40 height 21
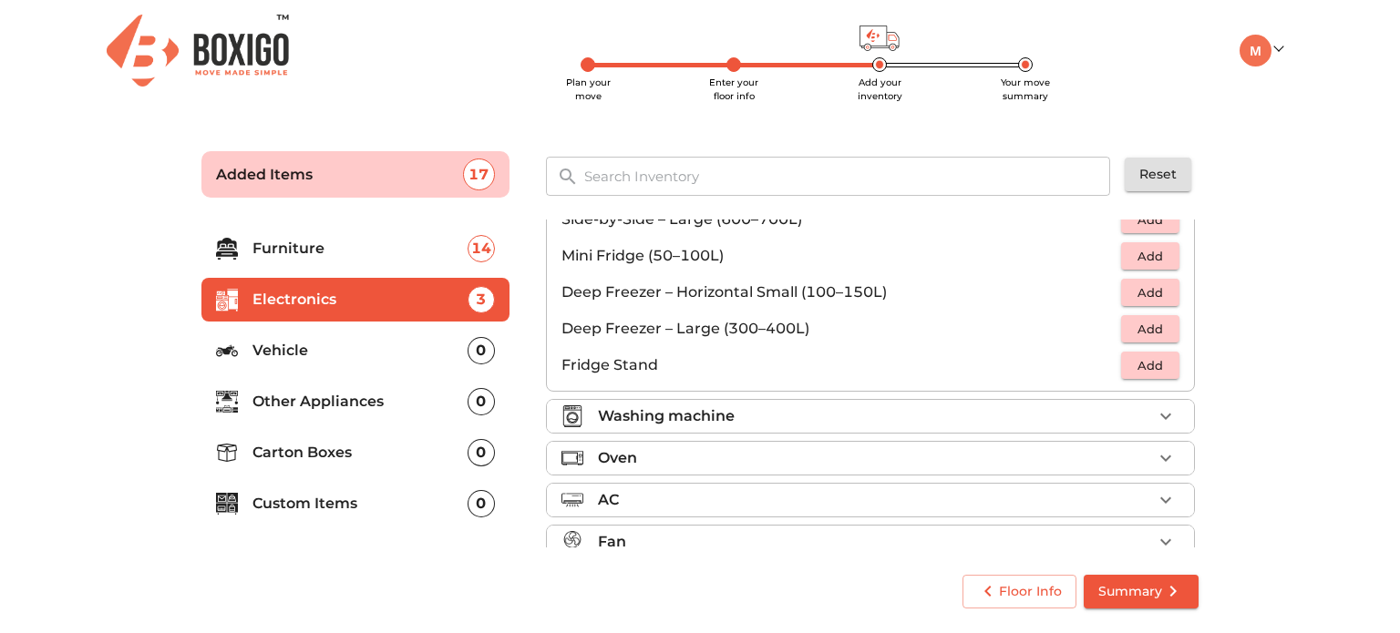
scroll to position [242, 0]
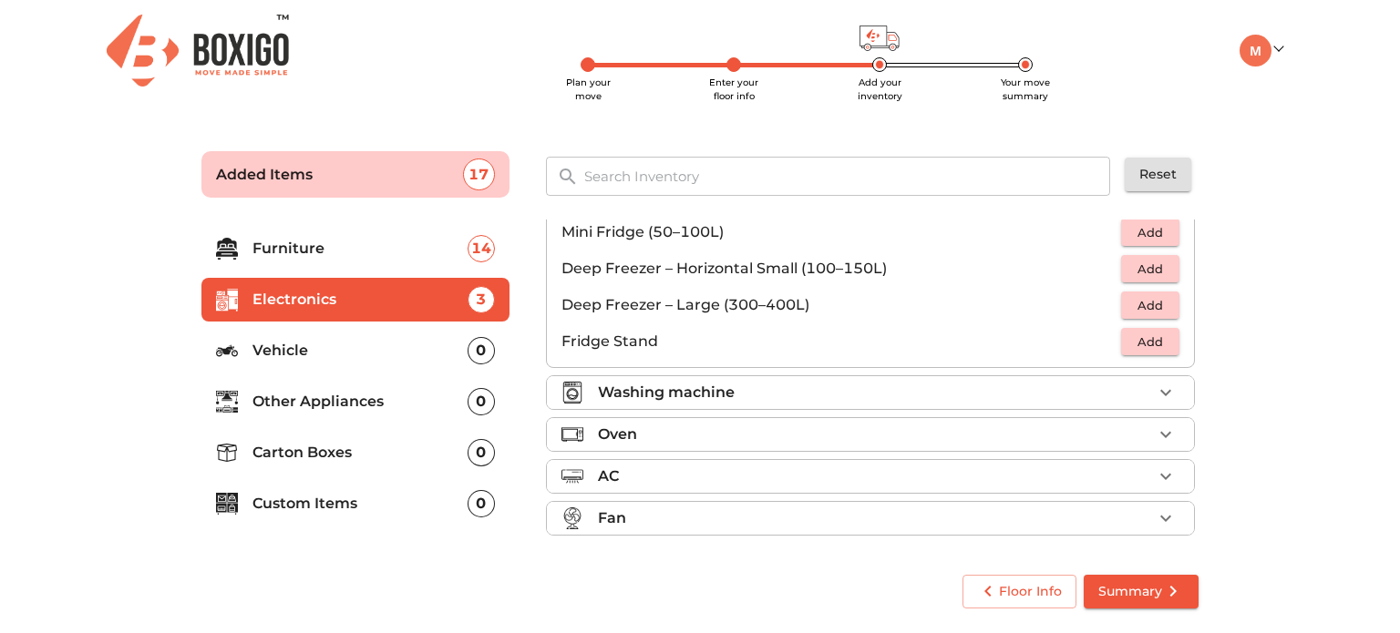
click at [928, 389] on div "Washing machine" at bounding box center [875, 393] width 554 height 22
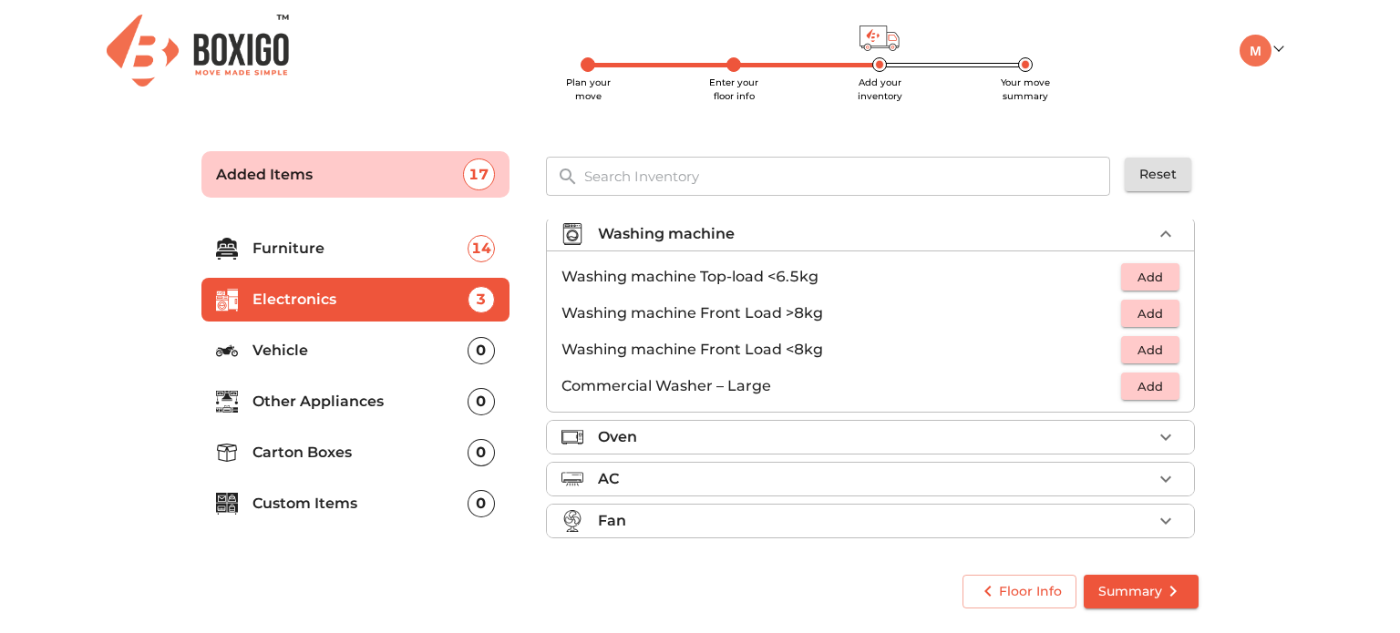
scroll to position [84, 0]
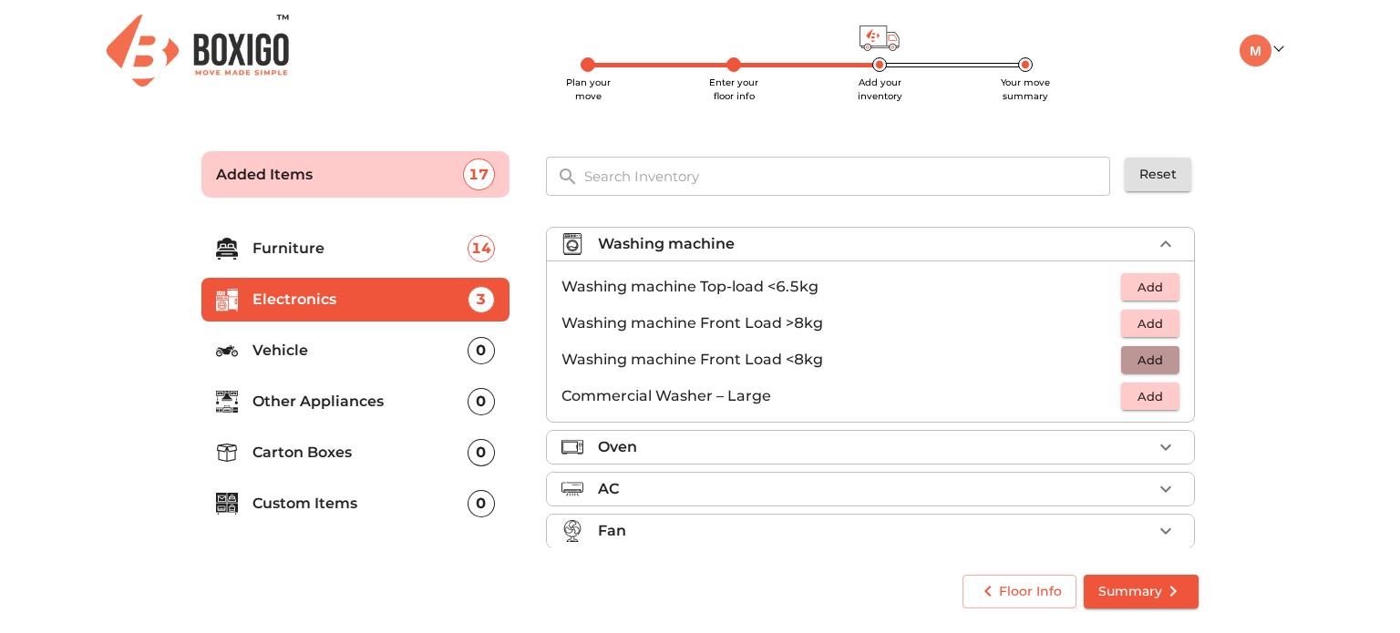
click at [1130, 358] on span "Add" at bounding box center [1150, 360] width 40 height 21
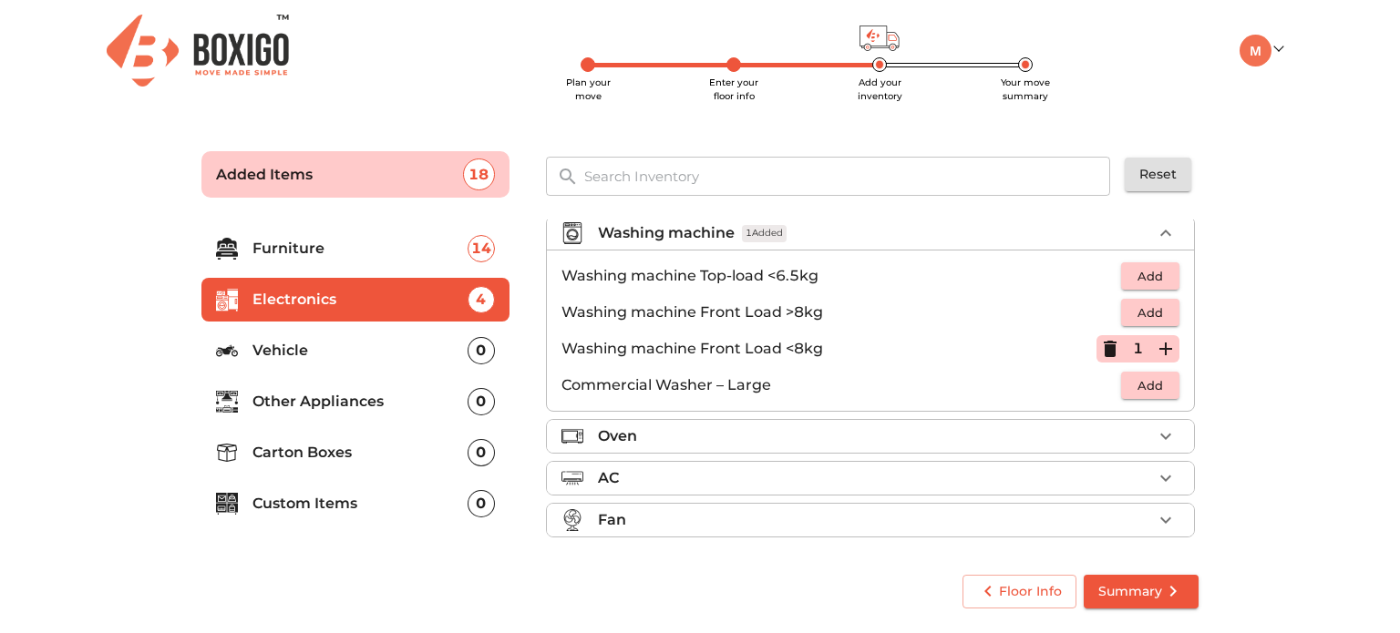
scroll to position [97, 0]
click at [856, 433] on div "Oven" at bounding box center [875, 435] width 554 height 22
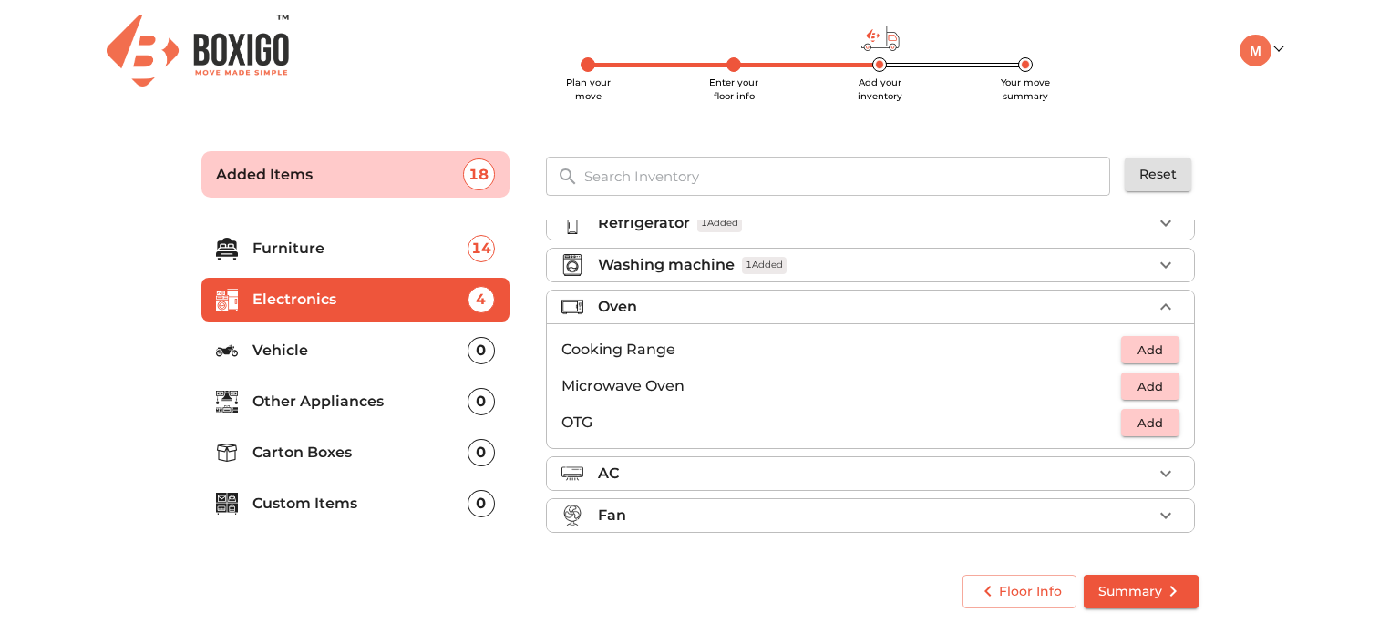
scroll to position [60, 0]
click at [1132, 384] on span "Add" at bounding box center [1150, 389] width 40 height 21
click at [685, 518] on div "Fan" at bounding box center [875, 519] width 554 height 22
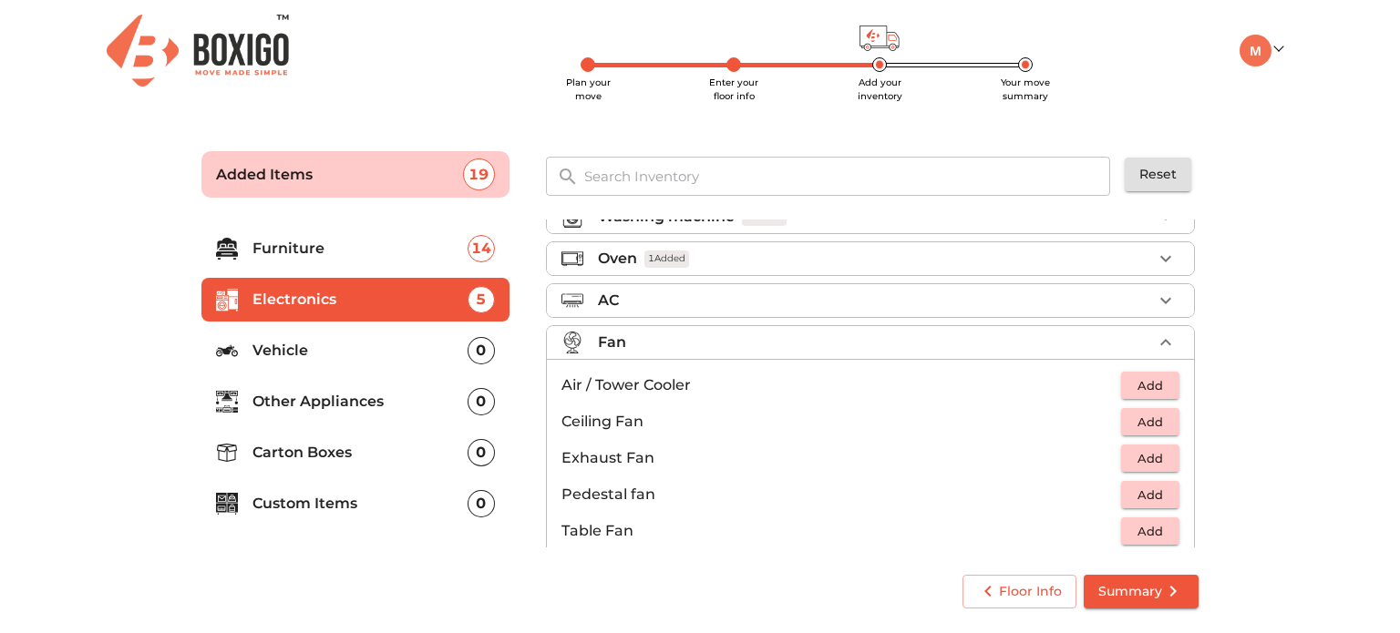
scroll to position [133, 0]
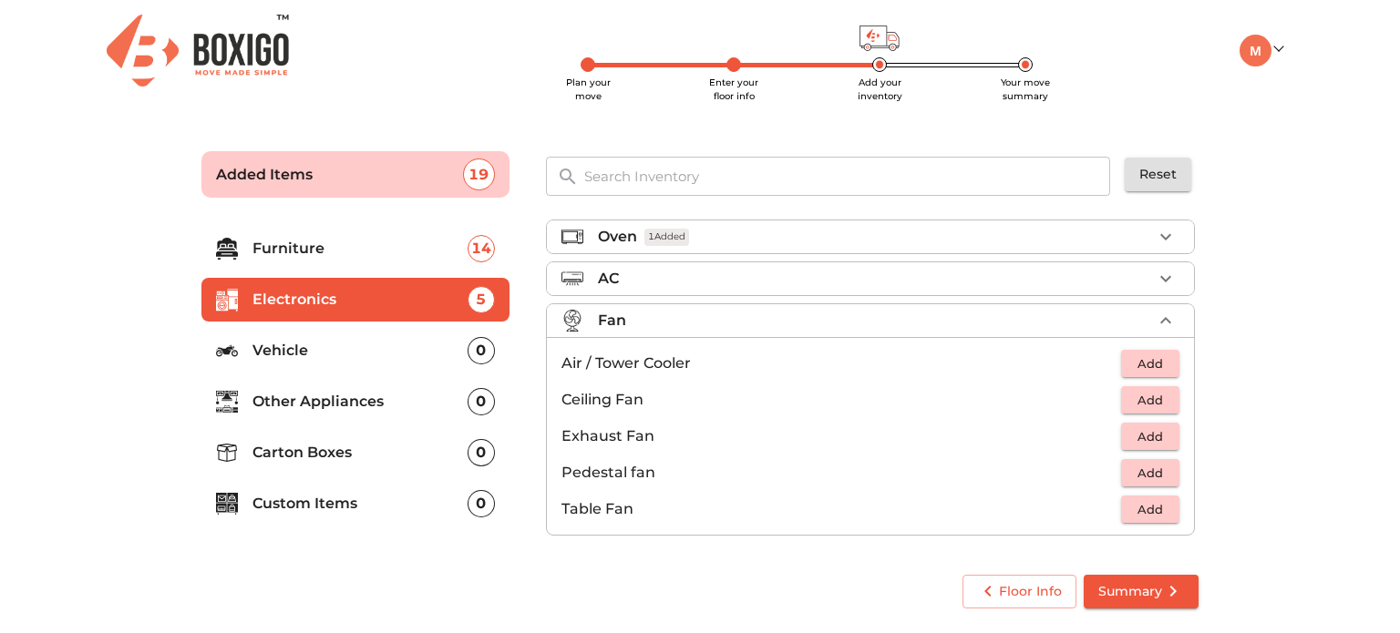
click at [354, 544] on div "Furniture 14 Electronics 5 Vehicle 0 Other Appliances 0 Carton Boxes 0 Custom I…" at bounding box center [355, 379] width 323 height 335
click at [477, 398] on div "0" at bounding box center [480, 401] width 27 height 27
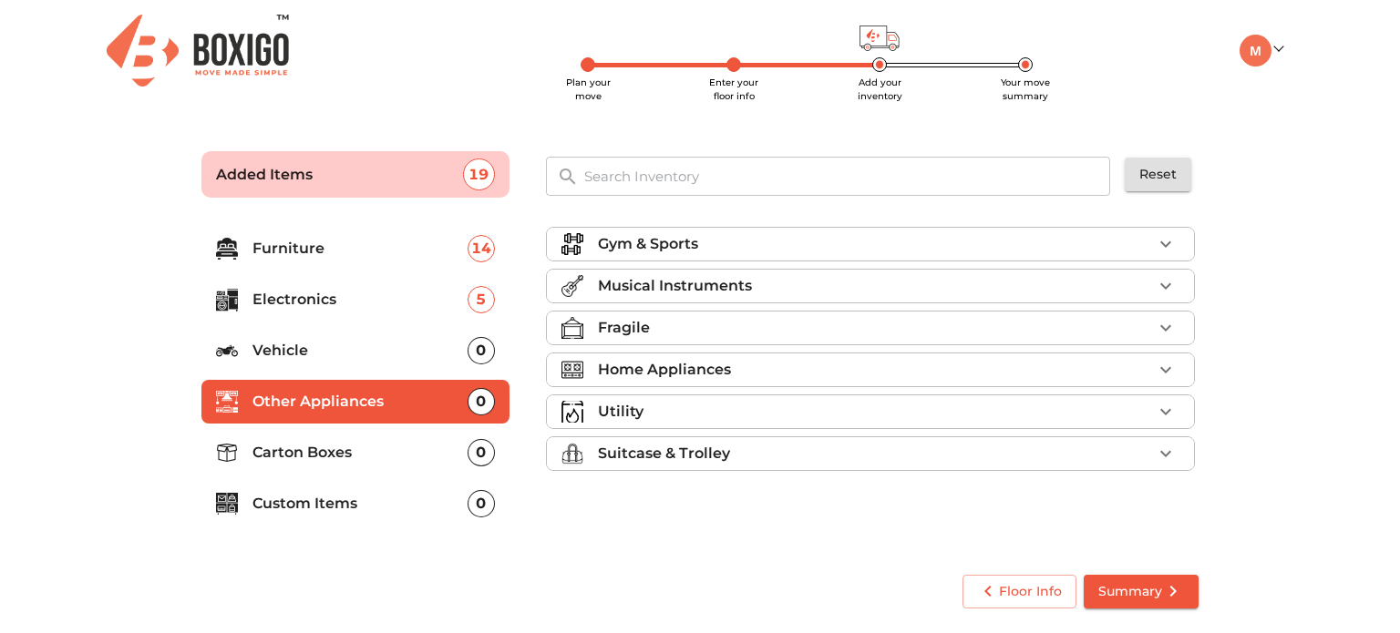
scroll to position [0, 0]
click at [670, 328] on div "Fragile" at bounding box center [875, 328] width 554 height 22
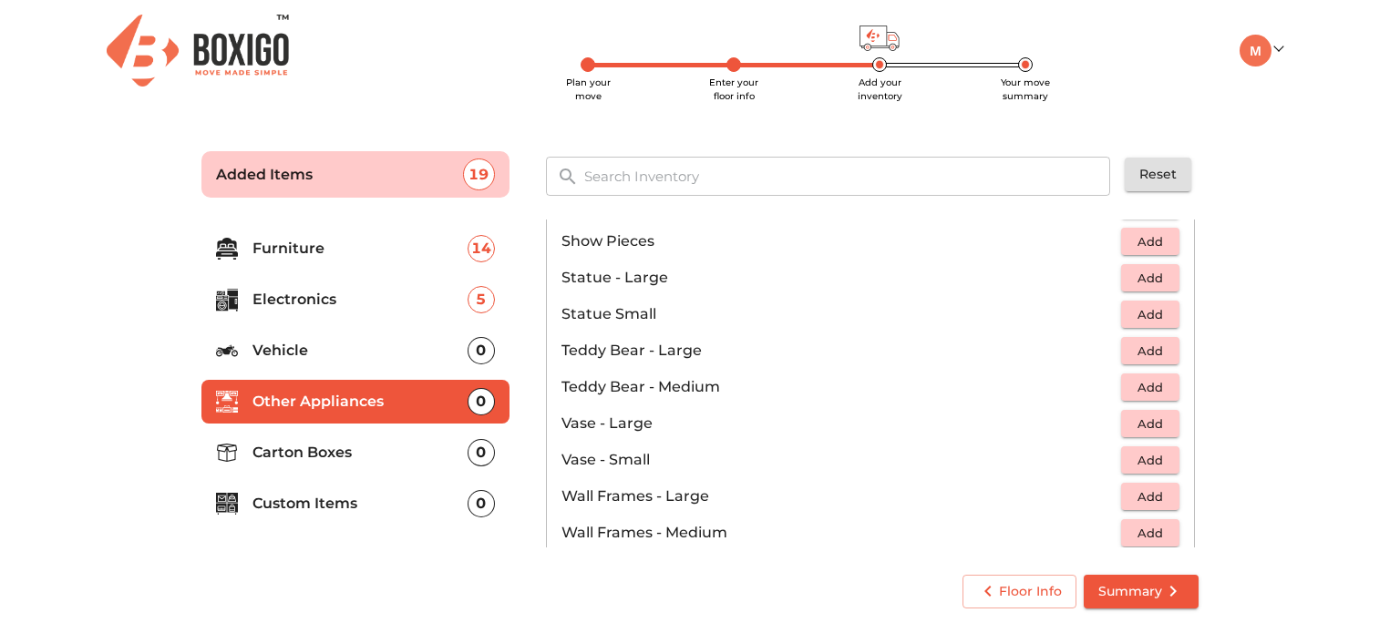
scroll to position [1226, 0]
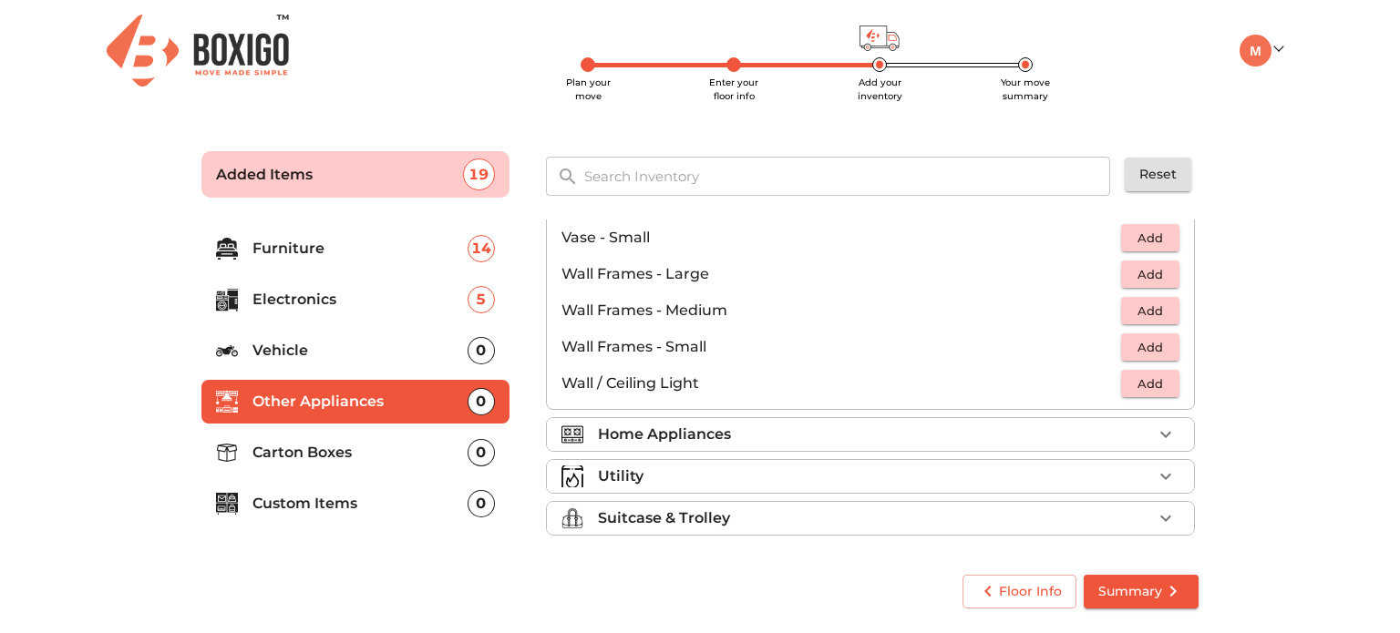
click at [692, 427] on p "Home Appliances" at bounding box center [664, 435] width 133 height 22
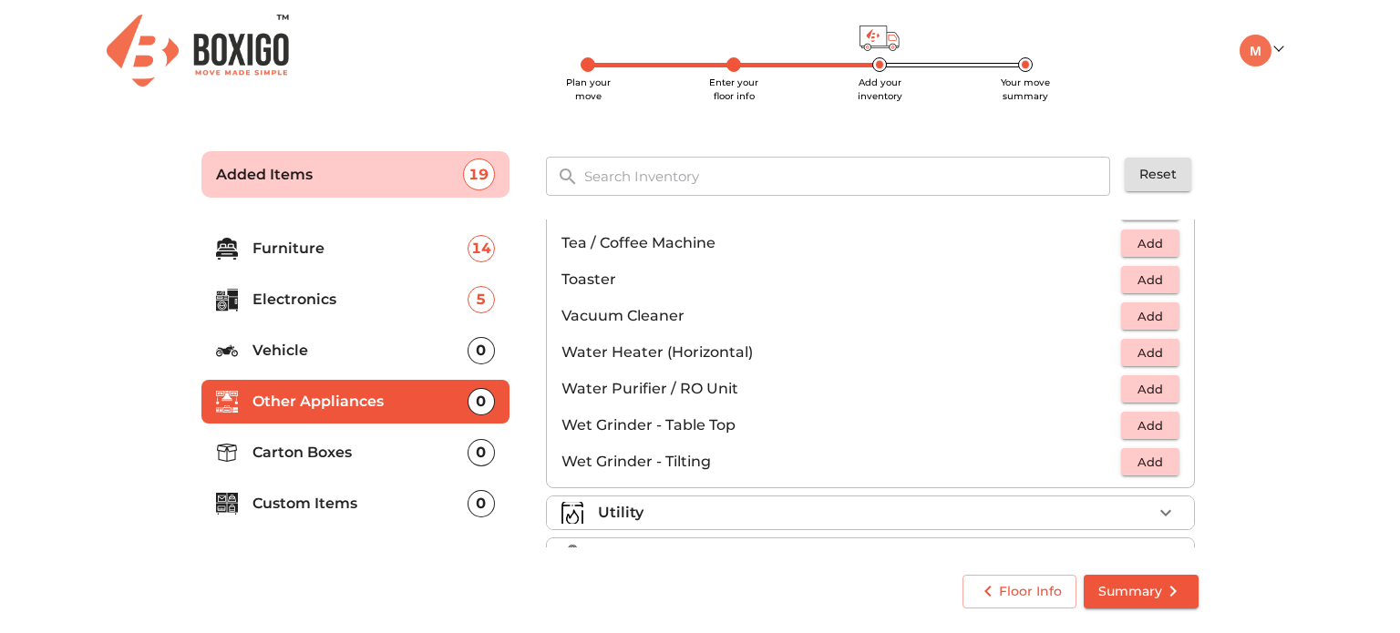
click at [1139, 385] on span "Add" at bounding box center [1150, 389] width 40 height 21
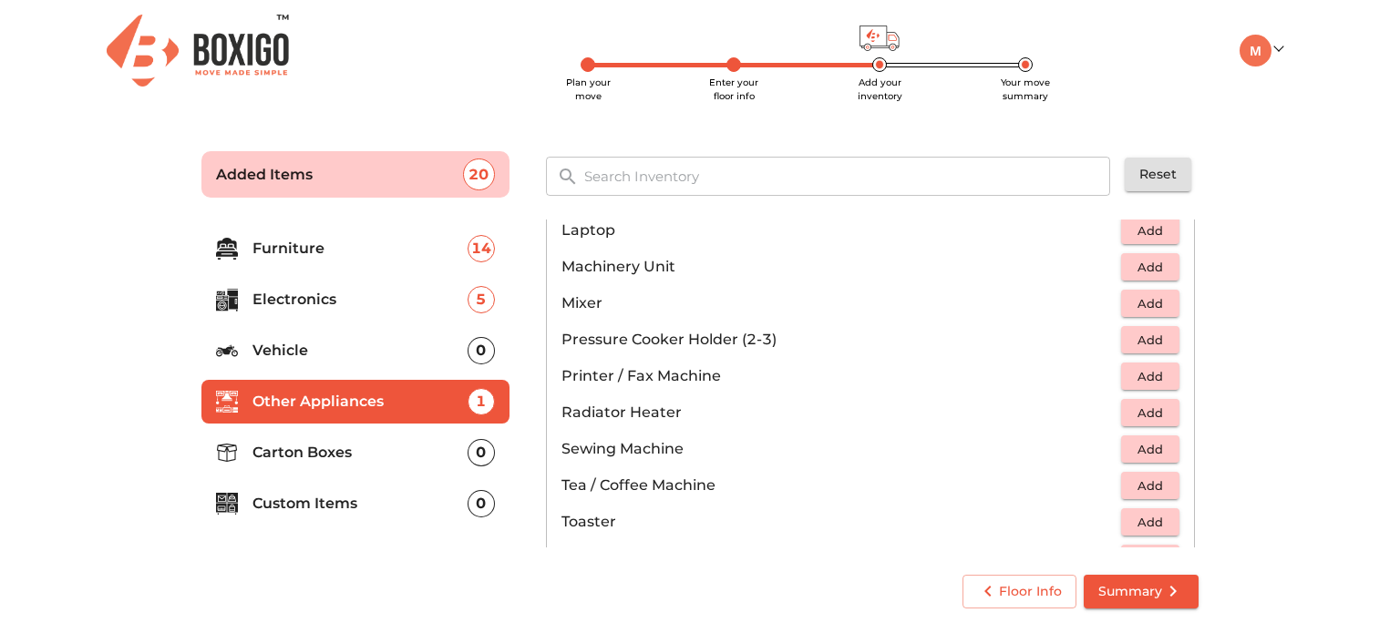
scroll to position [953, 0]
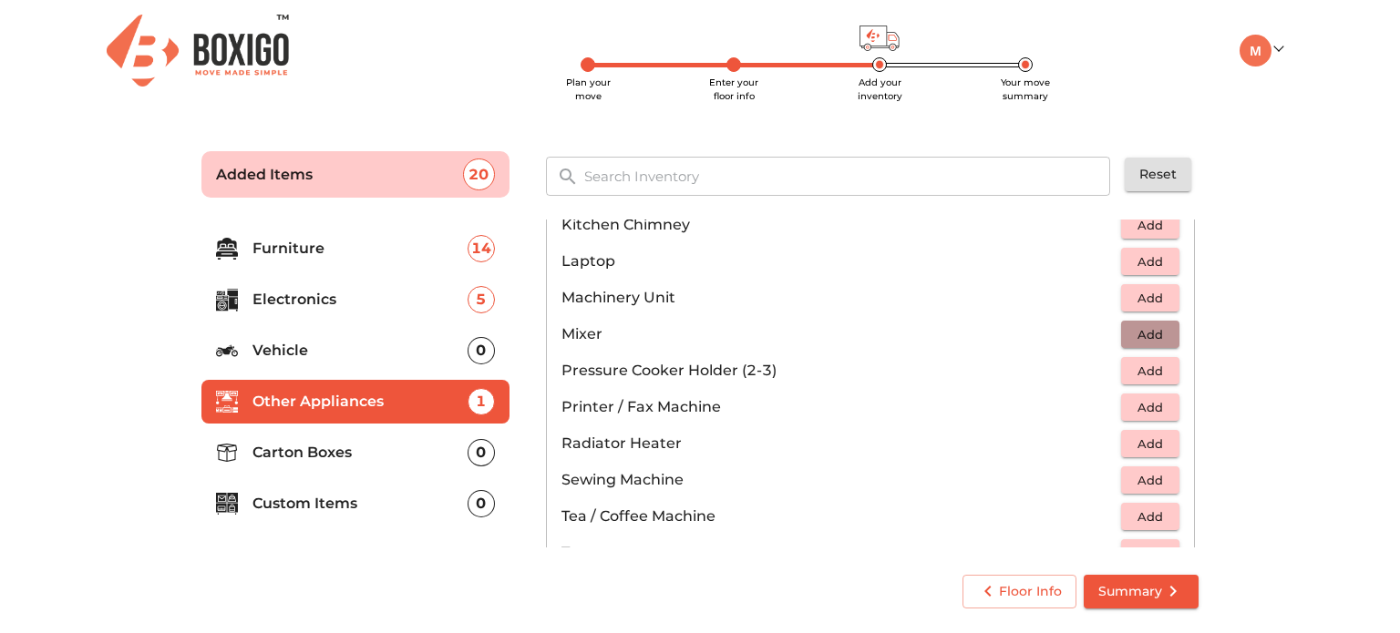
click at [1141, 327] on span "Add" at bounding box center [1150, 334] width 40 height 21
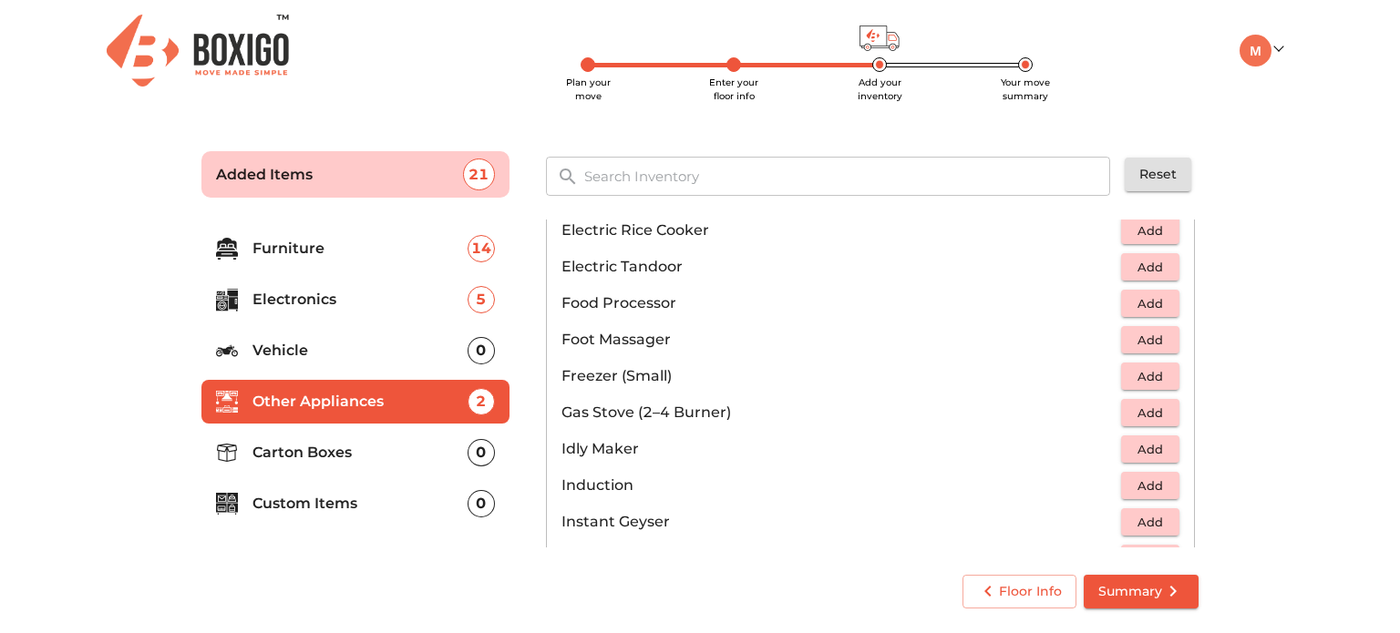
scroll to position [589, 0]
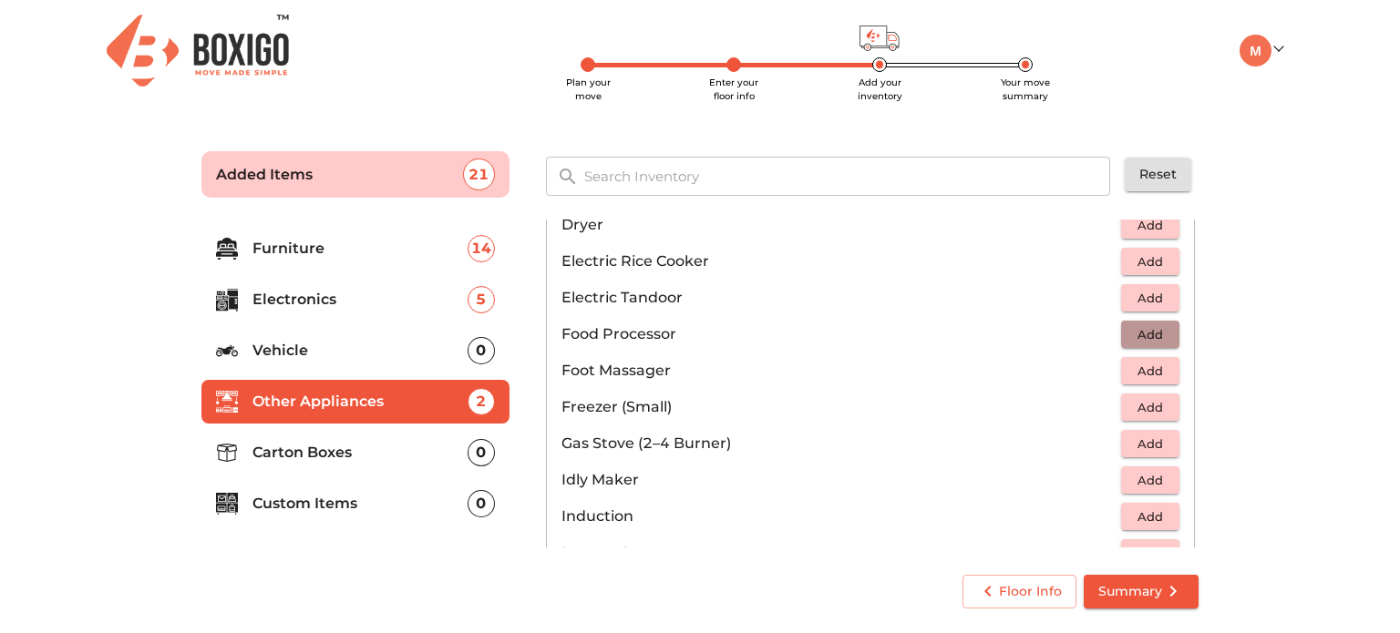
click at [1136, 330] on span "Add" at bounding box center [1150, 334] width 40 height 21
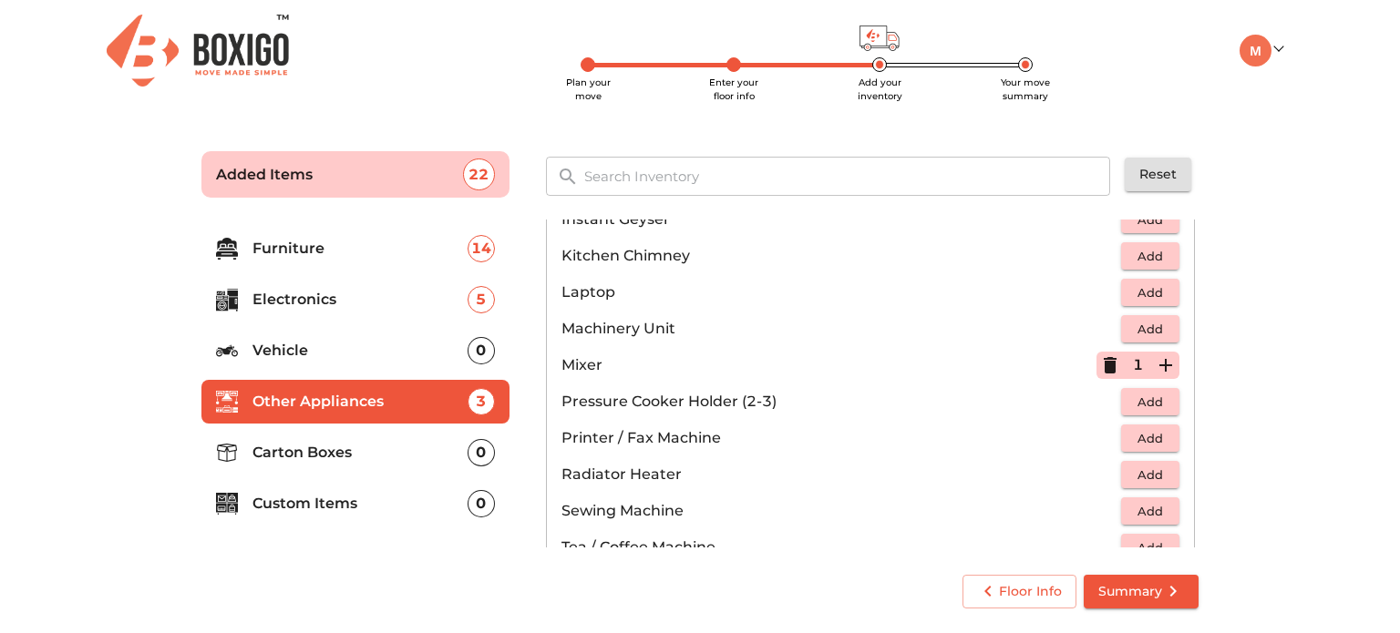
scroll to position [953, 0]
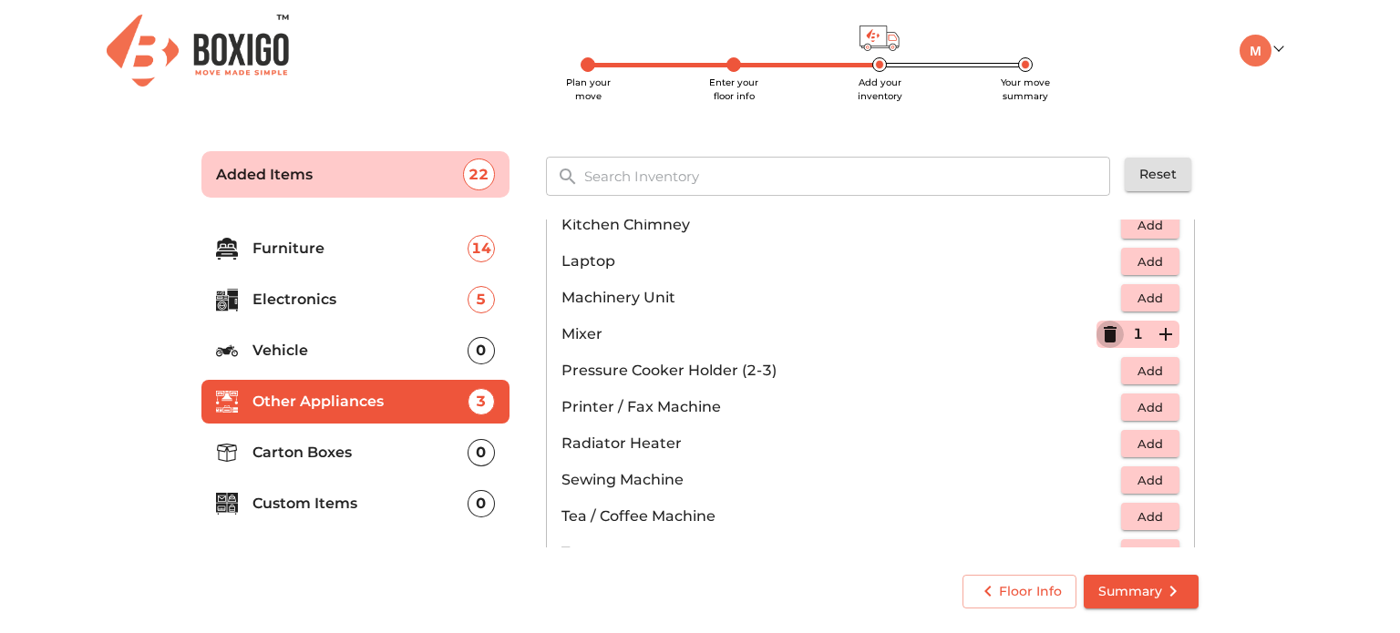
click at [1103, 329] on icon "button" at bounding box center [1109, 334] width 13 height 16
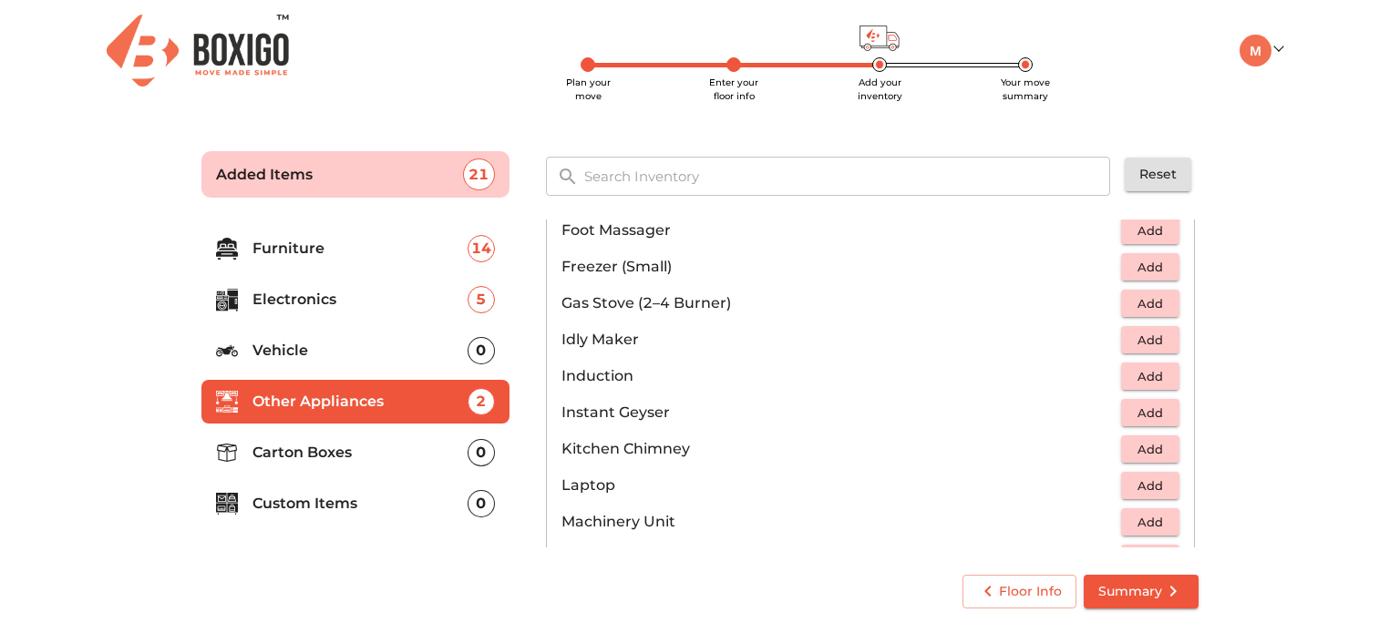
scroll to position [820, 0]
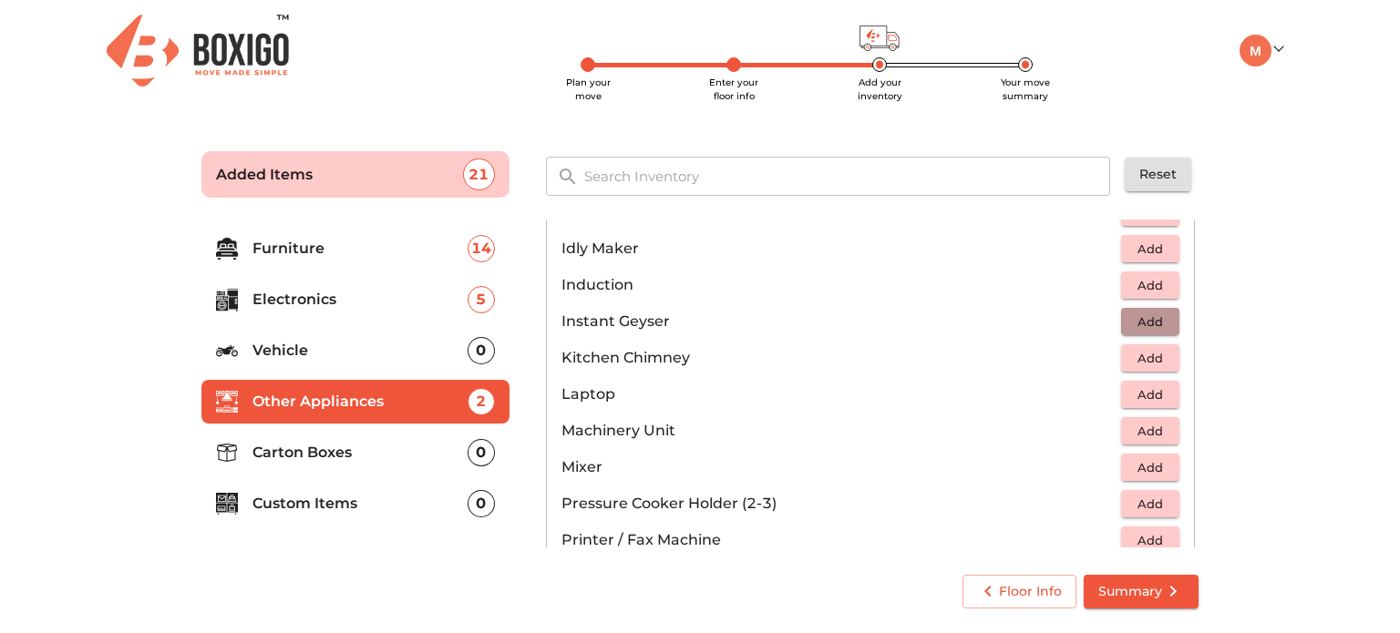
click at [1143, 317] on span "Add" at bounding box center [1150, 322] width 40 height 21
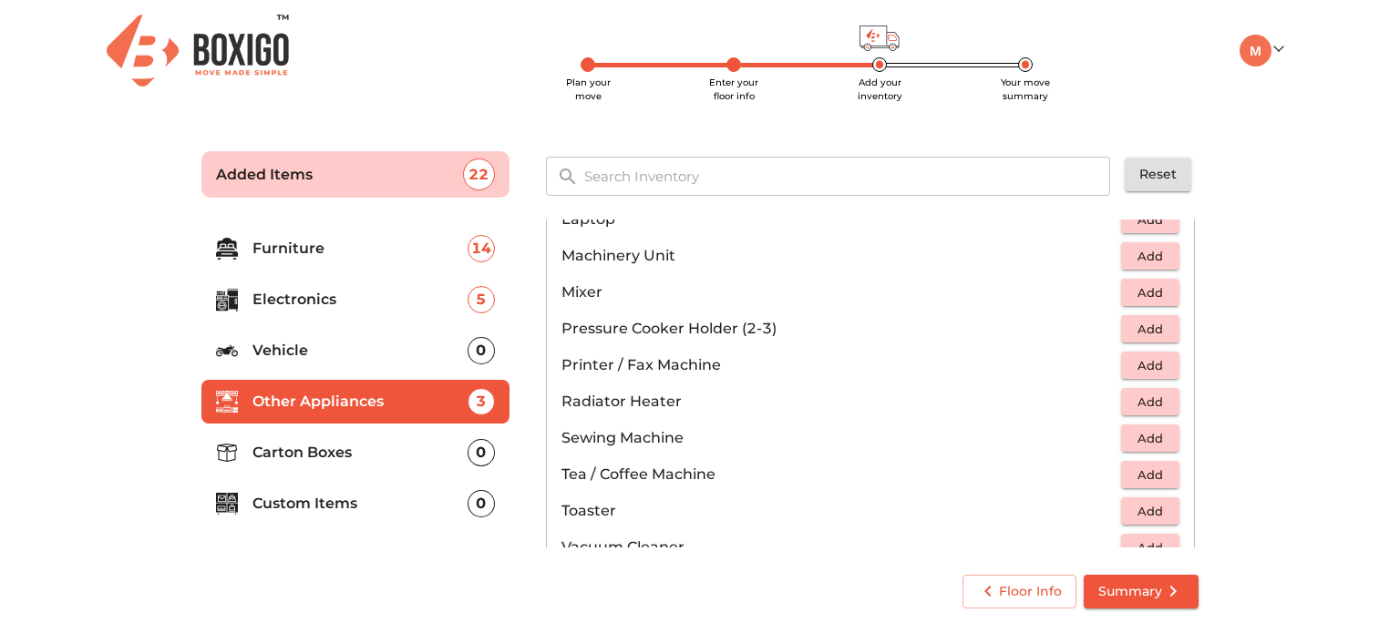
scroll to position [1002, 0]
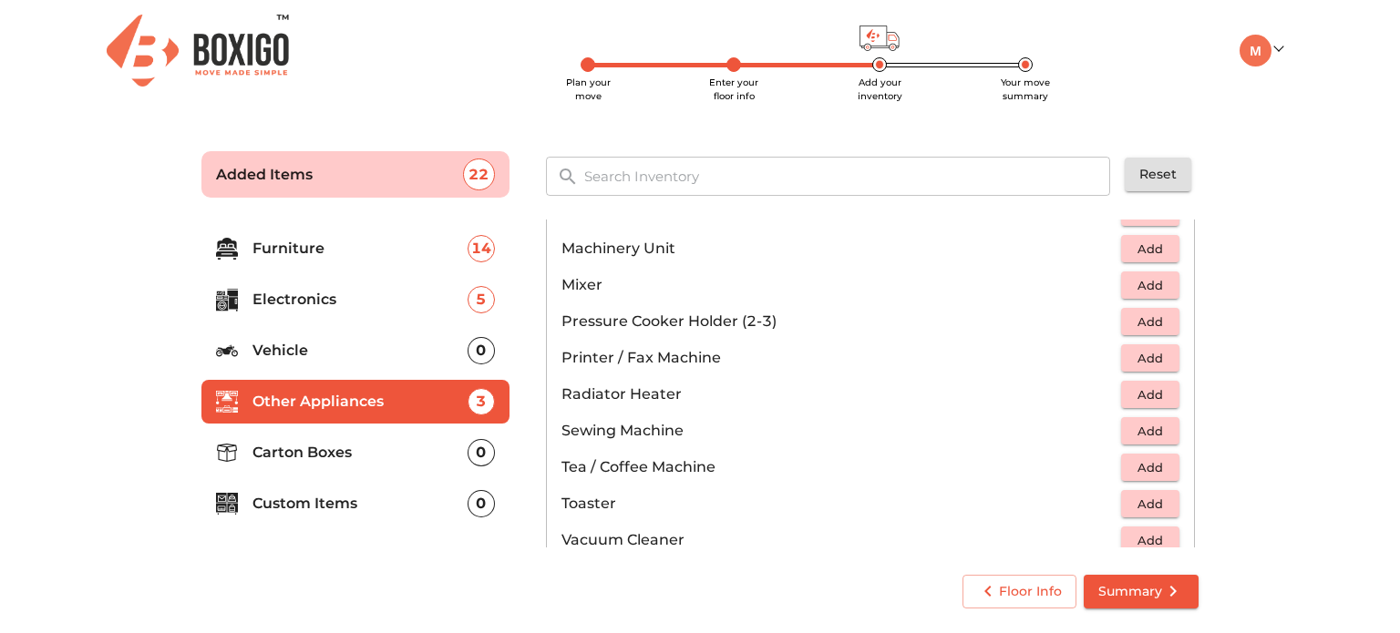
click at [1133, 313] on span "Add" at bounding box center [1150, 322] width 40 height 21
click at [1103, 320] on icon "button" at bounding box center [1109, 321] width 13 height 16
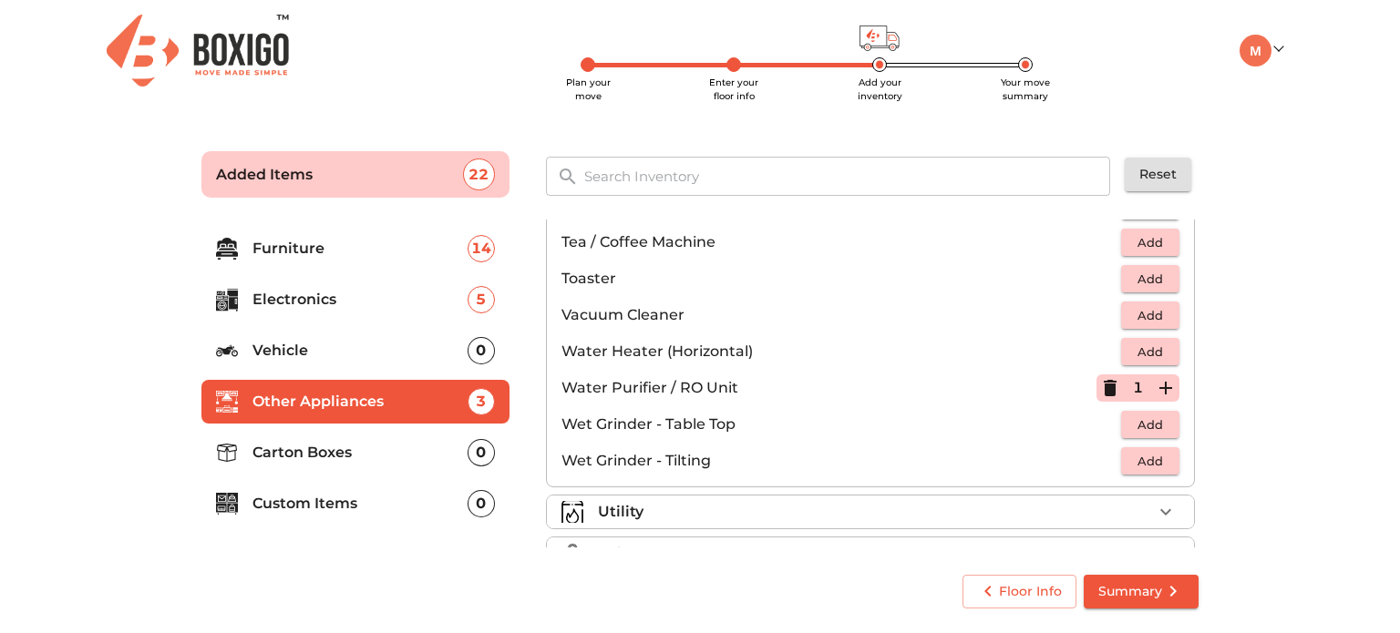
scroll to position [1263, 0]
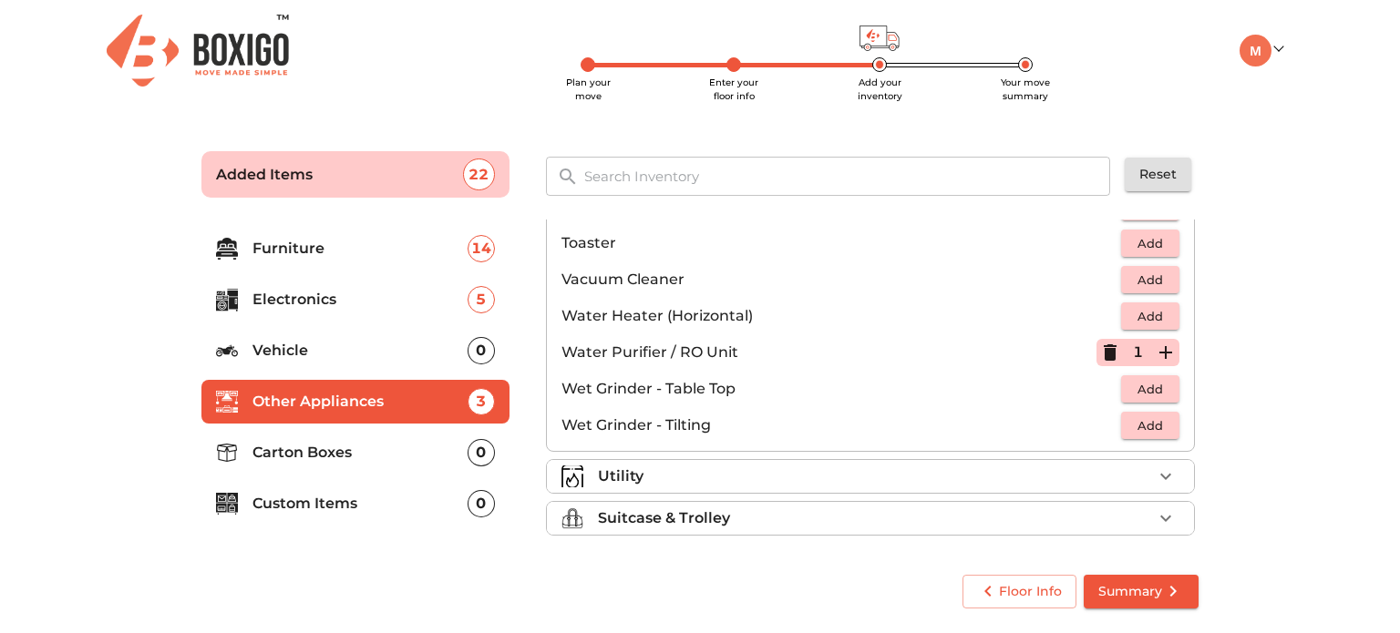
click at [787, 475] on div "Utility" at bounding box center [875, 477] width 554 height 22
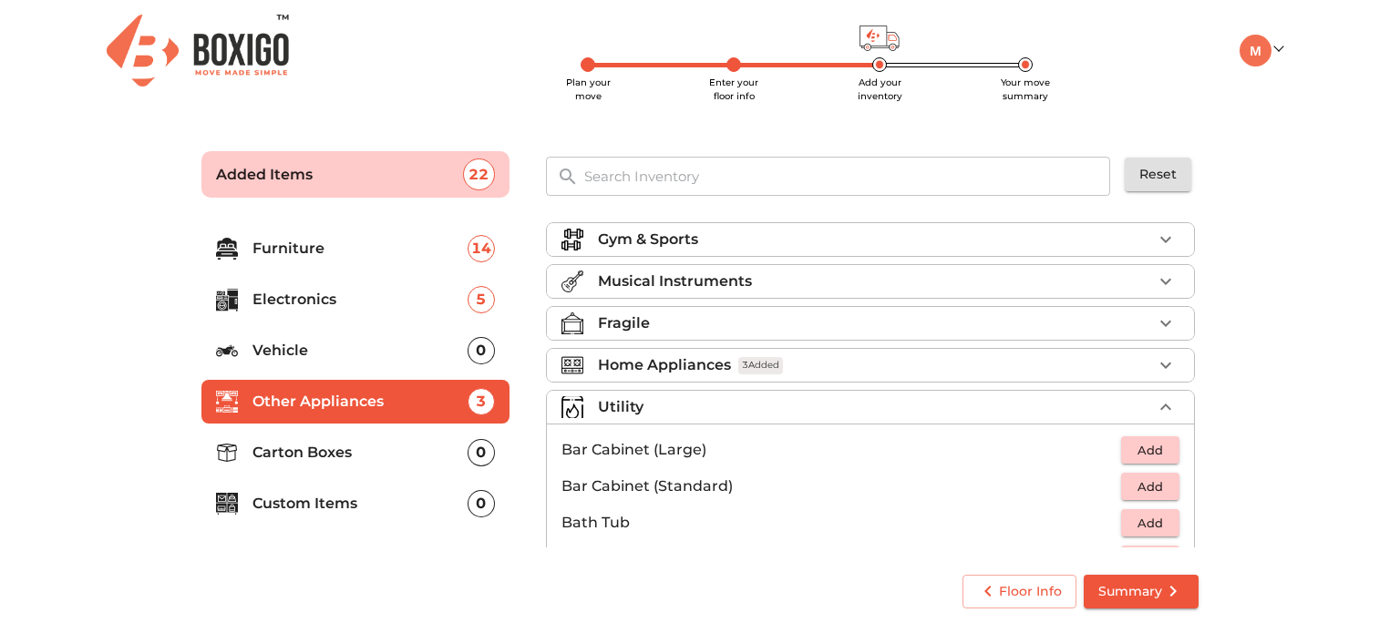
scroll to position [0, 0]
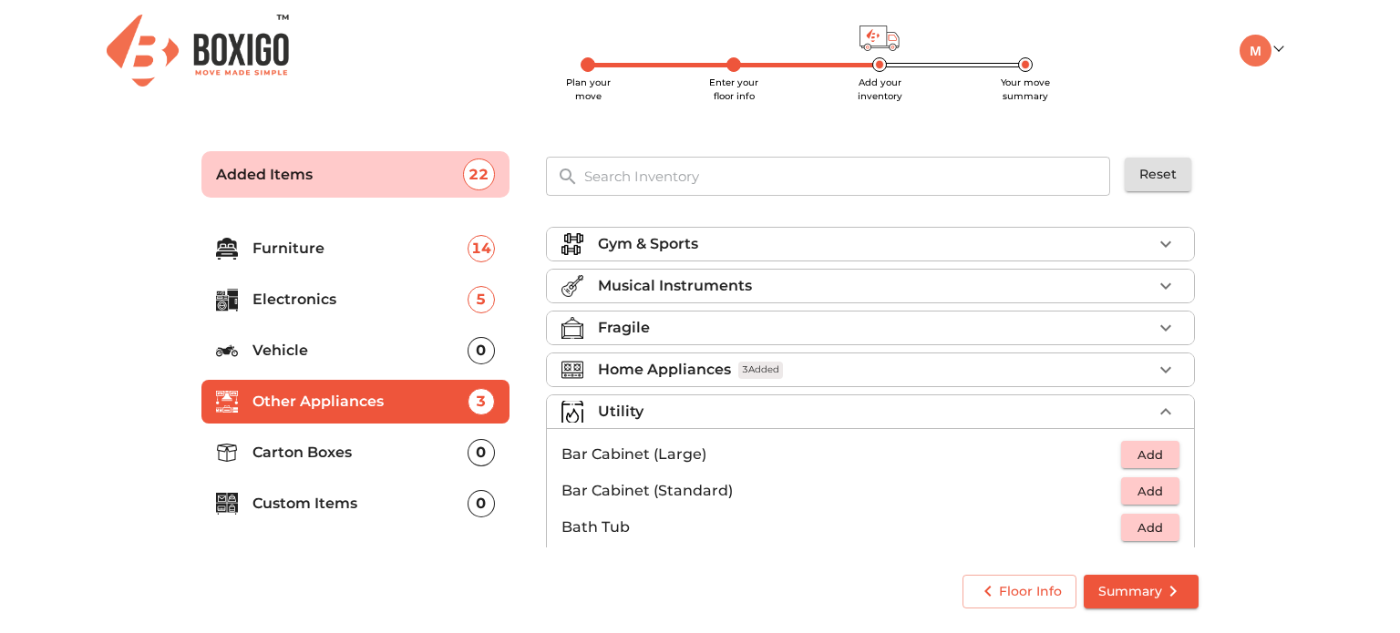
click at [867, 367] on div "Home Appliances 3 Added" at bounding box center [875, 370] width 554 height 22
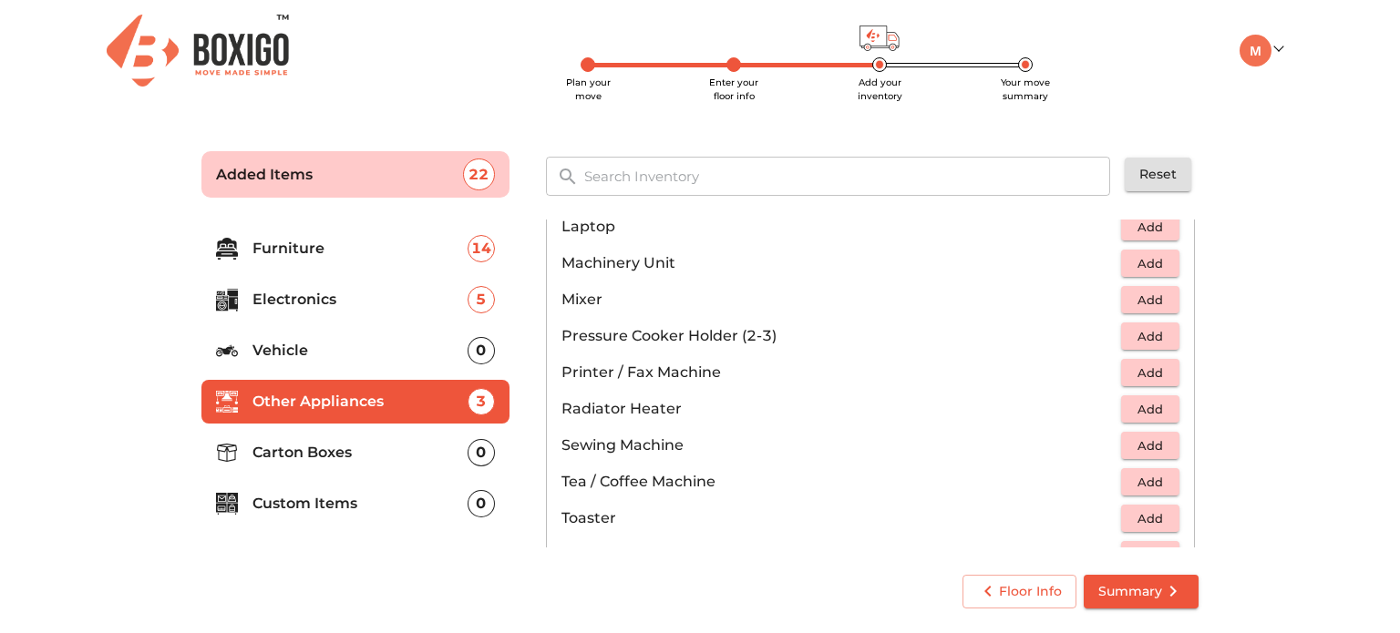
scroll to position [1002, 0]
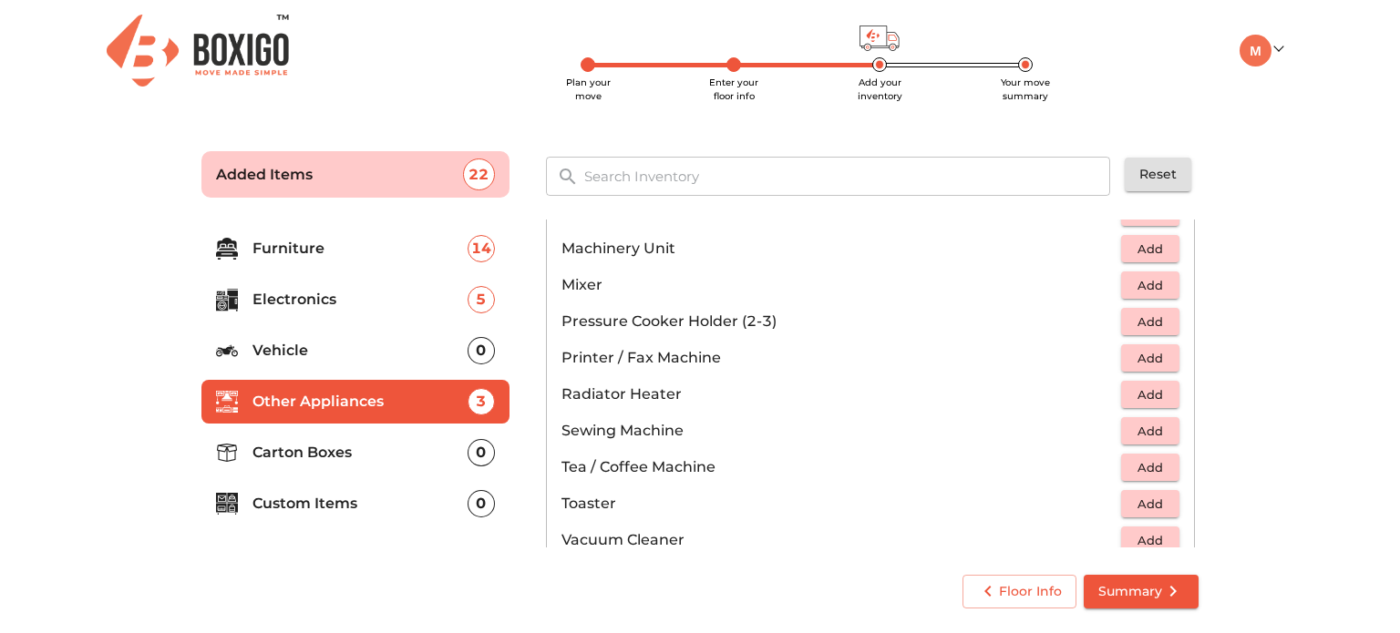
click at [309, 499] on p "Custom Items" at bounding box center [359, 504] width 215 height 22
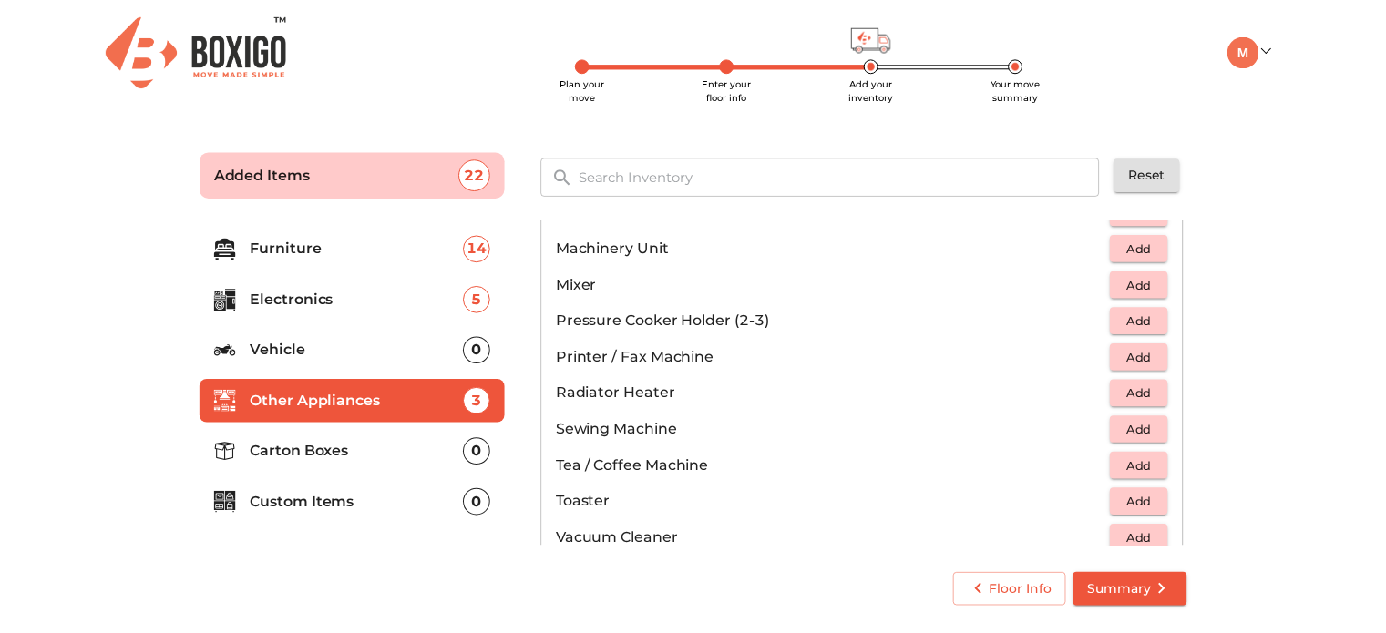
scroll to position [0, 0]
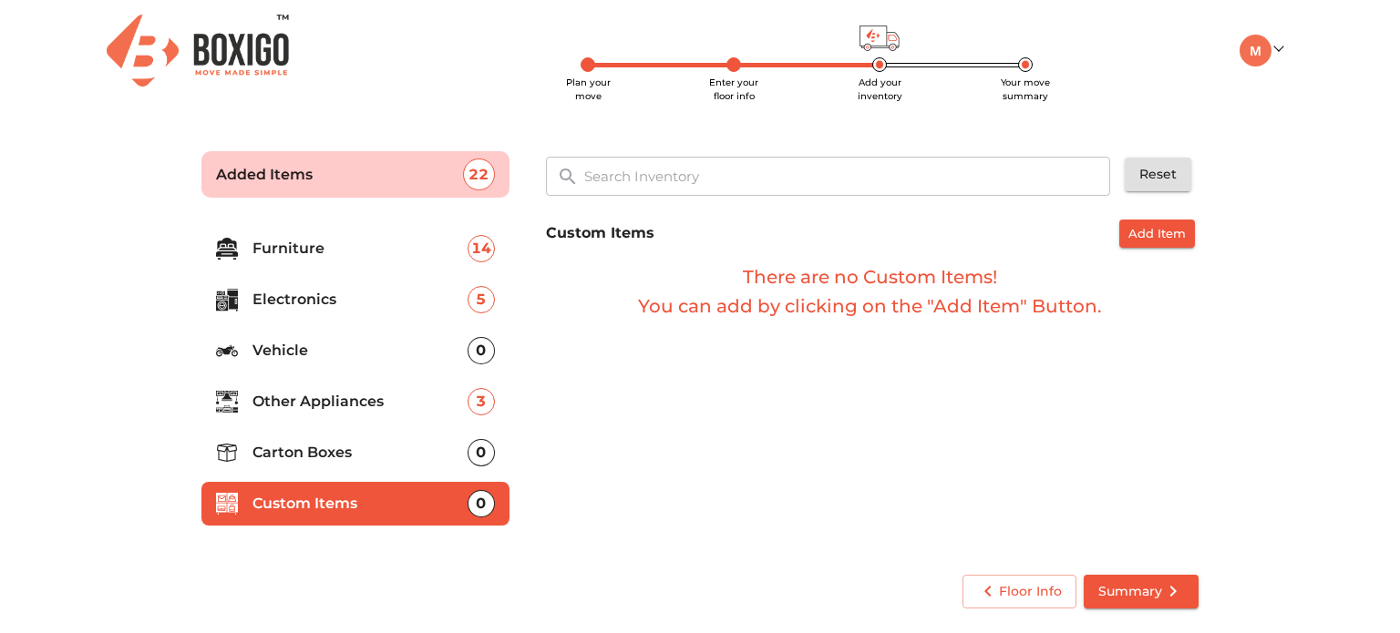
click at [645, 170] on input "text" at bounding box center [847, 176] width 549 height 39
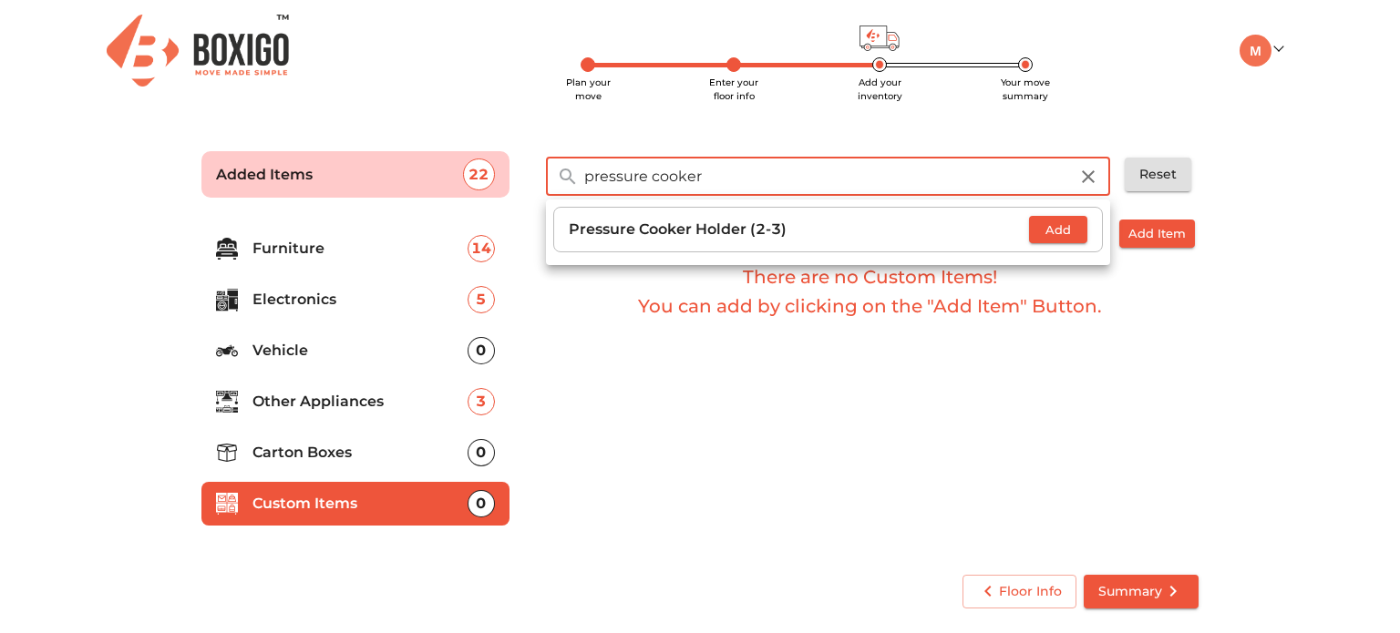
type input "pressure cooker"
click at [1064, 224] on span "Add" at bounding box center [1058, 230] width 40 height 21
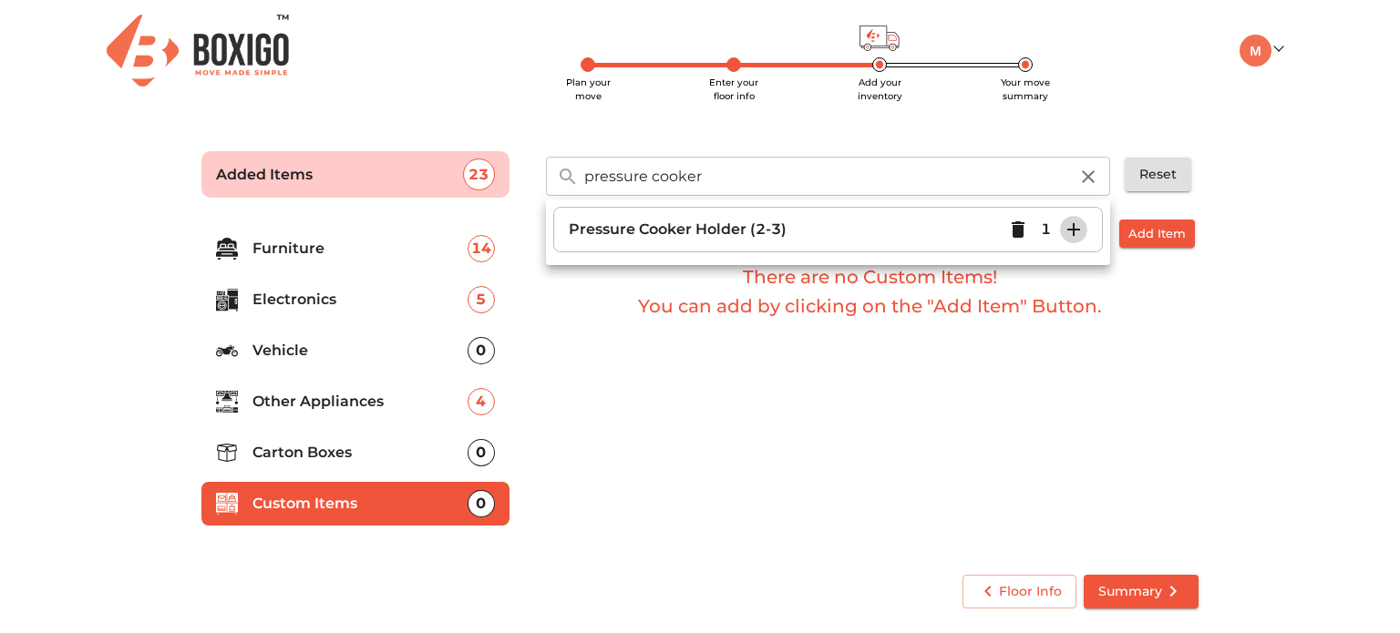
click at [1078, 232] on icon "button" at bounding box center [1073, 230] width 22 height 22
click at [1228, 286] on main "Plan your move Enter your floor info Add your inventory Your move summary Added…" at bounding box center [700, 376] width 1400 height 501
click at [1170, 225] on span "Add Item" at bounding box center [1156, 233] width 57 height 21
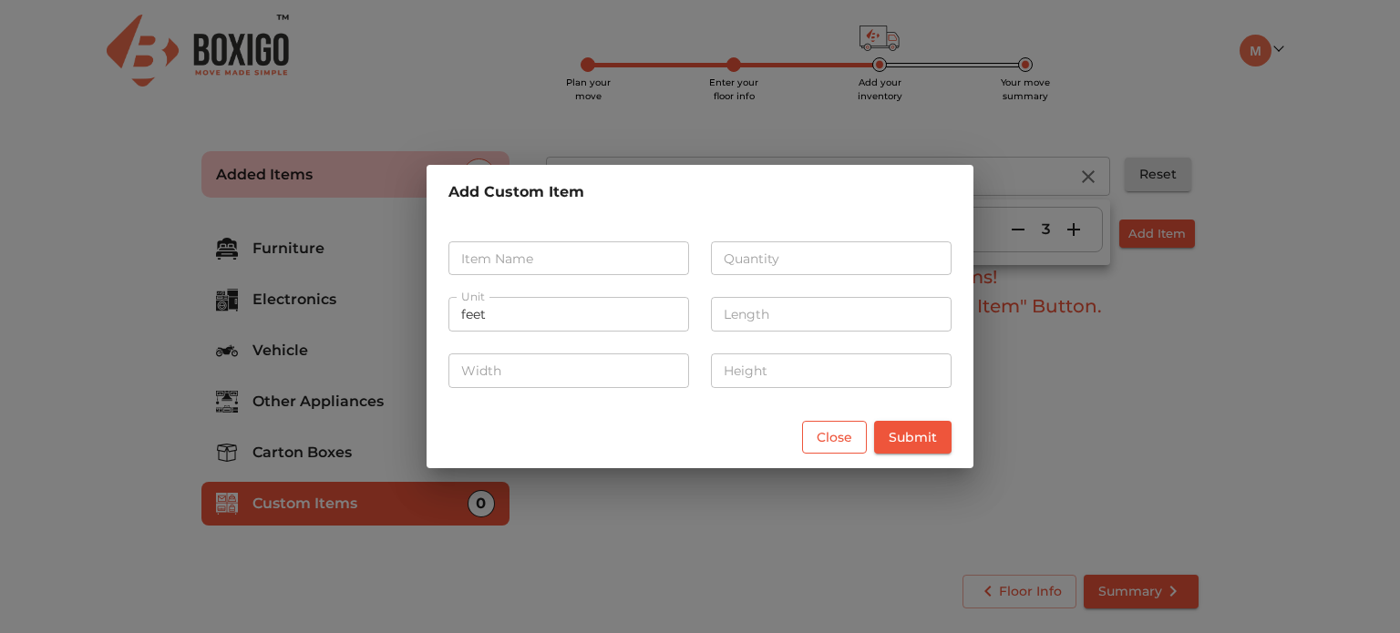
click at [846, 436] on span "Close" at bounding box center [834, 437] width 36 height 23
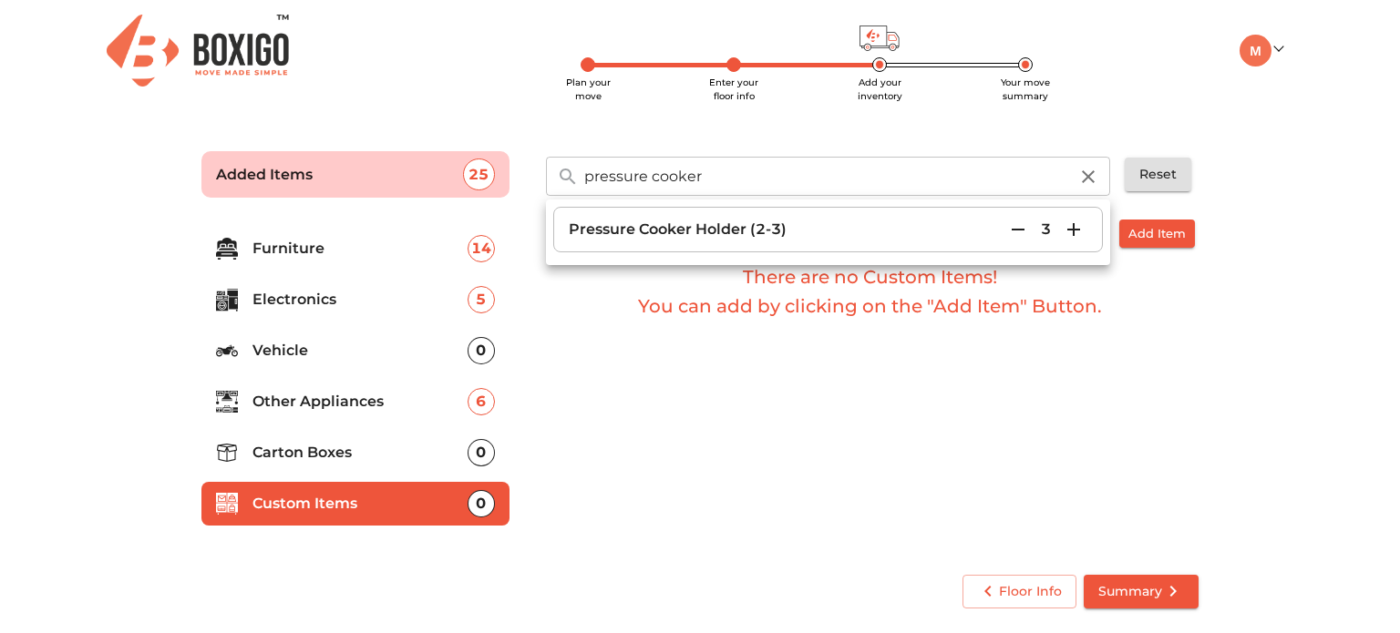
click at [1356, 317] on main "Plan your move Enter your floor info Add your inventory Your move summary Added…" at bounding box center [700, 376] width 1400 height 501
click at [1143, 590] on span "Summary" at bounding box center [1141, 591] width 86 height 23
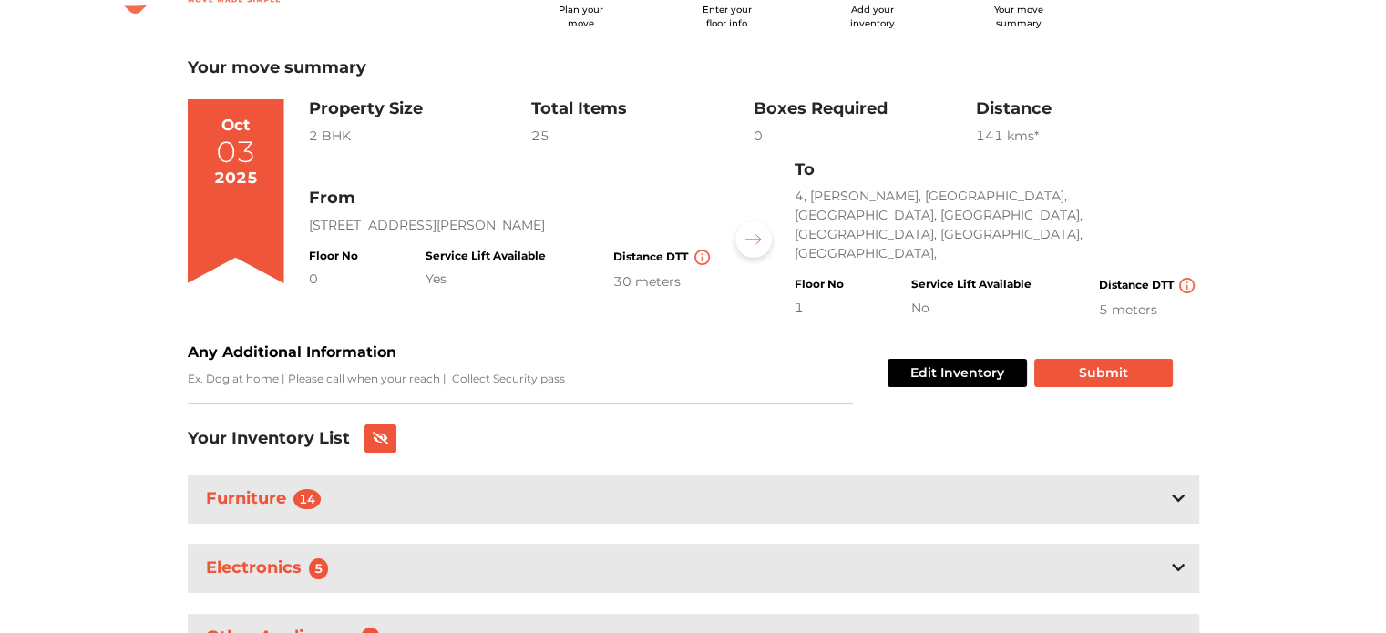
scroll to position [144, 0]
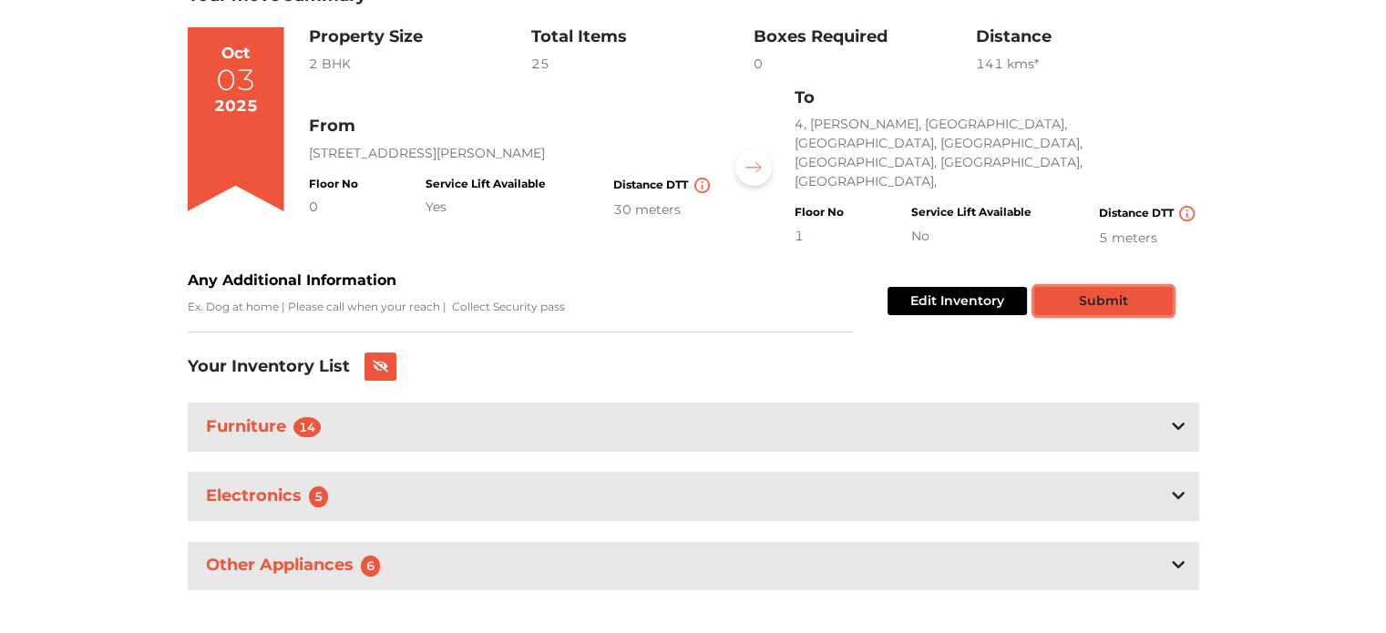
click at [1100, 287] on button "Submit" at bounding box center [1103, 301] width 138 height 28
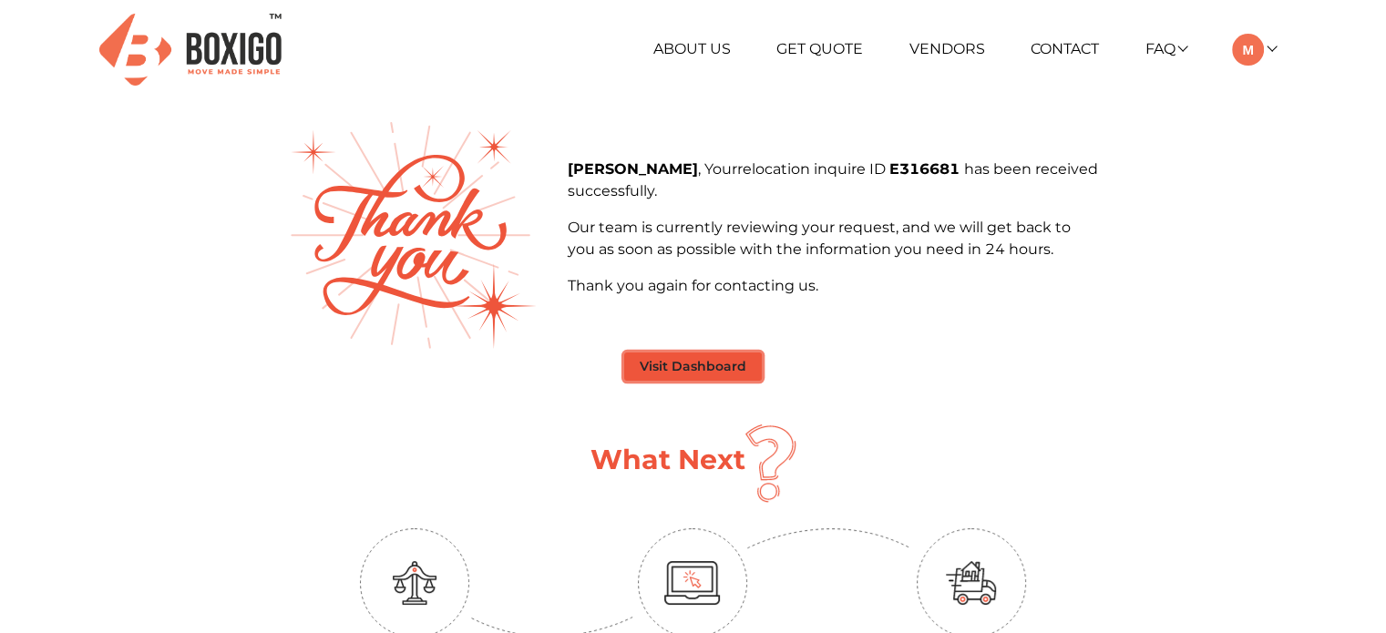
click at [689, 366] on button "Visit Dashboard" at bounding box center [693, 367] width 138 height 28
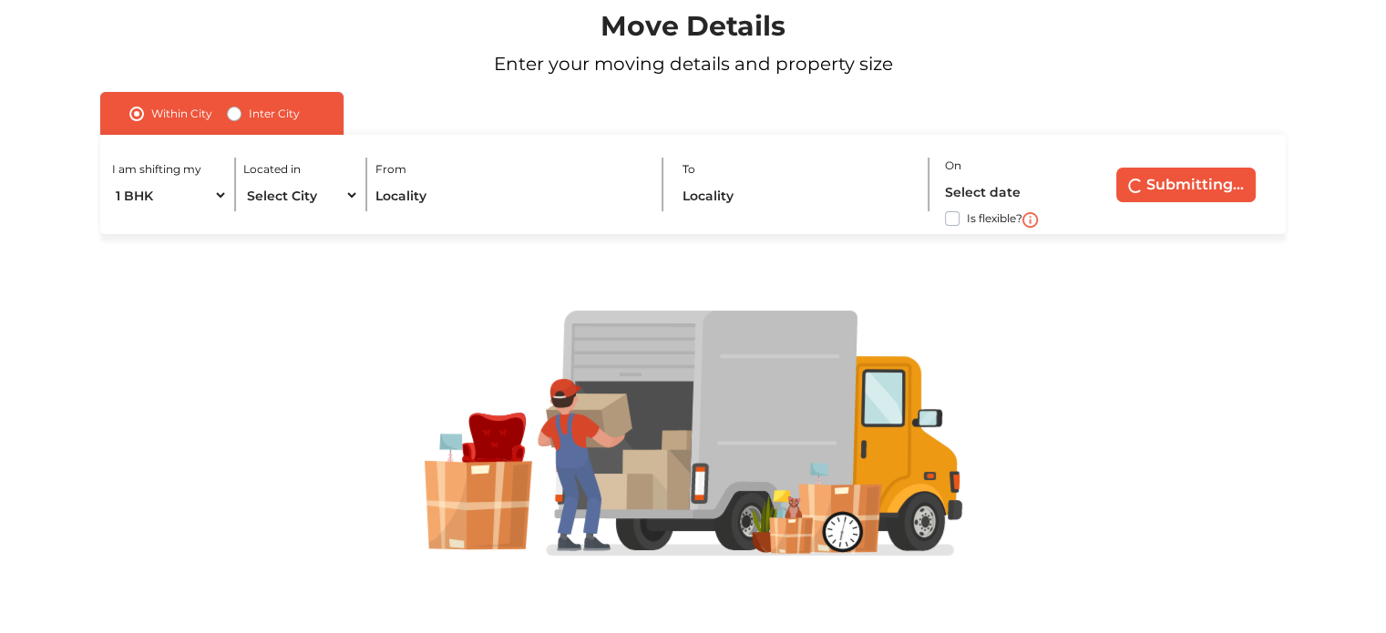
radio input "false"
radio input "true"
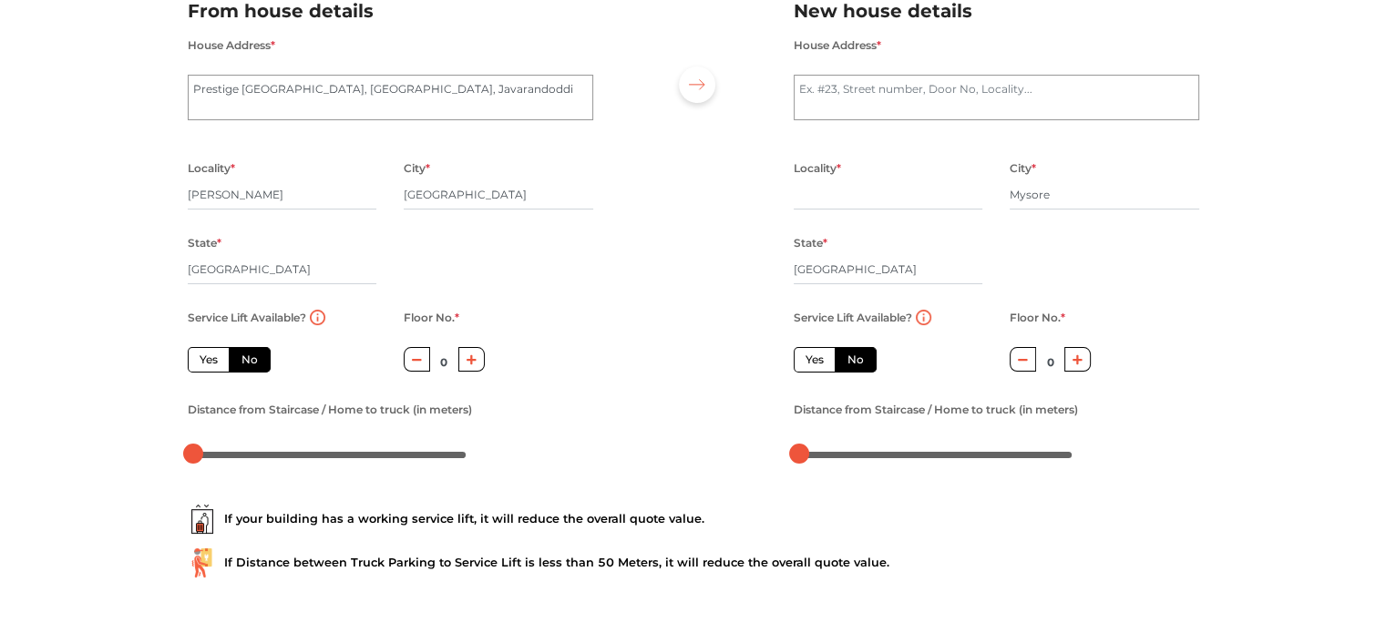
scroll to position [232, 0]
